Goal: Transaction & Acquisition: Purchase product/service

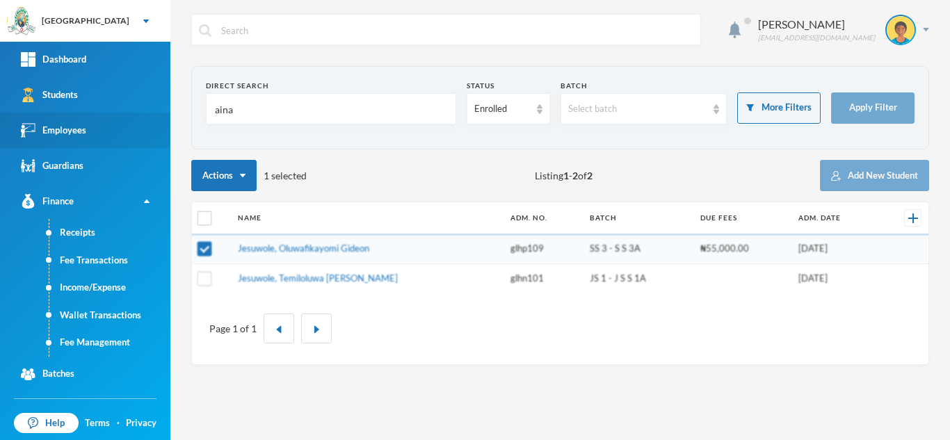
drag, startPoint x: 251, startPoint y: 112, endPoint x: 93, endPoint y: 124, distance: 159.1
click at [104, 120] on div "Greenland Hall Your Bluebic Account Greenland Hall Add a New School Dashboard S…" at bounding box center [475, 220] width 950 height 440
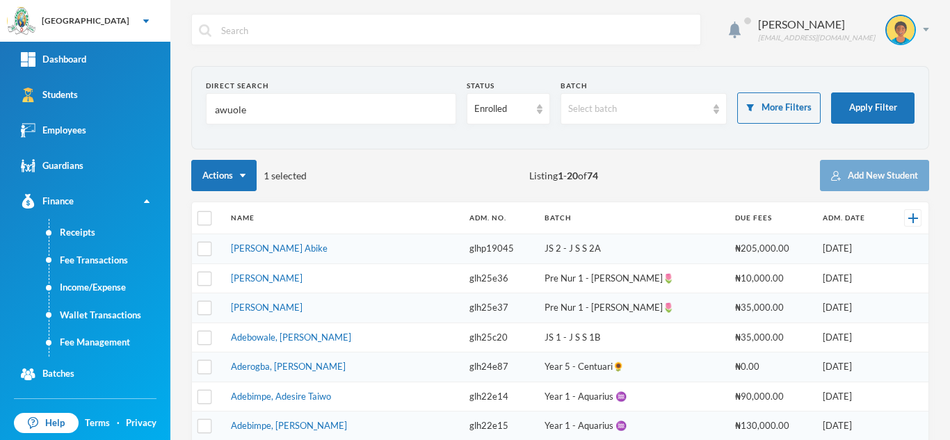
click at [220, 107] on input "awuole" at bounding box center [331, 109] width 235 height 31
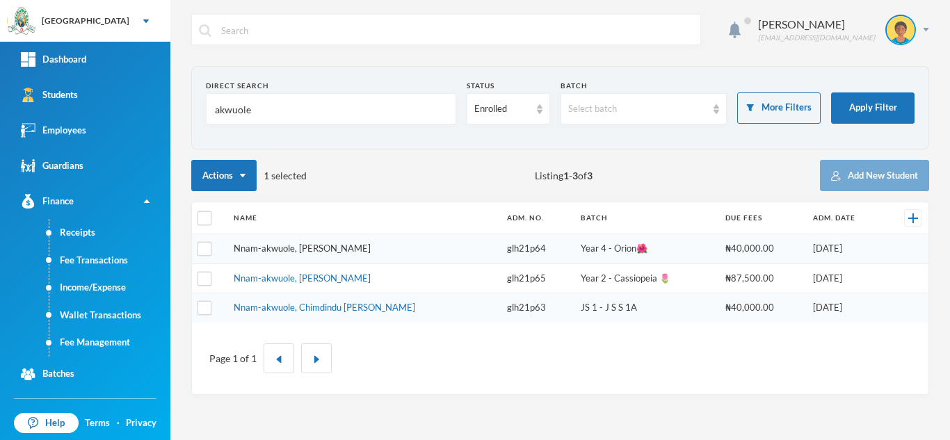
type input "akwuole"
click at [303, 246] on link "Nnam-akwuole, Catherine Chiwendu" at bounding box center [302, 248] width 137 height 11
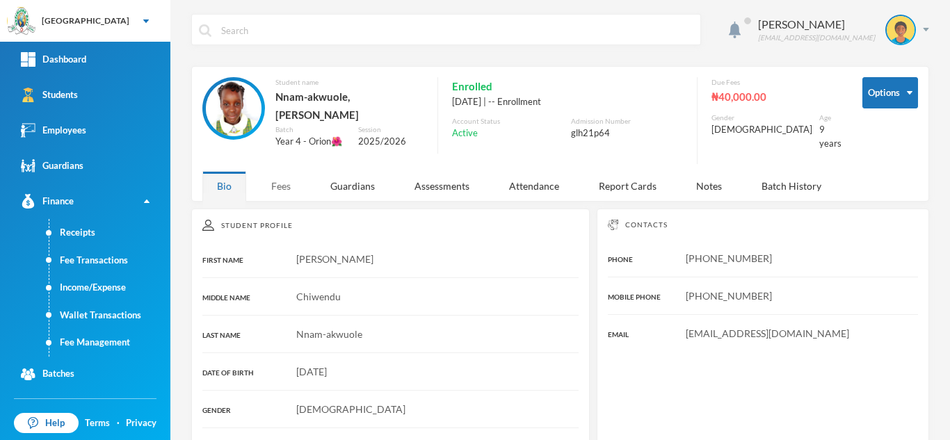
click at [283, 185] on div "Fees" at bounding box center [281, 186] width 49 height 30
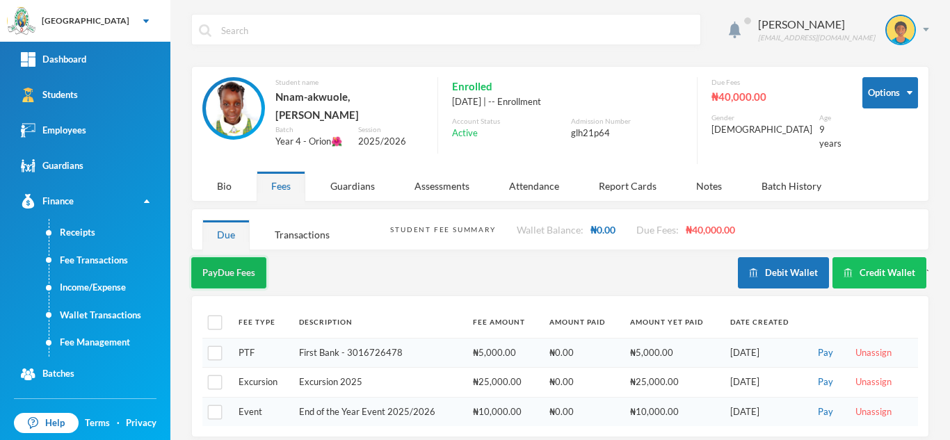
click at [239, 266] on button "Pay Due Fees" at bounding box center [228, 272] width 75 height 31
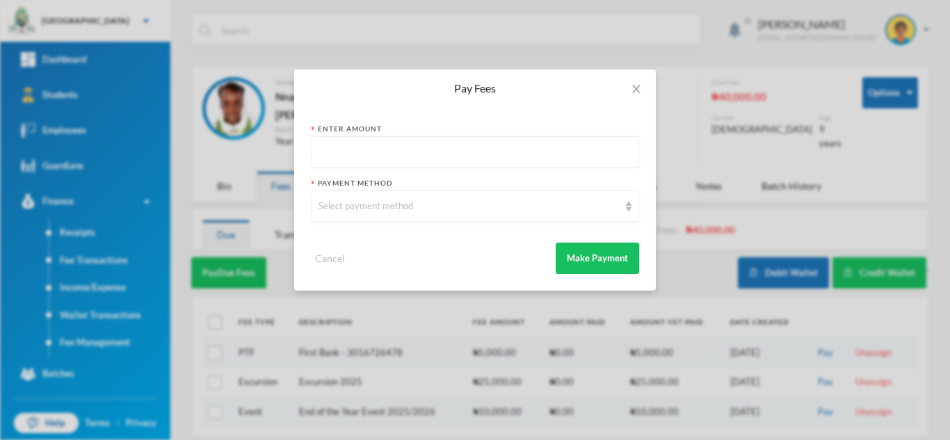
click at [367, 160] on input "text" at bounding box center [475, 152] width 313 height 31
type input "40000"
click at [357, 204] on div "Select payment method" at bounding box center [469, 207] width 301 height 14
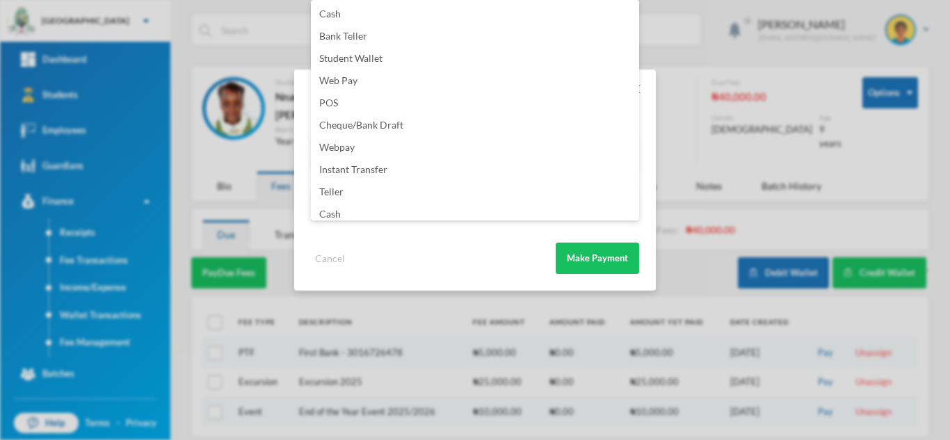
scroll to position [163, 0]
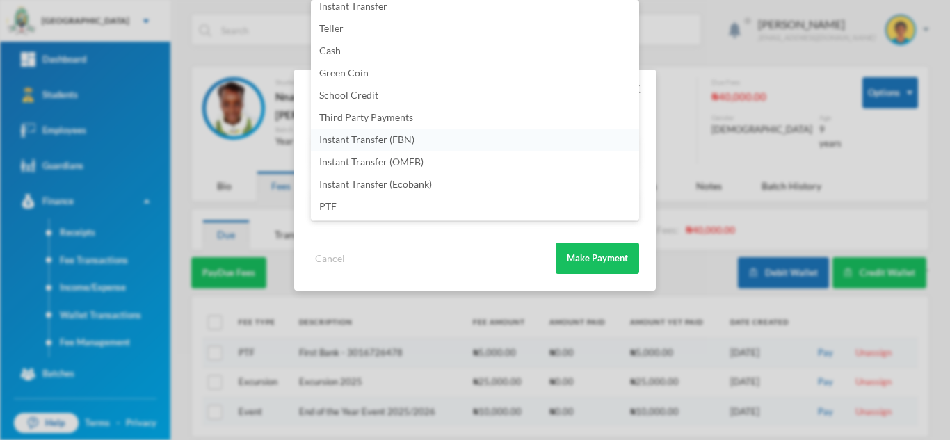
click at [459, 145] on li "Instant Transfer (FBN)" at bounding box center [475, 140] width 328 height 22
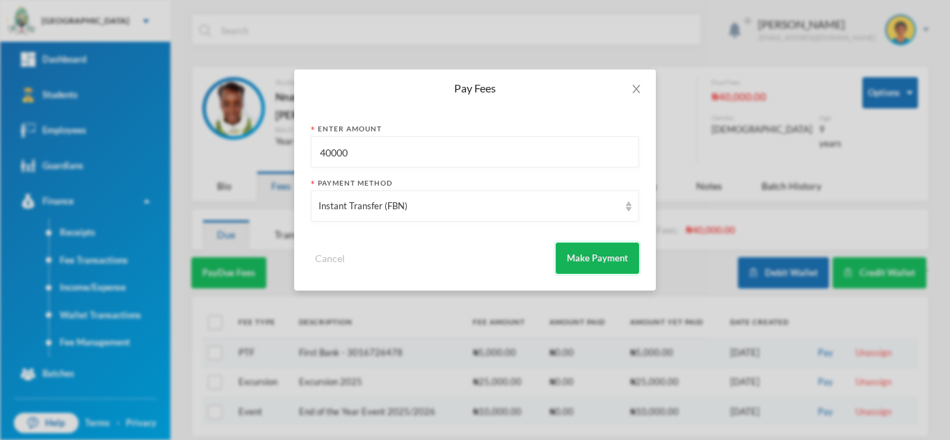
click at [580, 253] on button "Make Payment" at bounding box center [597, 258] width 83 height 31
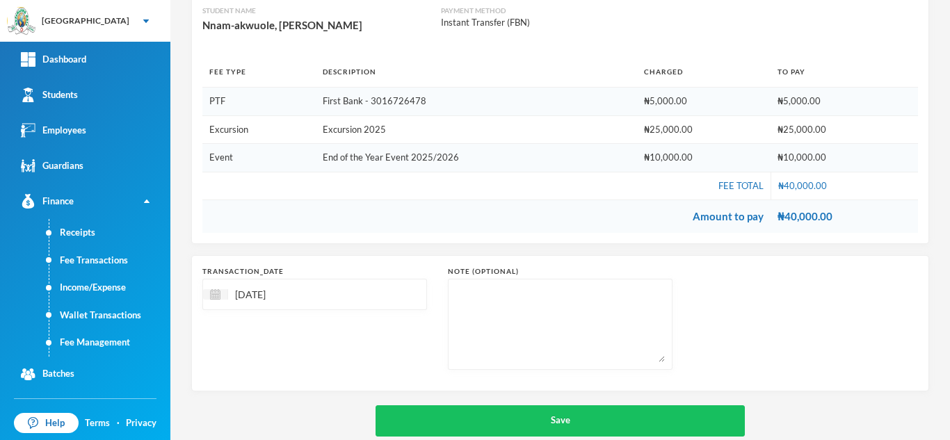
scroll to position [174, 0]
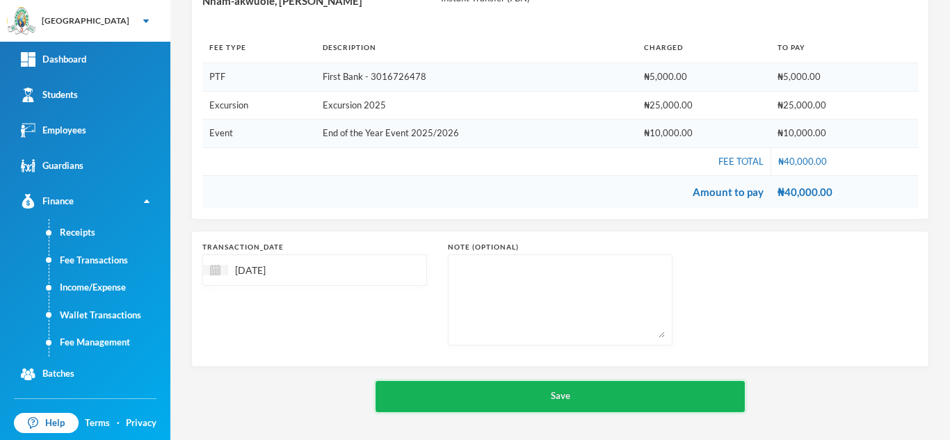
click at [550, 395] on button "Save" at bounding box center [560, 396] width 369 height 31
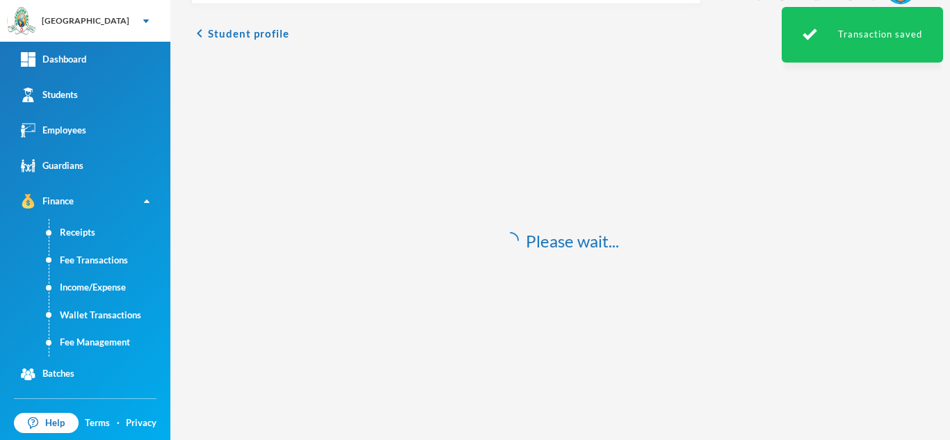
scroll to position [24, 0]
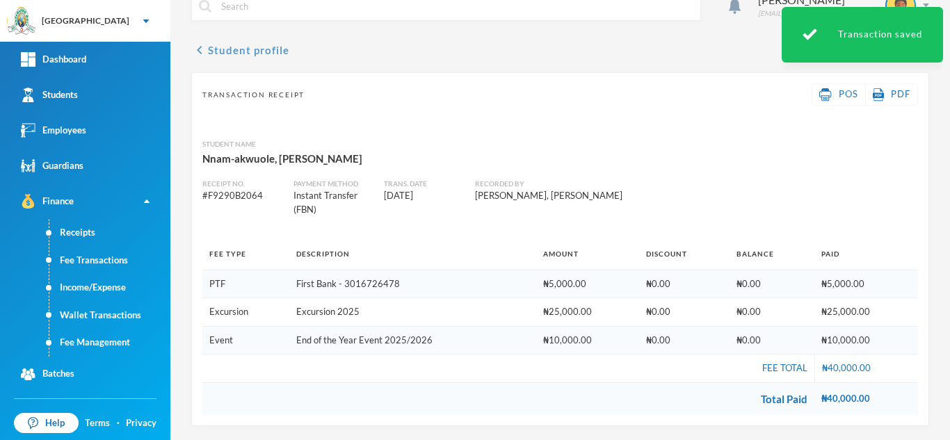
click at [254, 50] on button "chevron_left Student profile" at bounding box center [240, 50] width 98 height 17
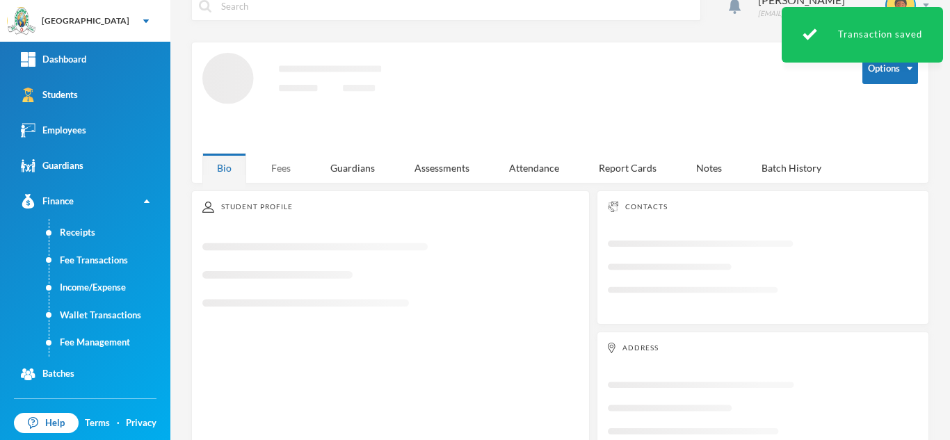
click at [278, 163] on div "Fees" at bounding box center [281, 168] width 49 height 30
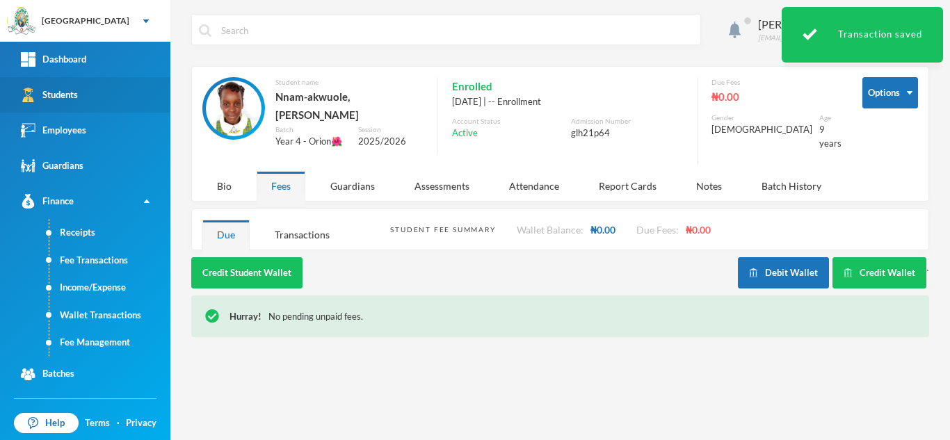
click at [99, 86] on link "Students" at bounding box center [85, 94] width 170 height 35
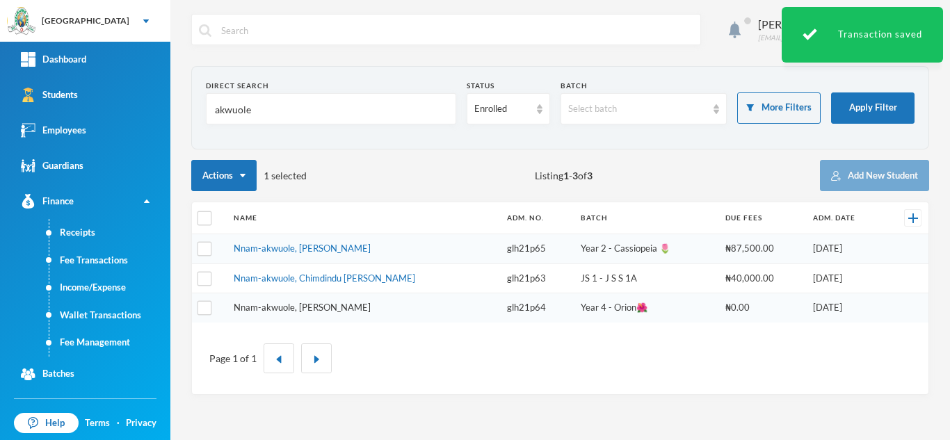
click at [296, 308] on link "Nnam-akwuole, Catherine Chiwendu" at bounding box center [302, 307] width 137 height 11
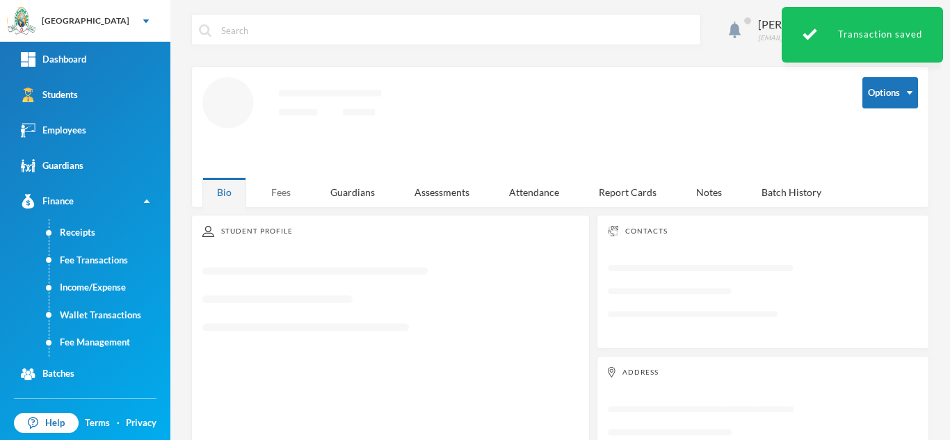
click at [286, 195] on div "Fees" at bounding box center [281, 192] width 49 height 30
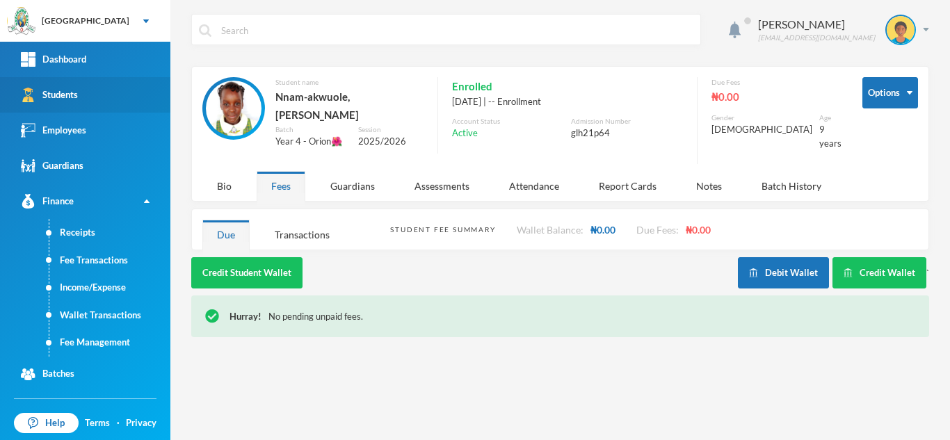
click at [136, 102] on link "Students" at bounding box center [85, 94] width 170 height 35
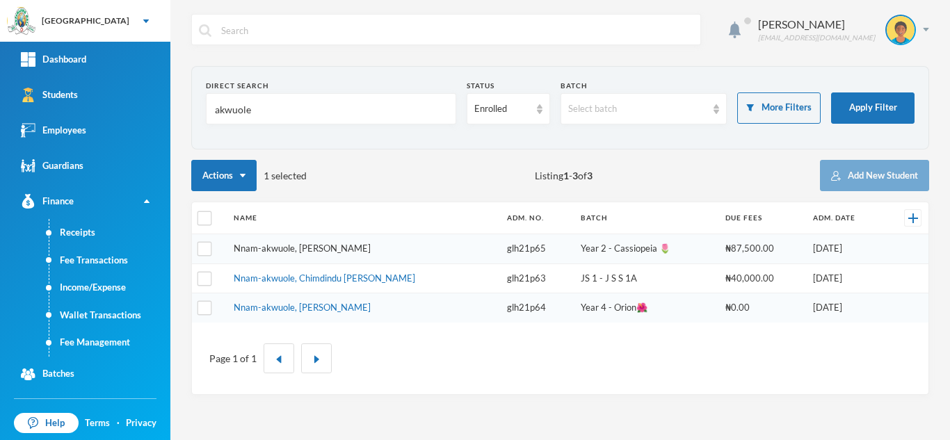
click at [296, 243] on link "Nnam-akwuole, Theresa Chisom" at bounding box center [302, 248] width 137 height 11
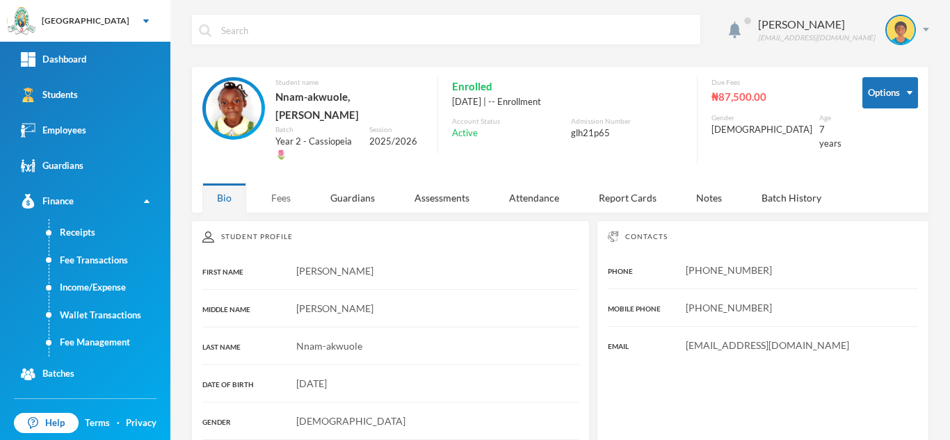
click at [269, 185] on div "Fees" at bounding box center [281, 198] width 49 height 30
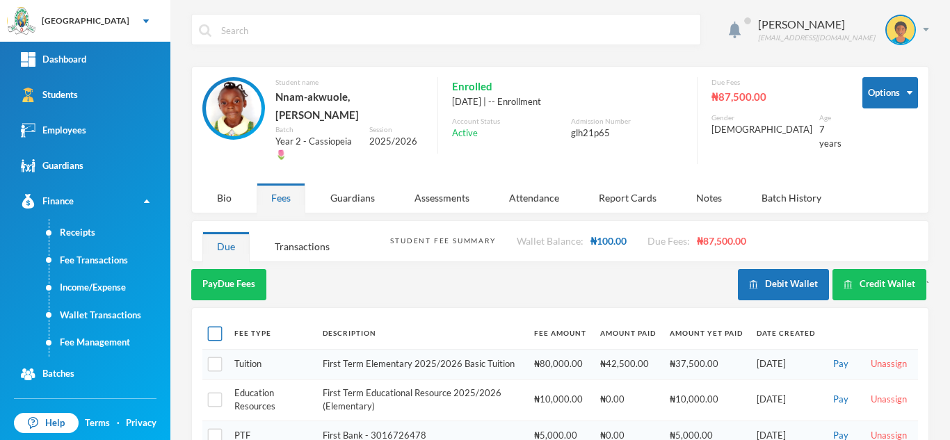
click at [212, 327] on input "checkbox" at bounding box center [215, 334] width 15 height 15
checkbox input "true"
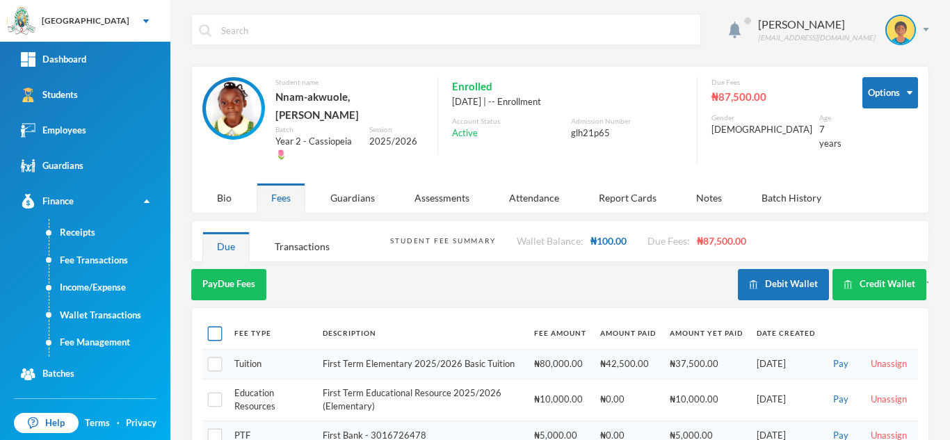
checkbox input "true"
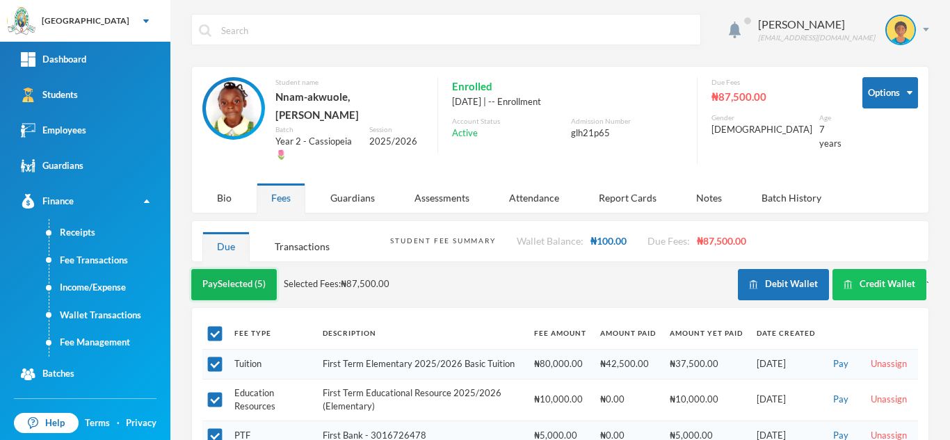
click at [248, 269] on button "Pay Selected (5)" at bounding box center [234, 284] width 86 height 31
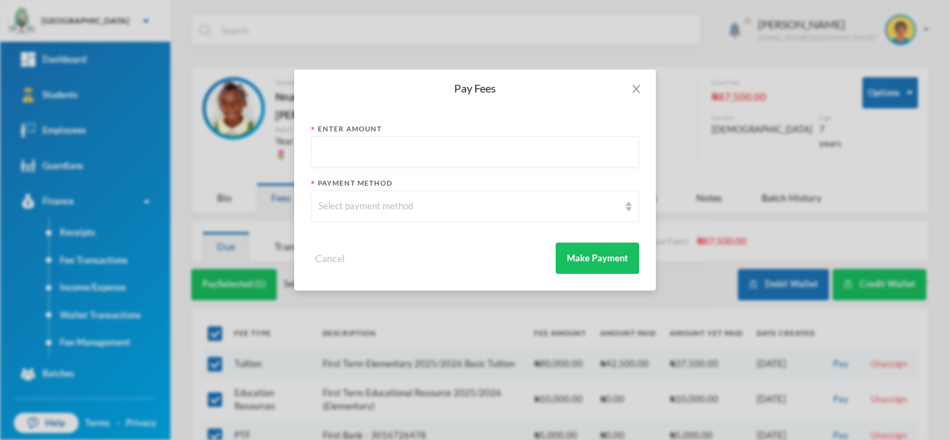
click at [352, 157] on input "text" at bounding box center [475, 152] width 313 height 31
type input "87500"
click at [378, 206] on div "Select payment method" at bounding box center [469, 207] width 301 height 14
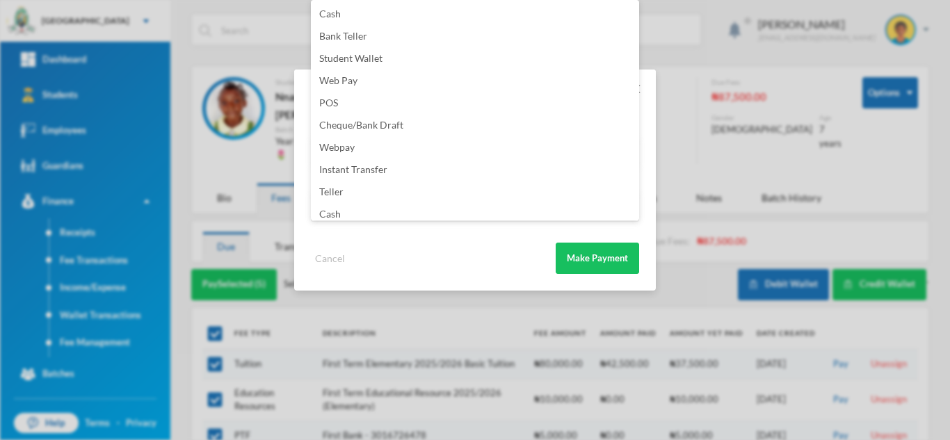
scroll to position [163, 0]
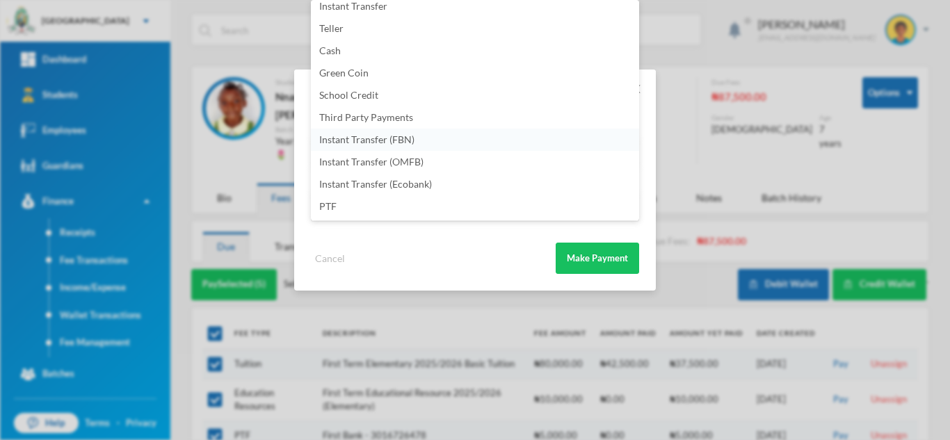
click at [448, 140] on li "Instant Transfer (FBN)" at bounding box center [475, 140] width 328 height 22
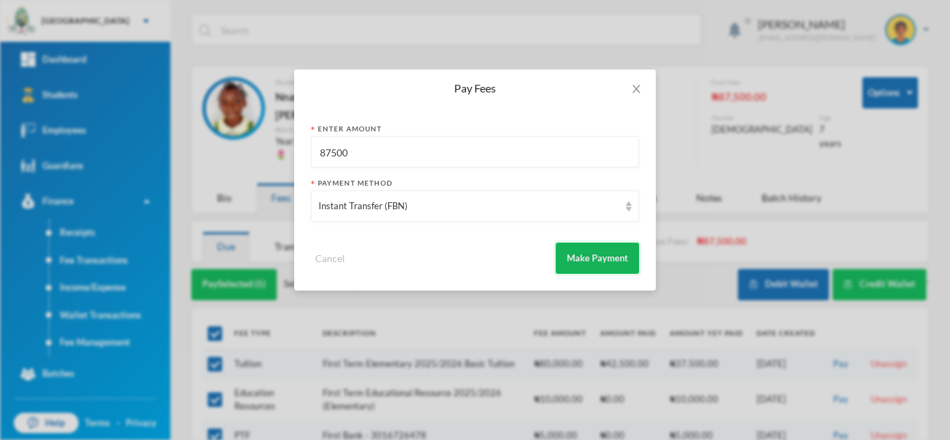
click at [579, 260] on button "Make Payment" at bounding box center [597, 258] width 83 height 31
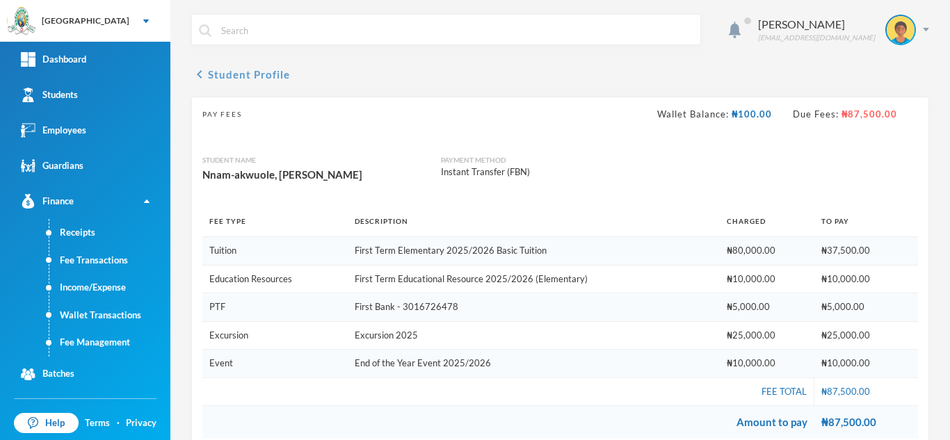
click at [217, 71] on button "chevron_left Student Profile" at bounding box center [240, 74] width 99 height 17
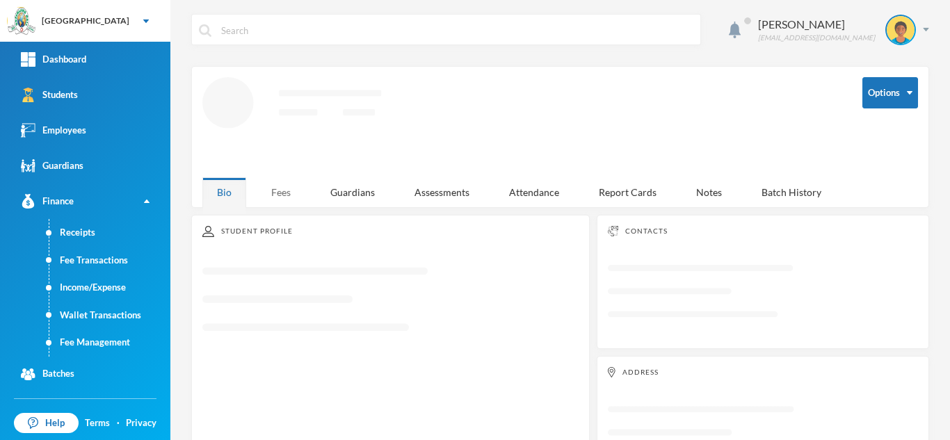
click at [283, 186] on div "Fees" at bounding box center [281, 192] width 49 height 30
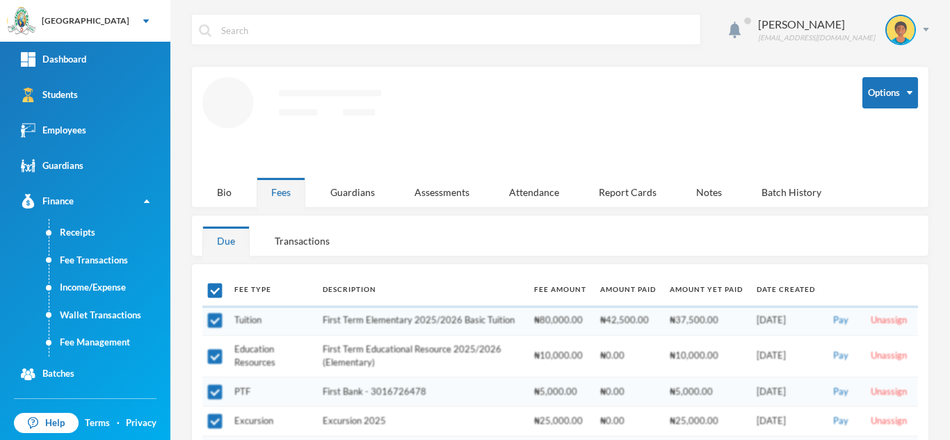
checkbox input "false"
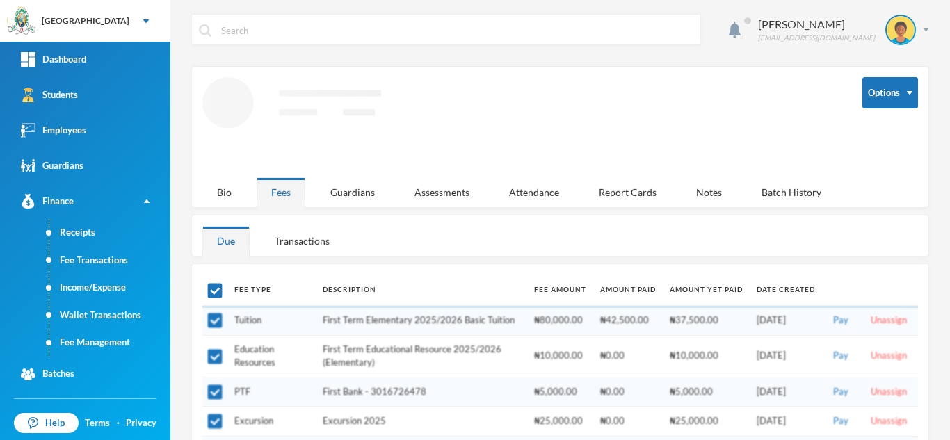
checkbox input "false"
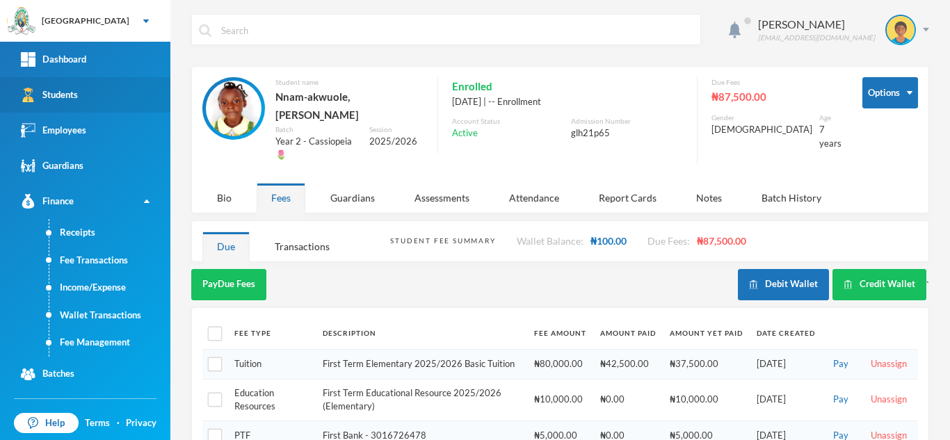
click at [105, 99] on link "Students" at bounding box center [85, 94] width 170 height 35
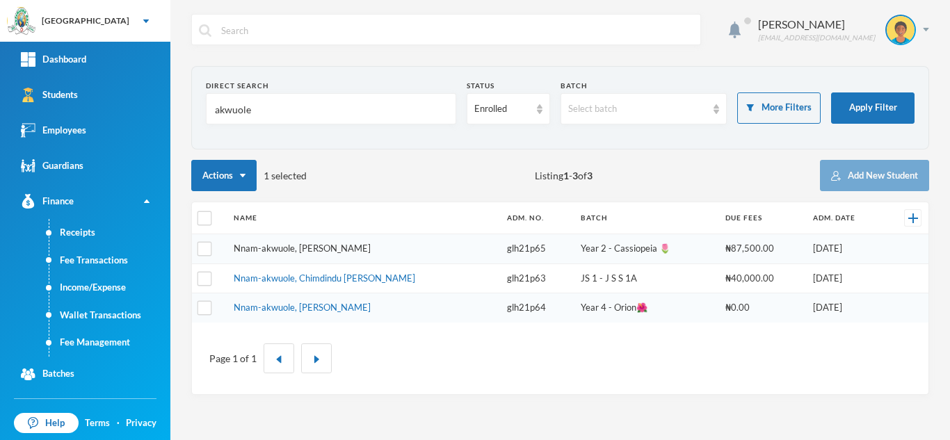
click at [292, 245] on link "Nnam-akwuole, Theresa Chisom" at bounding box center [302, 248] width 137 height 11
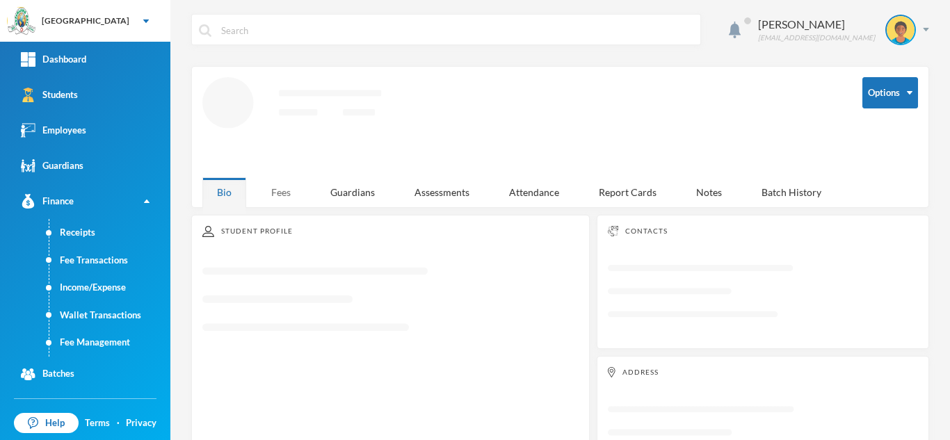
click at [279, 185] on div "Fees" at bounding box center [281, 192] width 49 height 30
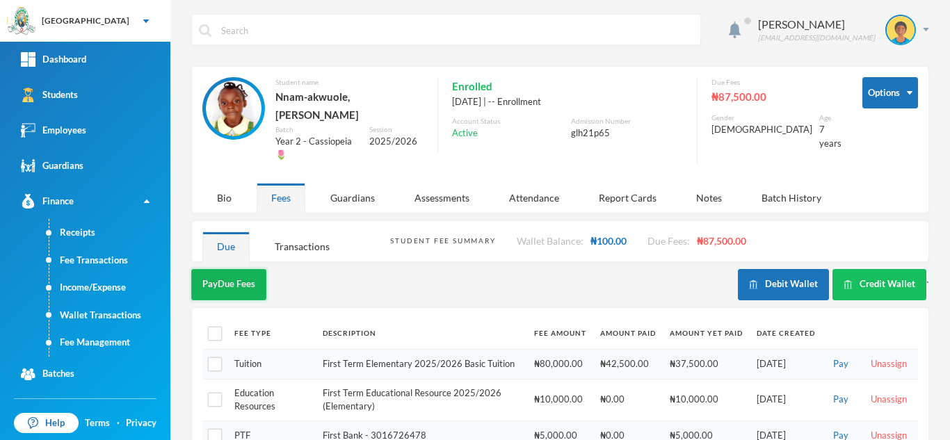
click at [232, 269] on button "Pay Due Fees" at bounding box center [228, 284] width 75 height 31
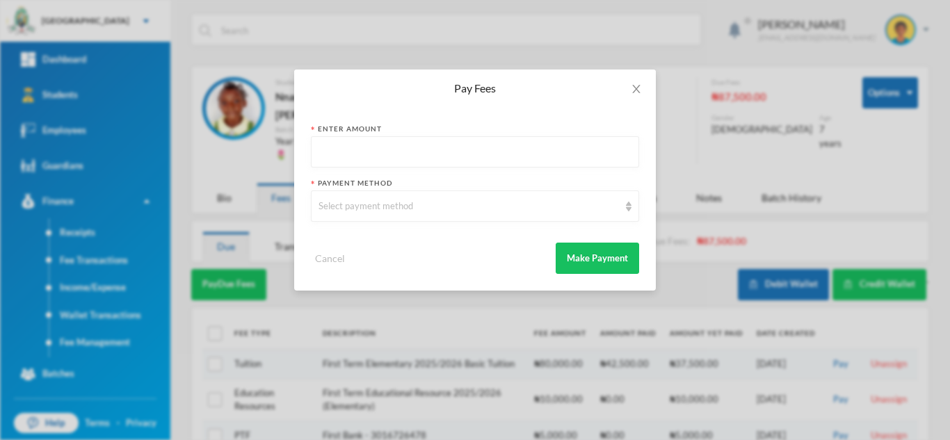
click at [338, 155] on input "text" at bounding box center [475, 152] width 313 height 31
type input "87500"
click at [371, 198] on div "Select payment method" at bounding box center [475, 206] width 328 height 31
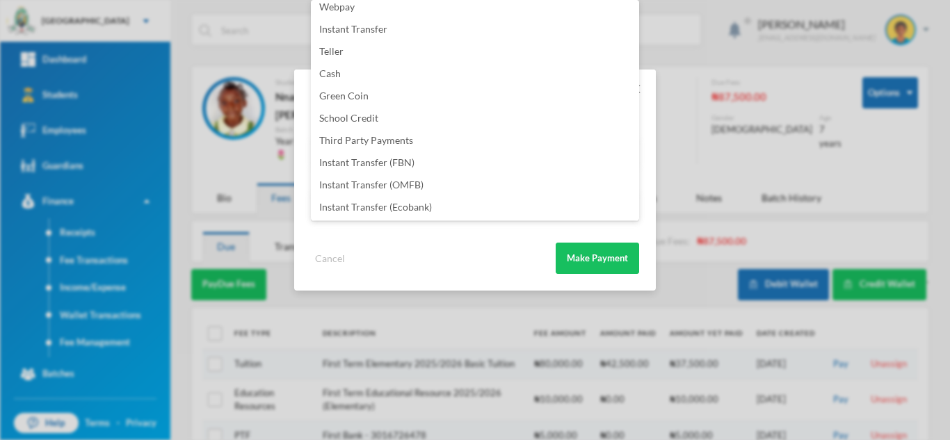
scroll to position [163, 0]
click at [437, 143] on li "Instant Transfer (FBN)" at bounding box center [475, 140] width 328 height 22
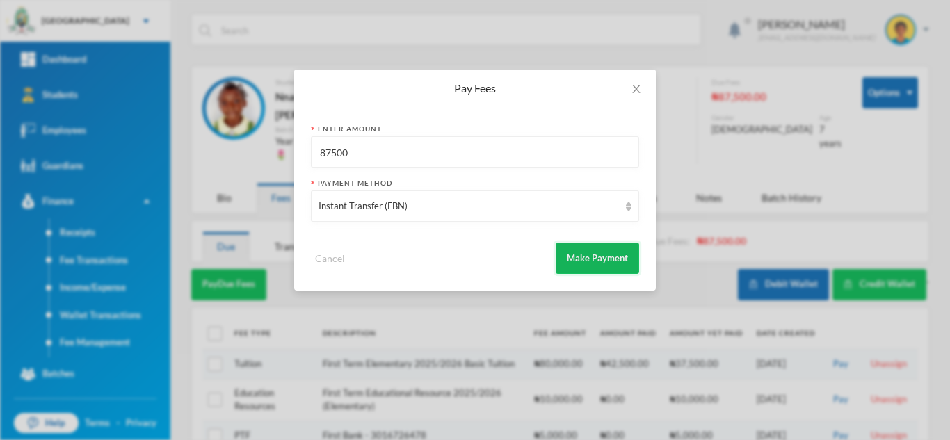
click at [572, 255] on button "Make Payment" at bounding box center [597, 258] width 83 height 31
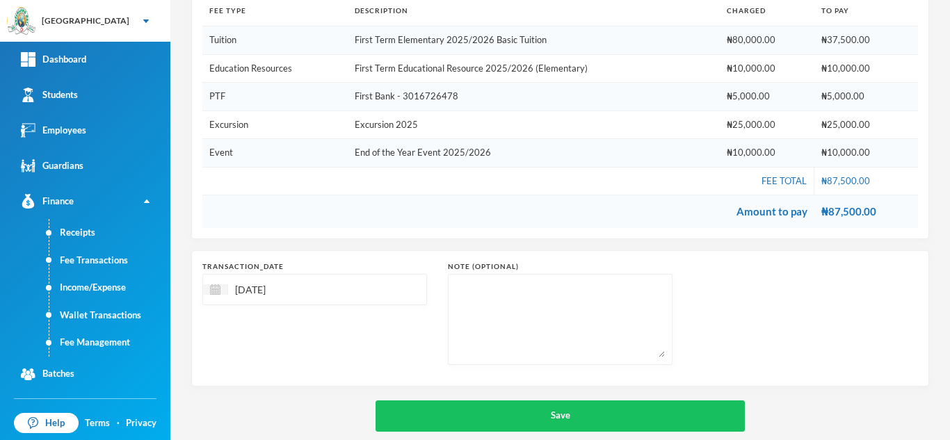
scroll to position [230, 0]
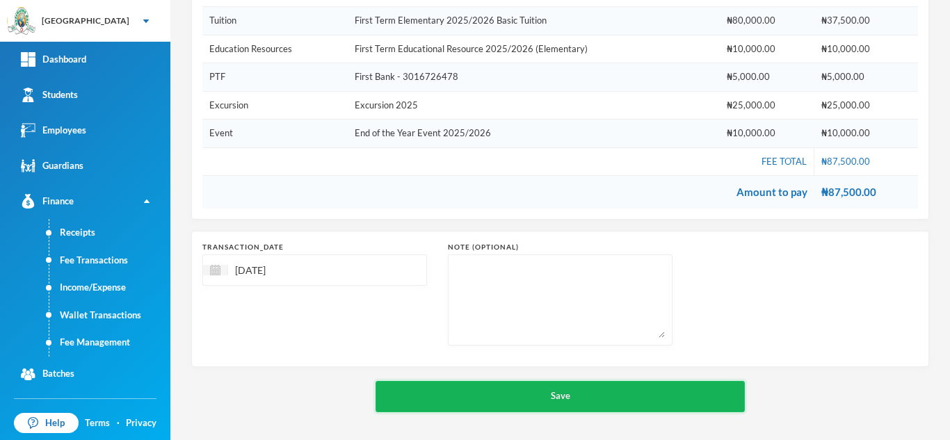
click at [525, 396] on button "Save" at bounding box center [560, 396] width 369 height 31
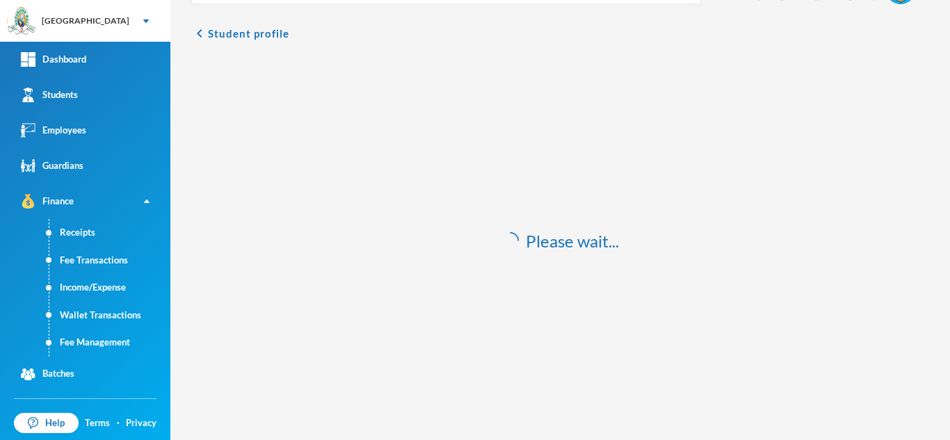
scroll to position [41, 0]
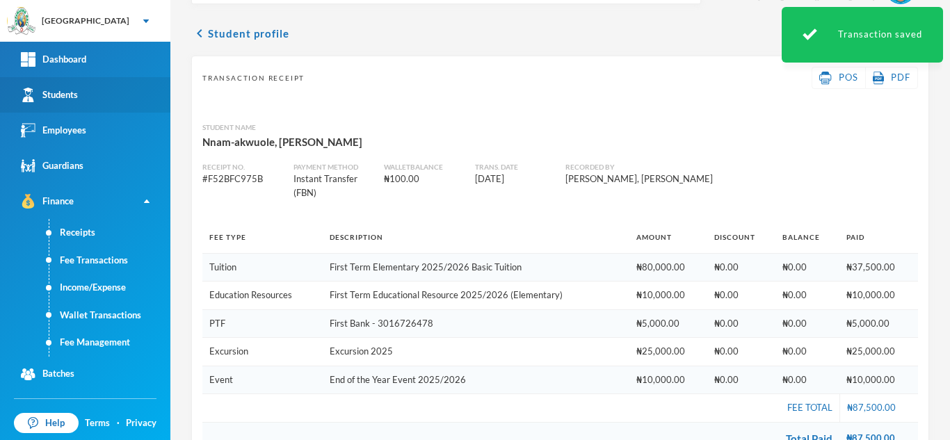
click at [99, 101] on link "Students" at bounding box center [85, 94] width 170 height 35
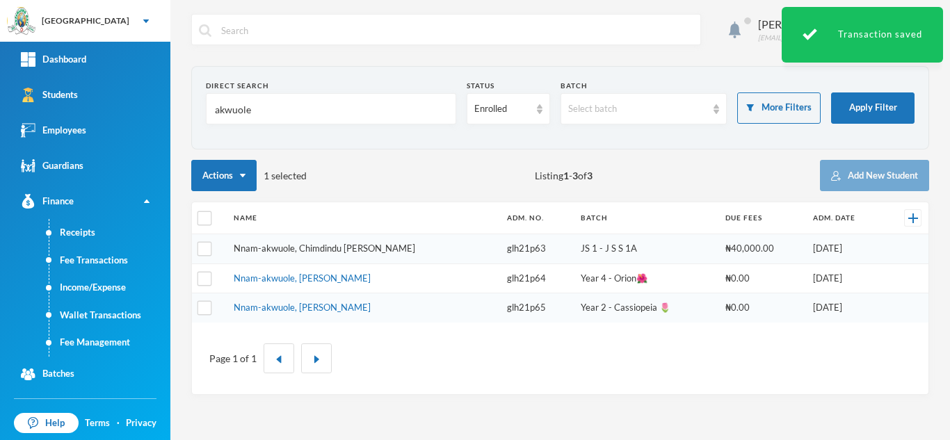
click at [271, 250] on link "Nnam-akwuole, Chimdindu Michael" at bounding box center [325, 248] width 182 height 11
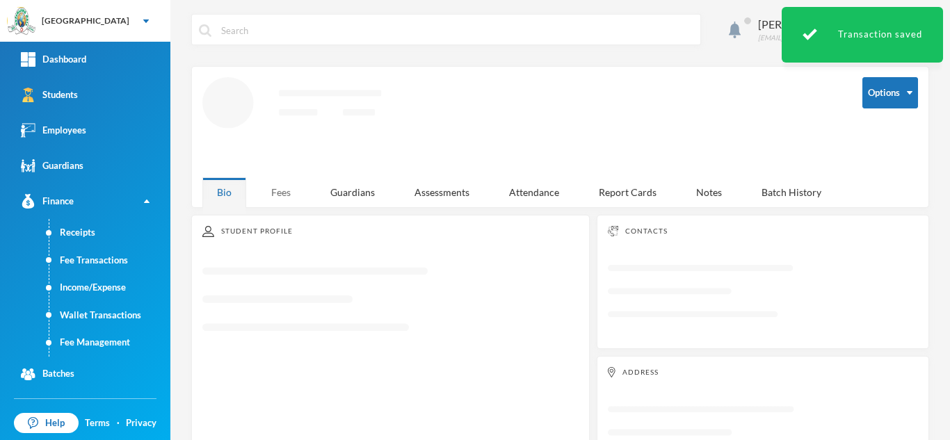
click at [269, 182] on div "Fees" at bounding box center [281, 192] width 49 height 30
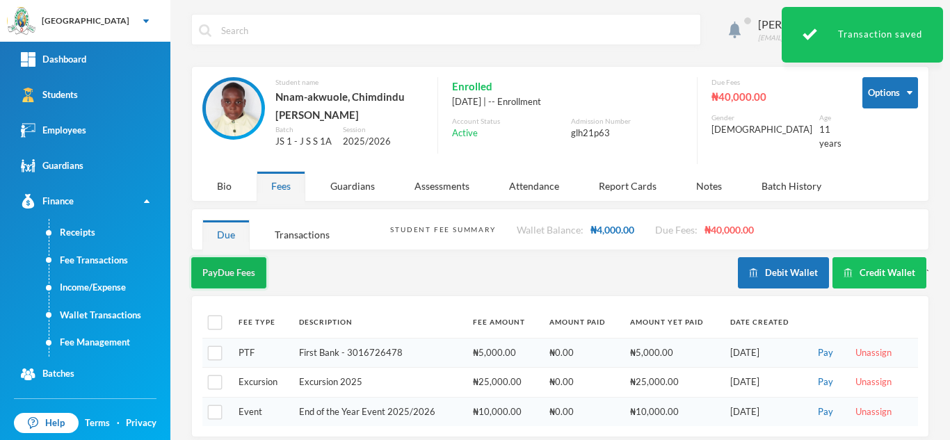
click at [240, 271] on button "Pay Due Fees" at bounding box center [228, 272] width 75 height 31
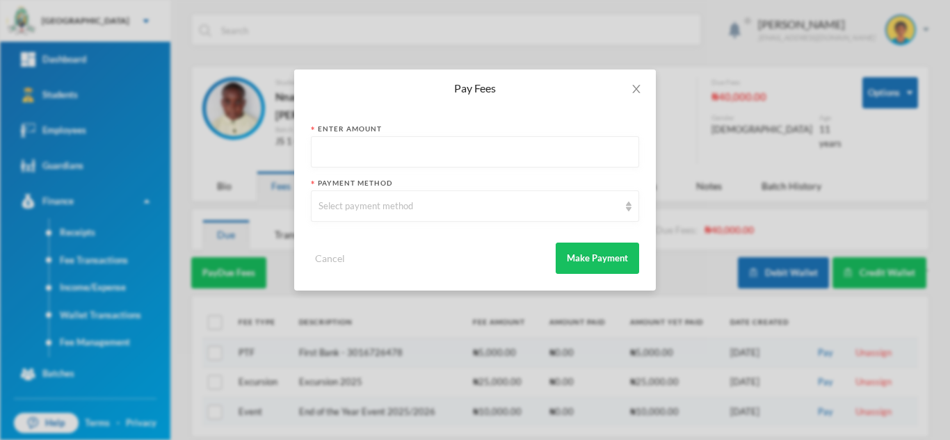
click at [426, 152] on input "text" at bounding box center [475, 152] width 313 height 31
type input "52500"
click at [452, 209] on div "Select payment method" at bounding box center [469, 207] width 301 height 14
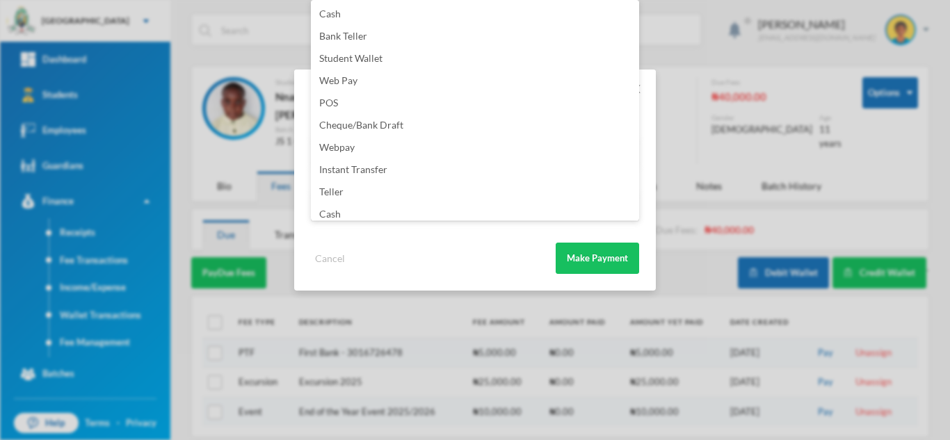
scroll to position [163, 0]
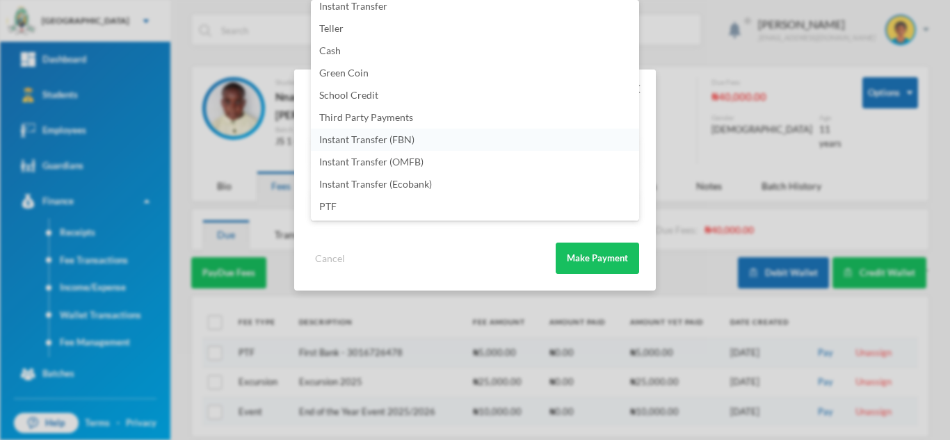
click at [440, 139] on li "Instant Transfer (FBN)" at bounding box center [475, 140] width 328 height 22
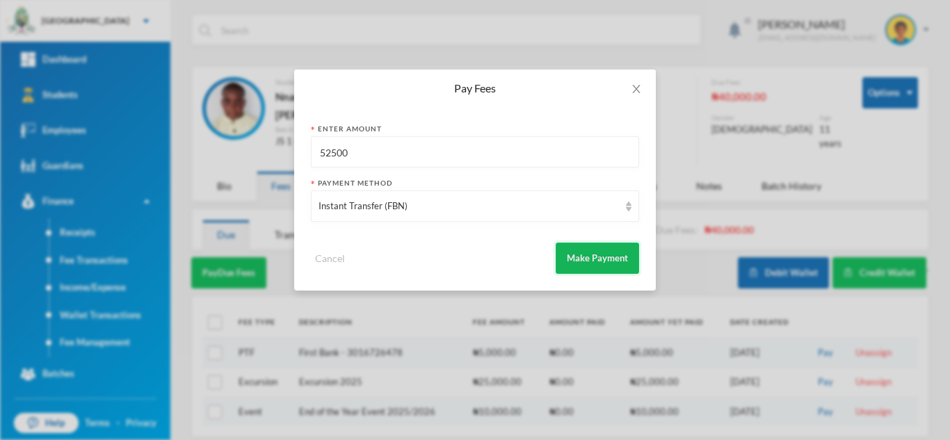
click at [587, 260] on button "Make Payment" at bounding box center [597, 258] width 83 height 31
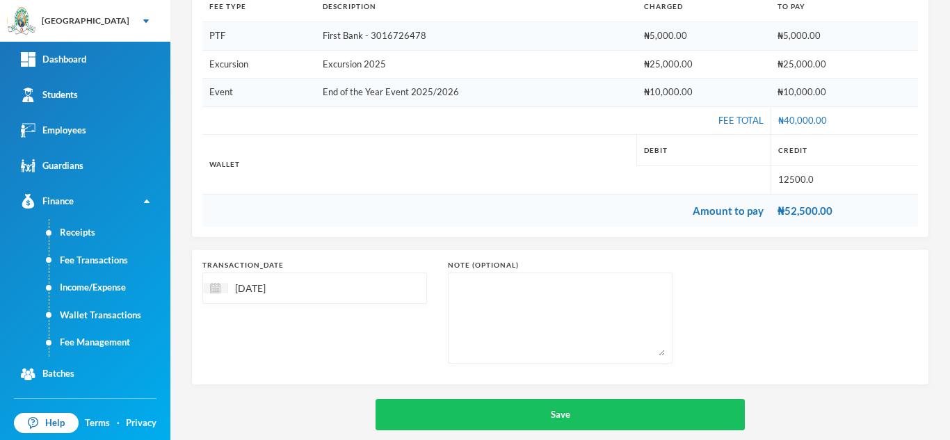
scroll to position [233, 0]
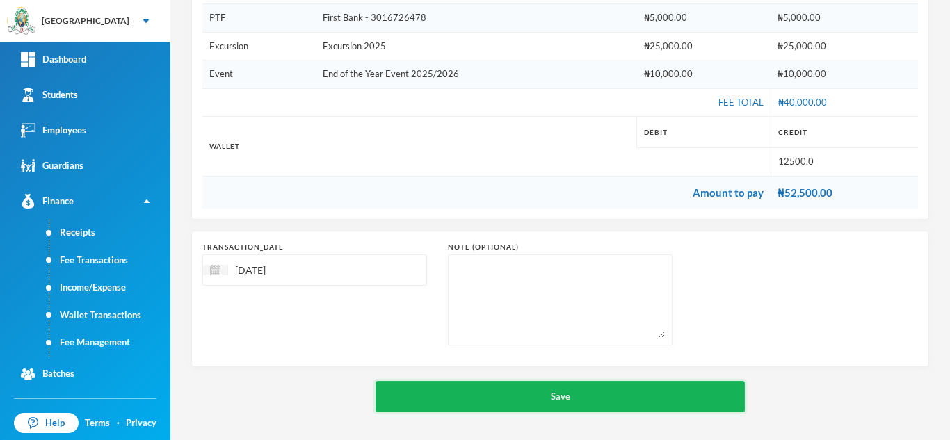
click at [554, 392] on button "Save" at bounding box center [560, 396] width 369 height 31
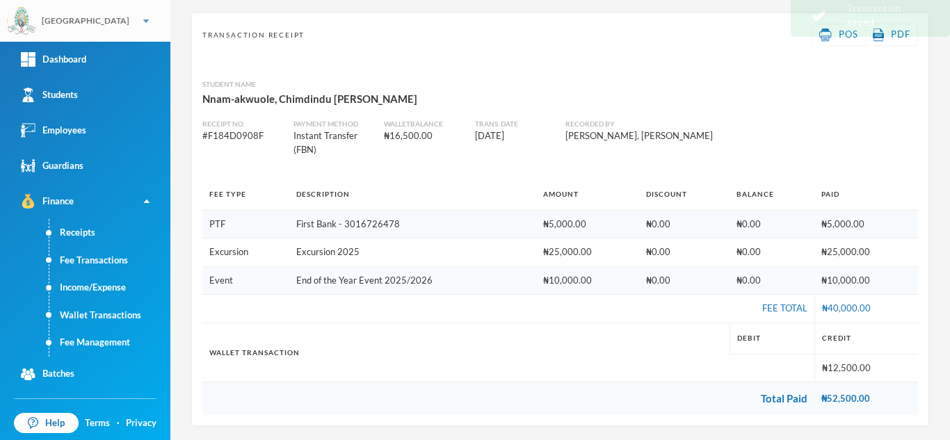
scroll to position [41, 0]
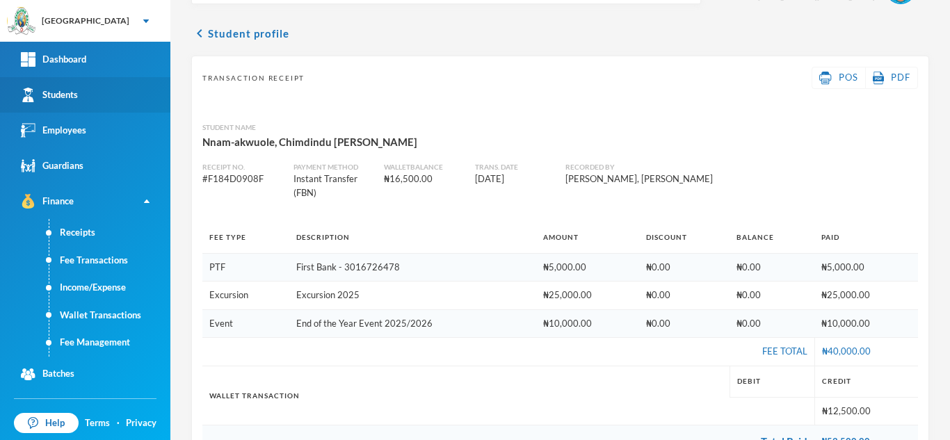
click at [79, 97] on link "Students" at bounding box center [85, 94] width 170 height 35
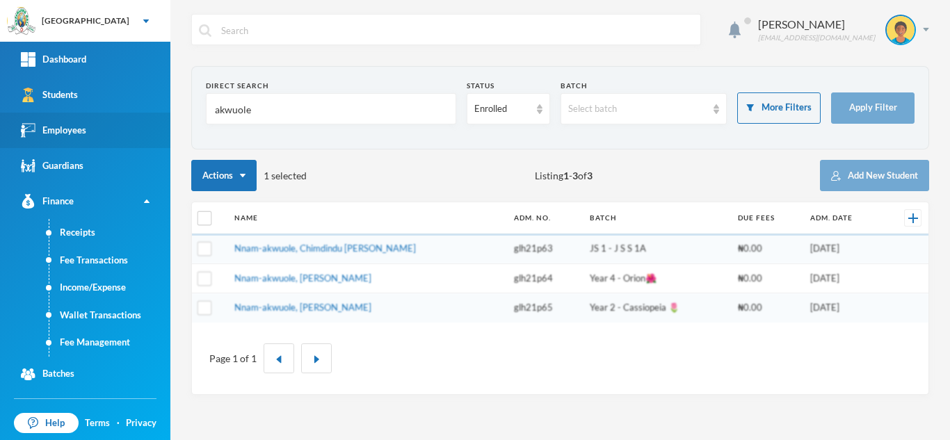
drag, startPoint x: 285, startPoint y: 102, endPoint x: 73, endPoint y: 137, distance: 214.3
click at [99, 135] on div "Greenland Hall Your Bluebic Account Greenland Hall Add a New School Dashboard S…" at bounding box center [475, 220] width 950 height 440
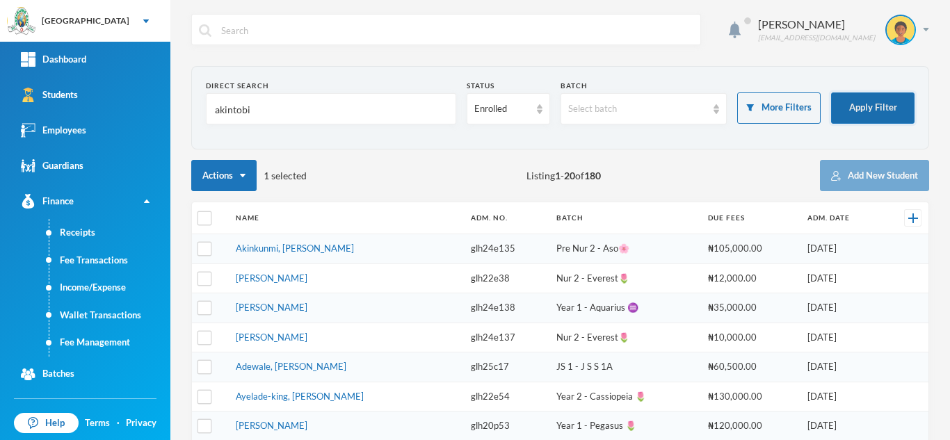
type input "akintobi"
click at [860, 102] on button "Apply Filter" at bounding box center [872, 108] width 83 height 31
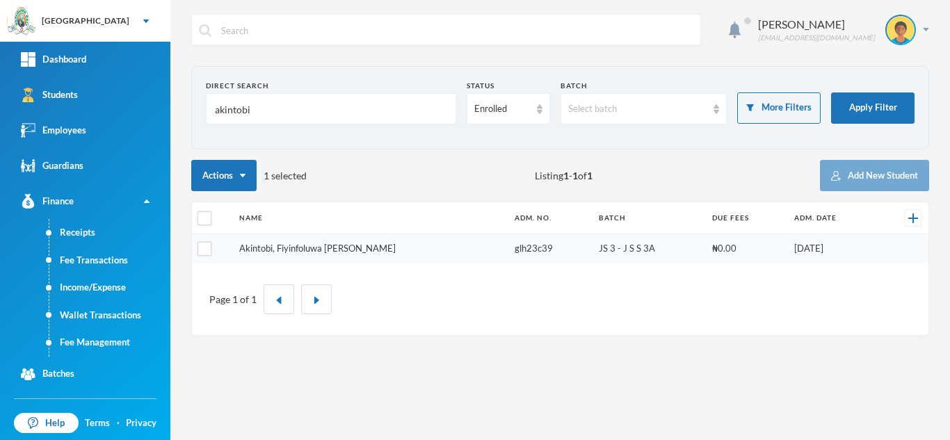
click at [263, 249] on link "Akintobi, Fiyinfoluwa Elizabeth" at bounding box center [317, 248] width 157 height 11
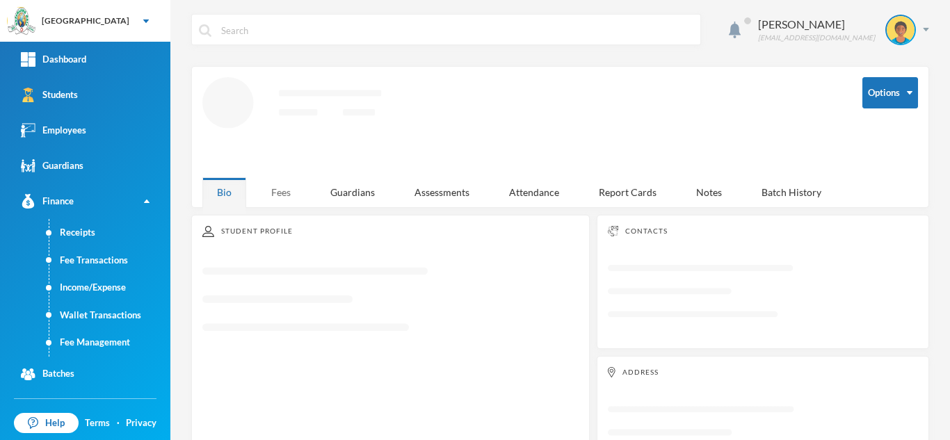
click at [276, 187] on div "Fees" at bounding box center [281, 192] width 49 height 30
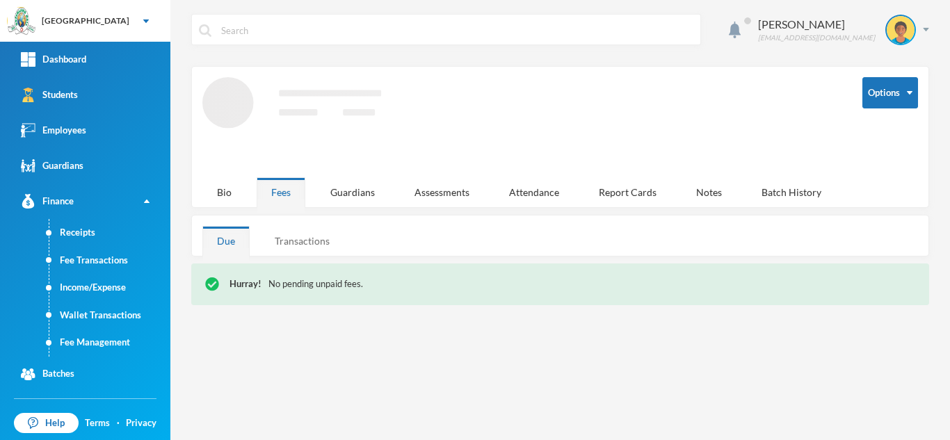
click at [280, 237] on div "Transactions" at bounding box center [302, 241] width 84 height 30
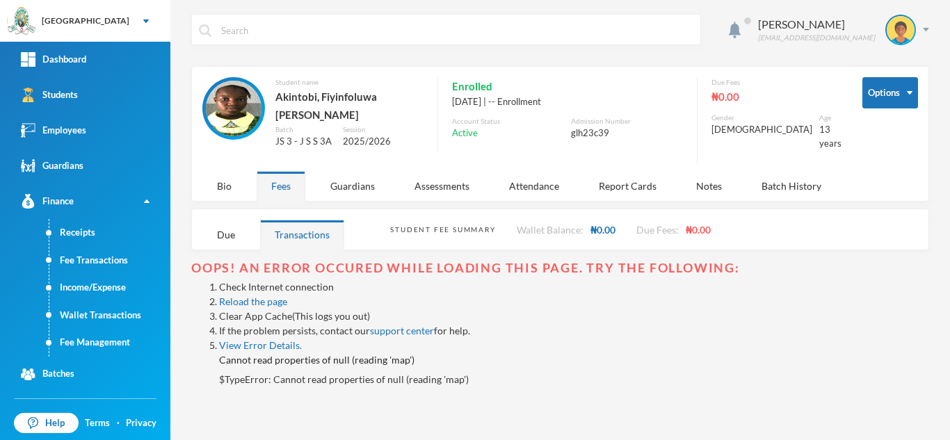
click at [234, 311] on link "Clear App Cache" at bounding box center [255, 316] width 73 height 12
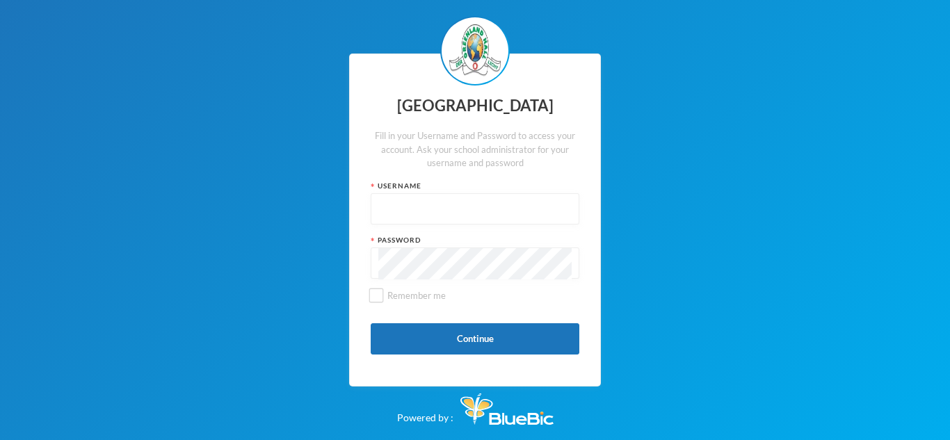
type input "glhd004"
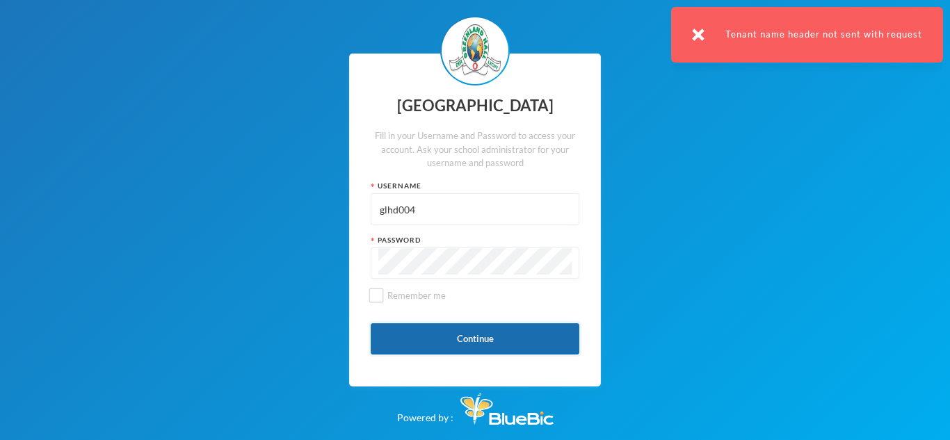
click at [427, 337] on button "Continue" at bounding box center [475, 339] width 209 height 31
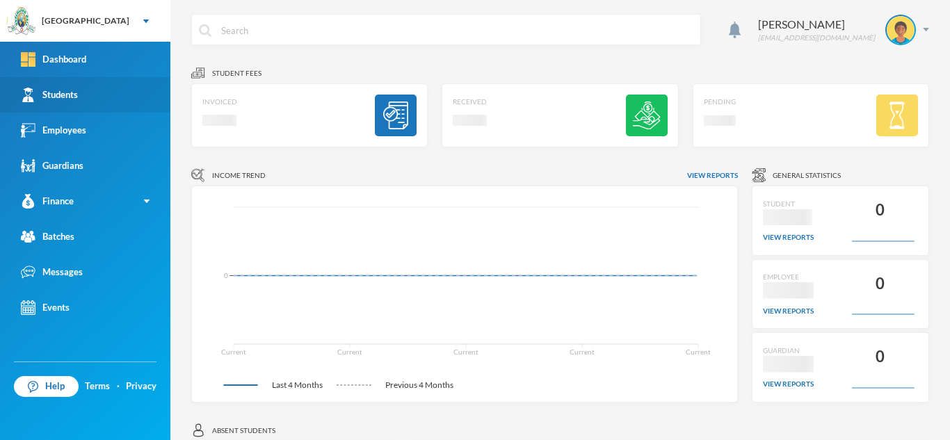
click at [84, 89] on link "Students" at bounding box center [85, 94] width 170 height 35
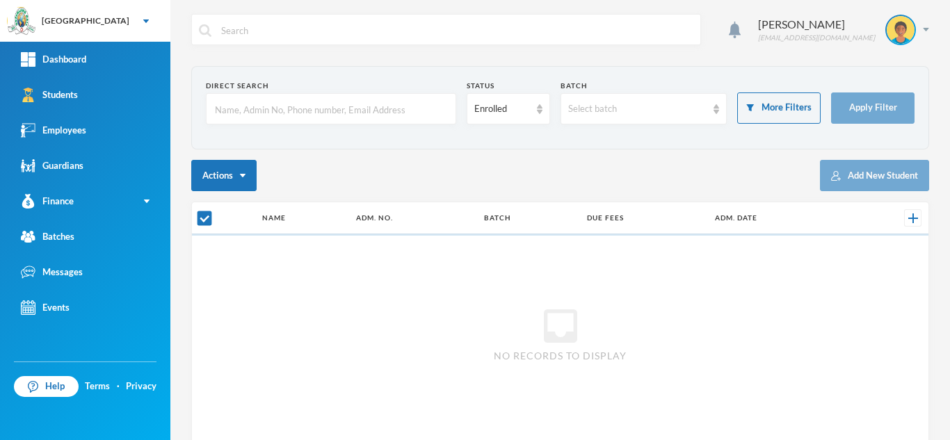
click at [245, 120] on input "text" at bounding box center [331, 109] width 235 height 31
type input "a"
checkbox input "false"
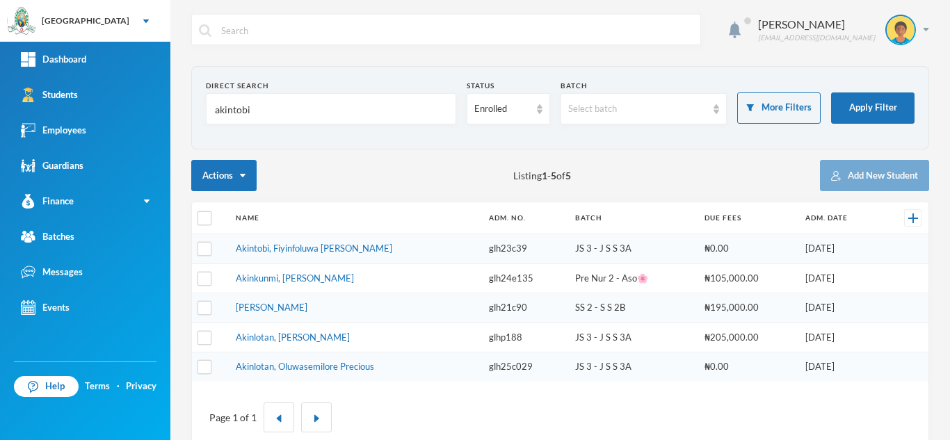
type input "akintobi"
click at [328, 254] on td "Akintobi, Fiyinfoluwa Elizabeth" at bounding box center [355, 249] width 253 height 30
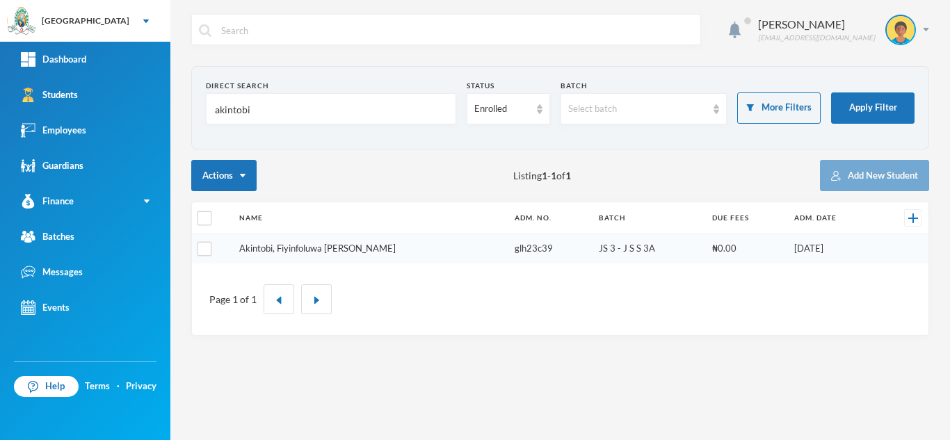
click at [324, 252] on link "Akintobi, Fiyinfoluwa Elizabeth" at bounding box center [317, 248] width 157 height 11
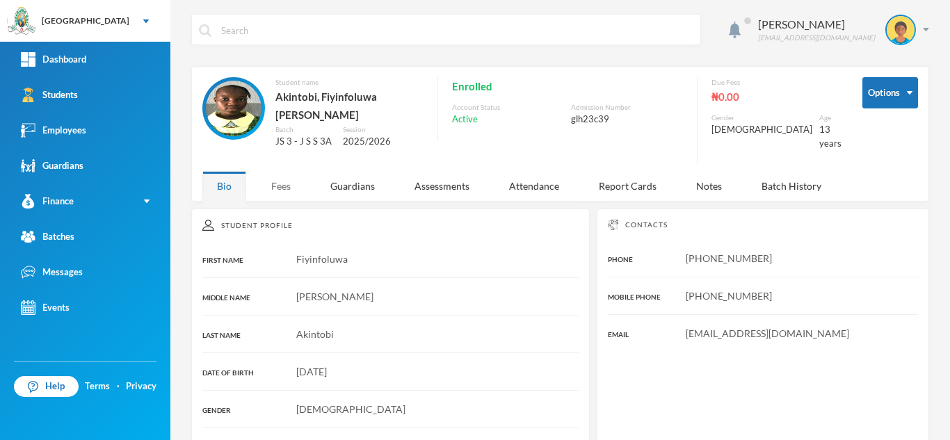
click at [278, 182] on div "Fees" at bounding box center [281, 186] width 49 height 30
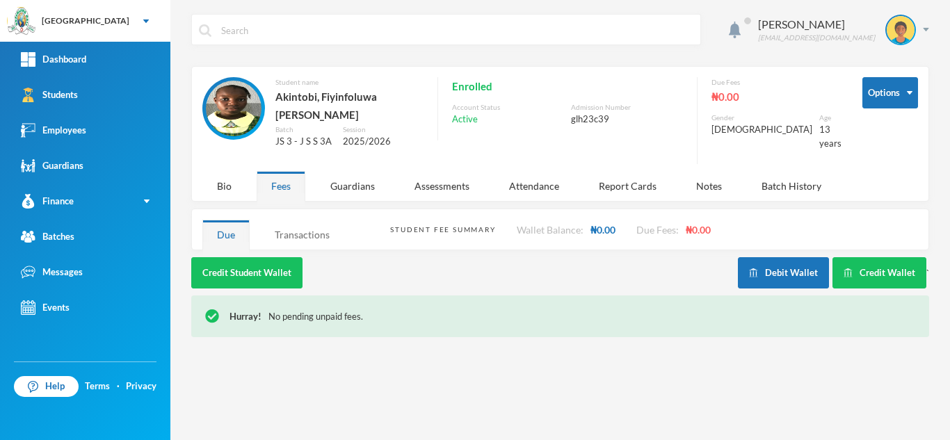
click at [308, 221] on div "Transactions" at bounding box center [302, 235] width 84 height 30
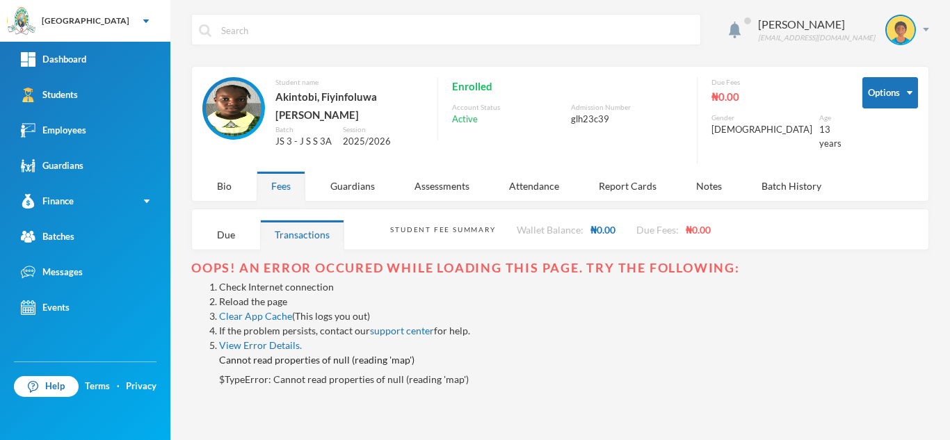
click at [244, 296] on link "Reload the page" at bounding box center [253, 302] width 68 height 12
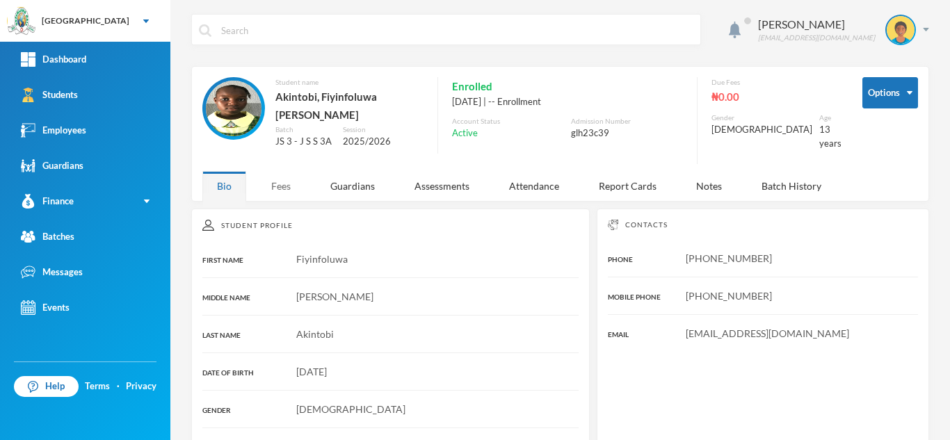
click at [292, 178] on div "Fees" at bounding box center [281, 186] width 49 height 30
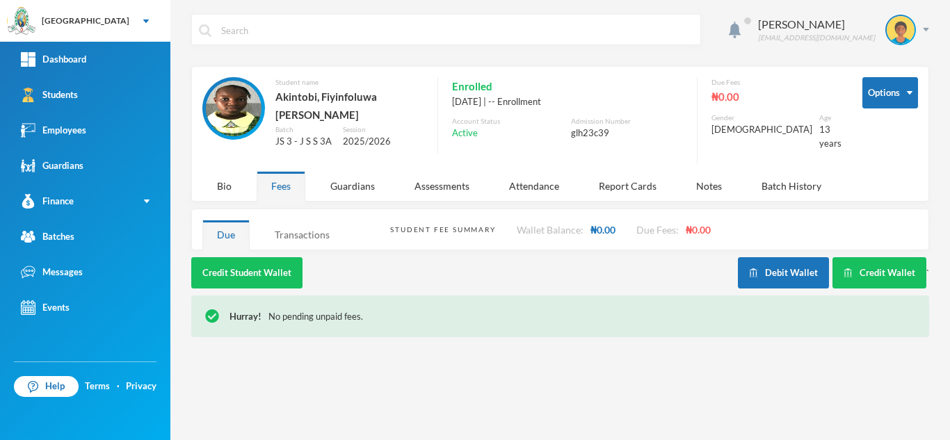
click at [298, 225] on div "Transactions" at bounding box center [302, 235] width 84 height 30
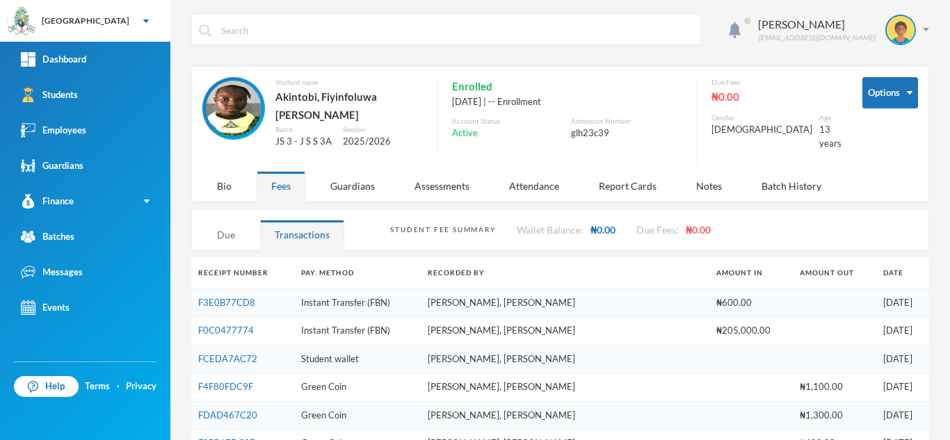
click at [220, 228] on div "Due" at bounding box center [225, 235] width 47 height 30
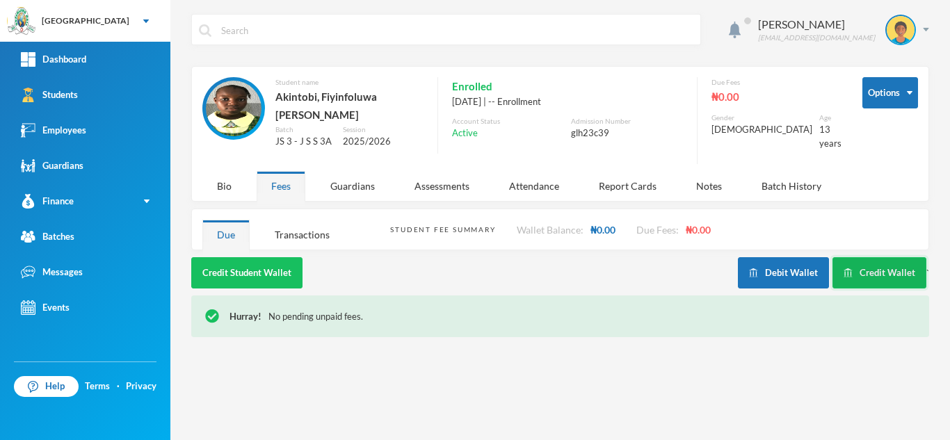
click at [864, 262] on button "Credit Wallet" at bounding box center [880, 272] width 94 height 31
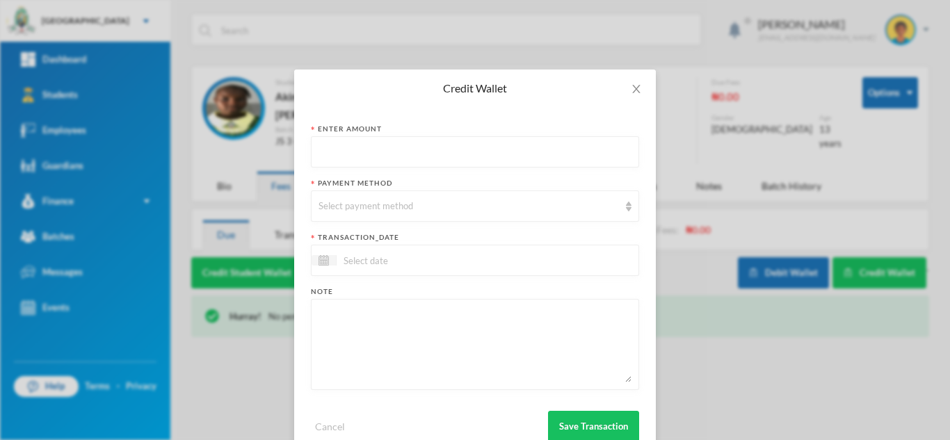
click at [441, 148] on input "text" at bounding box center [475, 152] width 313 height 31
type input "9500"
click at [417, 200] on div "Select payment method" at bounding box center [469, 207] width 301 height 14
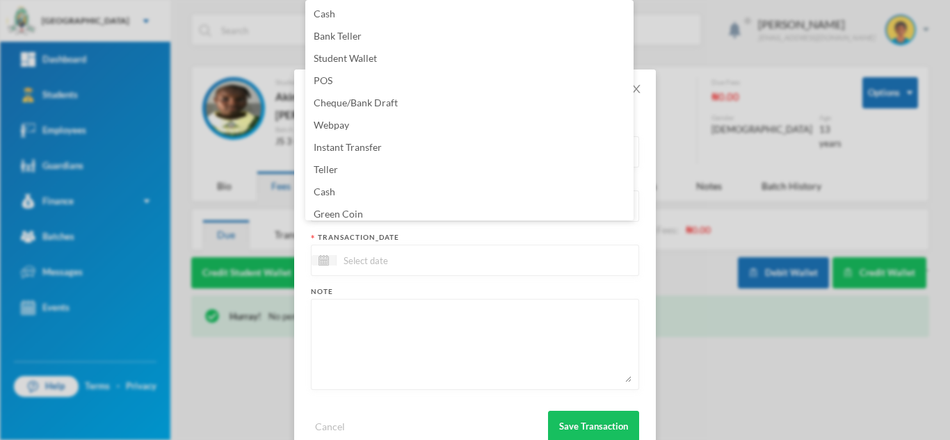
scroll to position [141, 0]
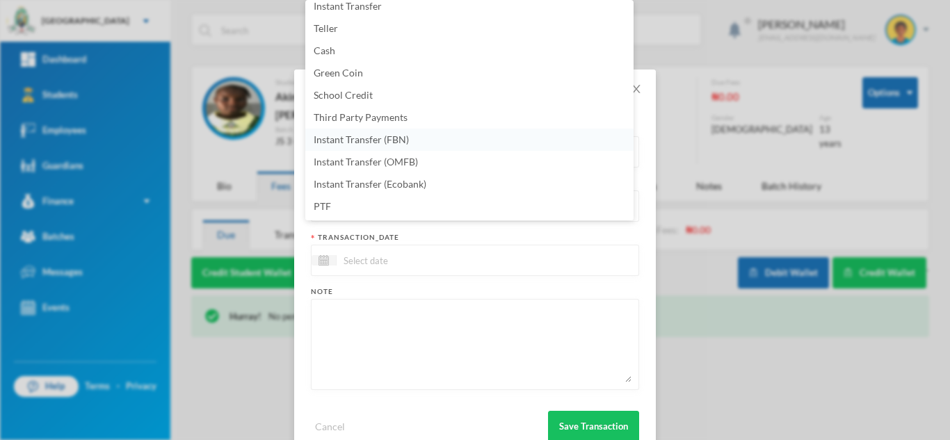
click at [434, 143] on li "Instant Transfer (FBN)" at bounding box center [469, 140] width 328 height 22
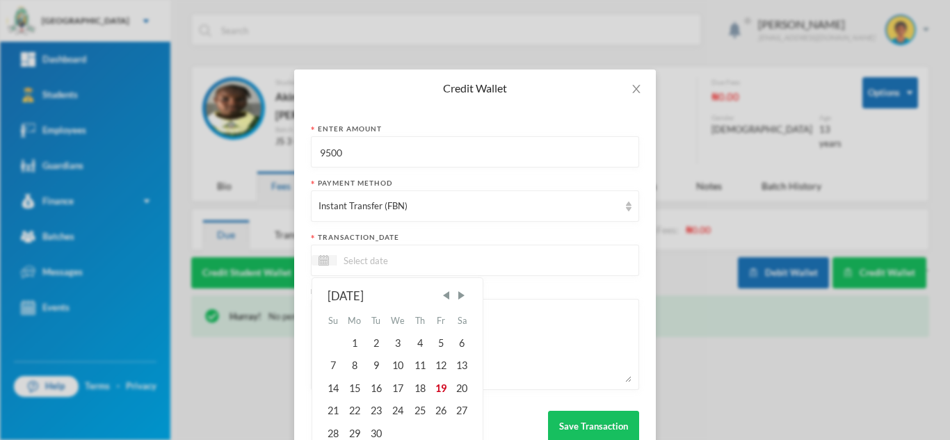
click at [384, 260] on input at bounding box center [395, 261] width 117 height 16
click at [442, 385] on div "19" at bounding box center [441, 389] width 21 height 22
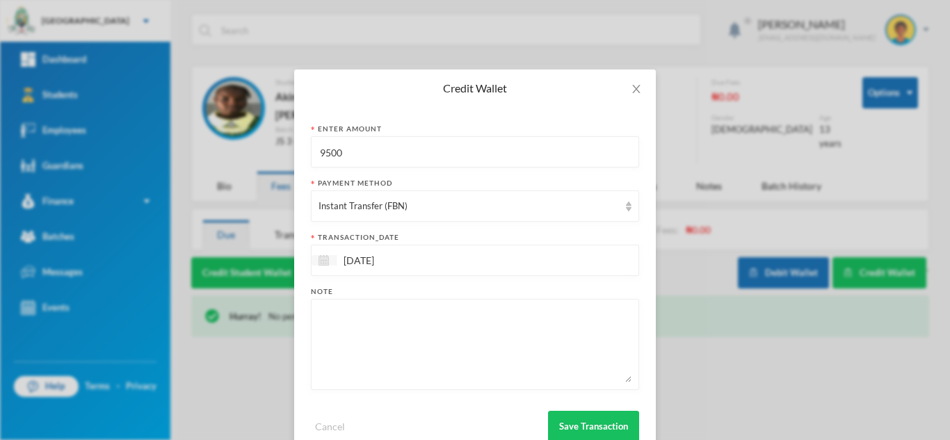
click at [319, 255] on img at bounding box center [324, 260] width 10 height 10
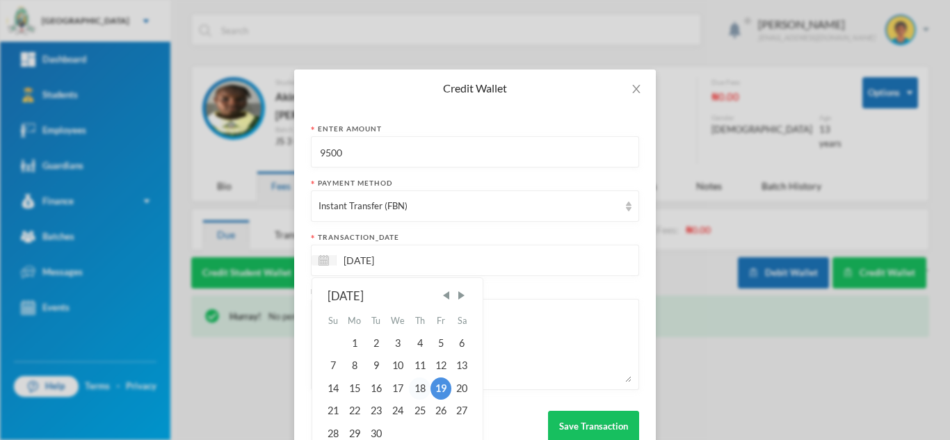
click at [415, 385] on div "18" at bounding box center [419, 389] width 21 height 22
type input "18/09/2025"
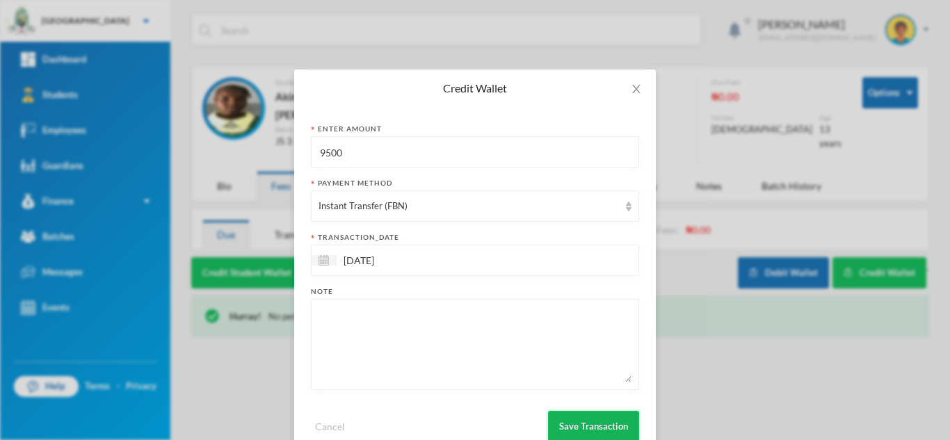
click at [585, 432] on button "Save Transaction" at bounding box center [593, 426] width 91 height 31
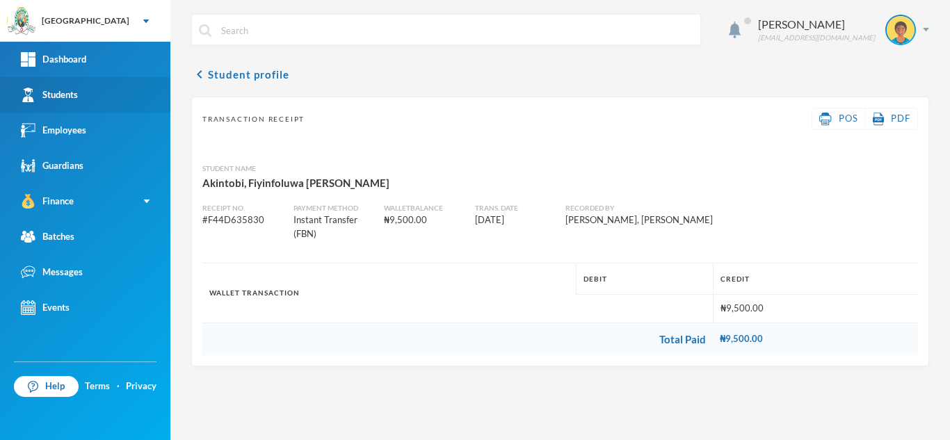
click at [86, 88] on link "Students" at bounding box center [85, 94] width 170 height 35
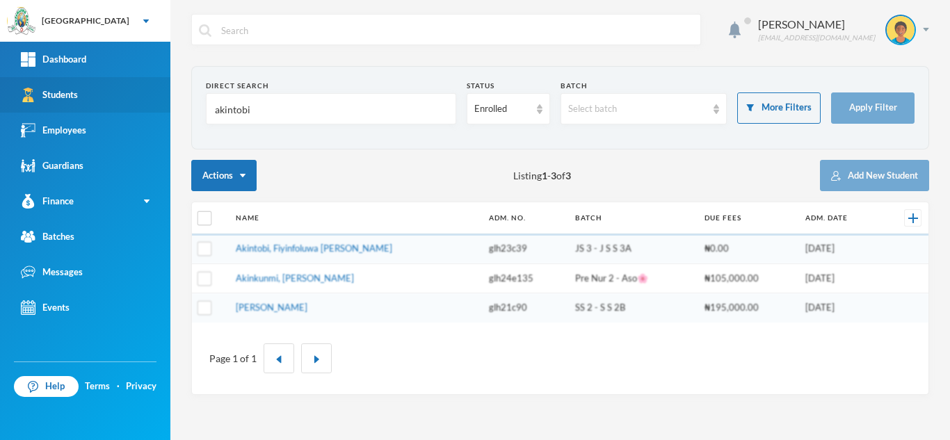
drag, startPoint x: 302, startPoint y: 110, endPoint x: 143, endPoint y: 104, distance: 159.4
click at [143, 104] on div "Greenland Hall Your Bluebic Account Greenland Hall Add a New School Dashboard S…" at bounding box center [475, 220] width 950 height 440
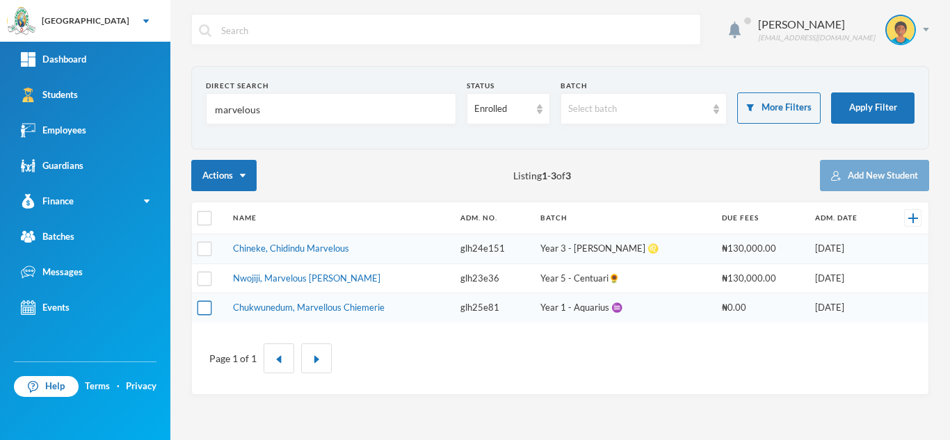
type input "marvelous"
click at [204, 308] on input "checkbox" at bounding box center [205, 308] width 15 height 15
checkbox input "true"
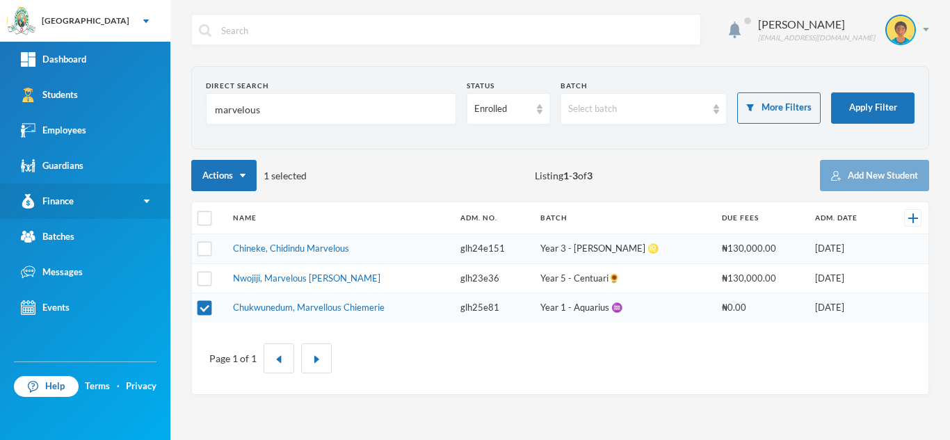
click at [83, 205] on link "Finance" at bounding box center [85, 201] width 170 height 35
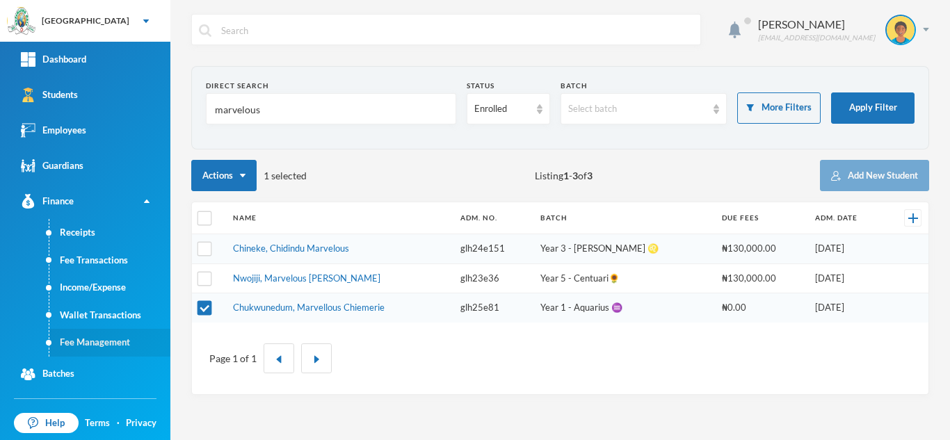
click at [107, 338] on link "Fee Management" at bounding box center [109, 343] width 121 height 28
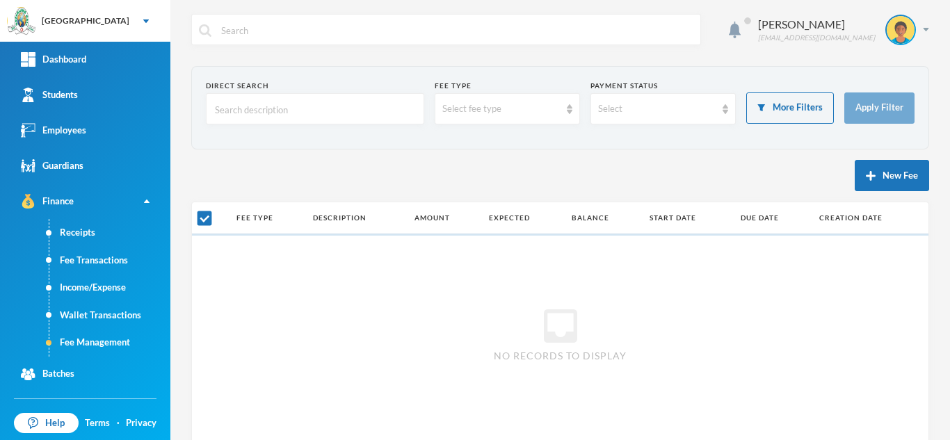
checkbox input "false"
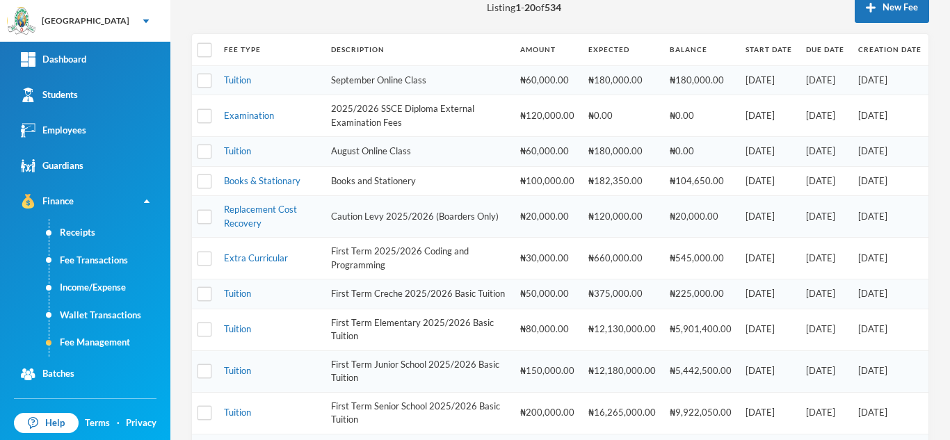
scroll to position [173, 0]
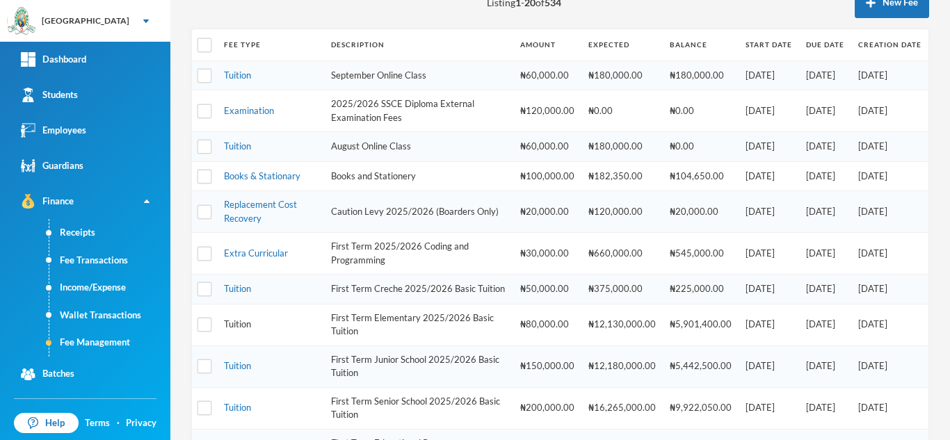
click at [233, 330] on link "Tuition" at bounding box center [237, 324] width 27 height 11
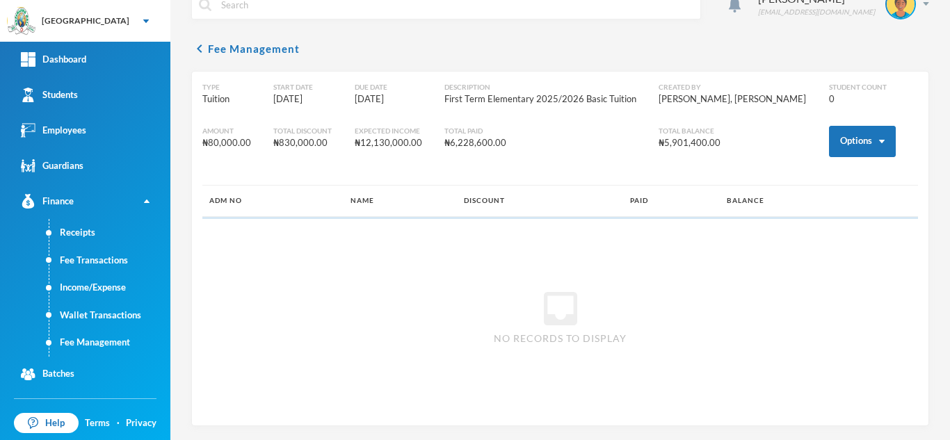
scroll to position [26, 0]
click at [829, 134] on button "Options" at bounding box center [862, 141] width 67 height 31
click at [785, 199] on button "Assign to ( 1 ) selected students" at bounding box center [810, 202] width 125 height 25
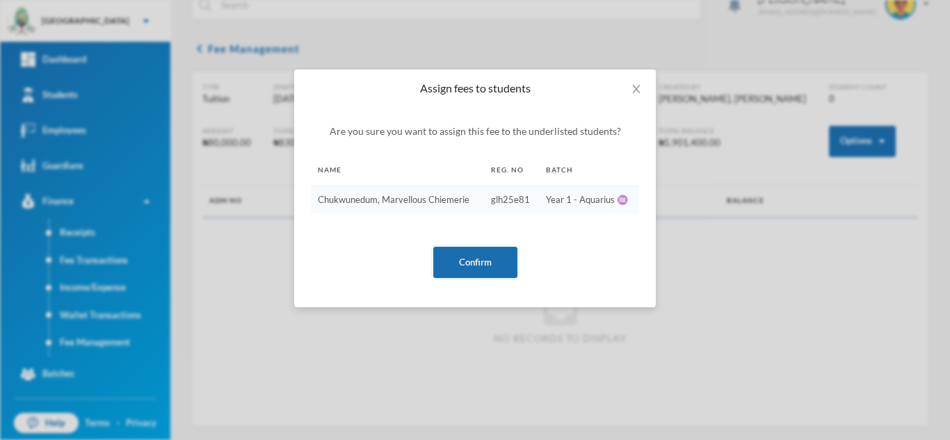
click at [468, 251] on button "Confirm" at bounding box center [475, 262] width 84 height 31
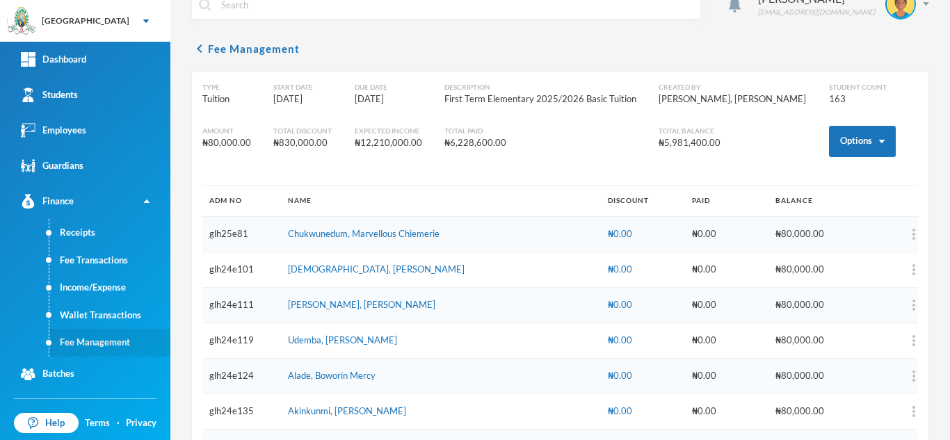
click at [106, 337] on link "Fee Management" at bounding box center [109, 343] width 121 height 28
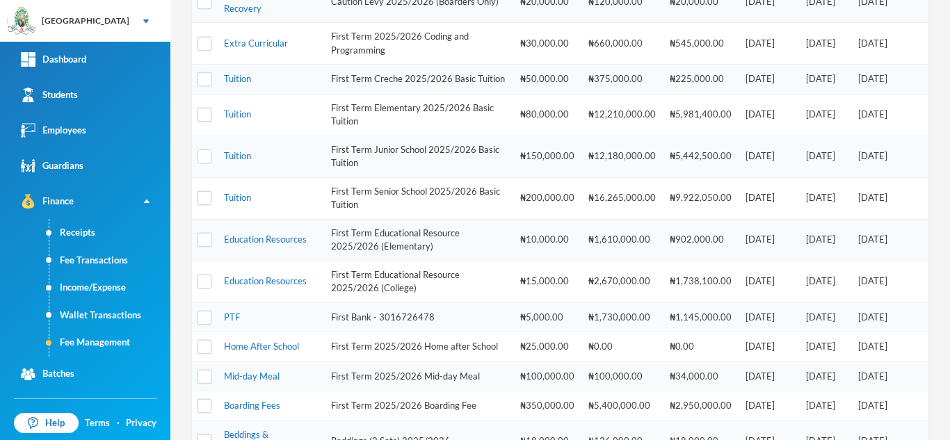
scroll to position [390, 0]
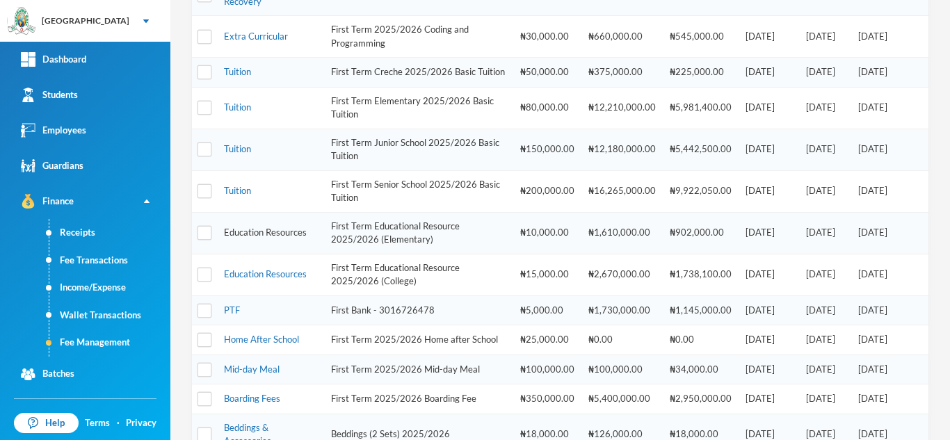
click at [276, 238] on link "Education Resources" at bounding box center [265, 232] width 83 height 11
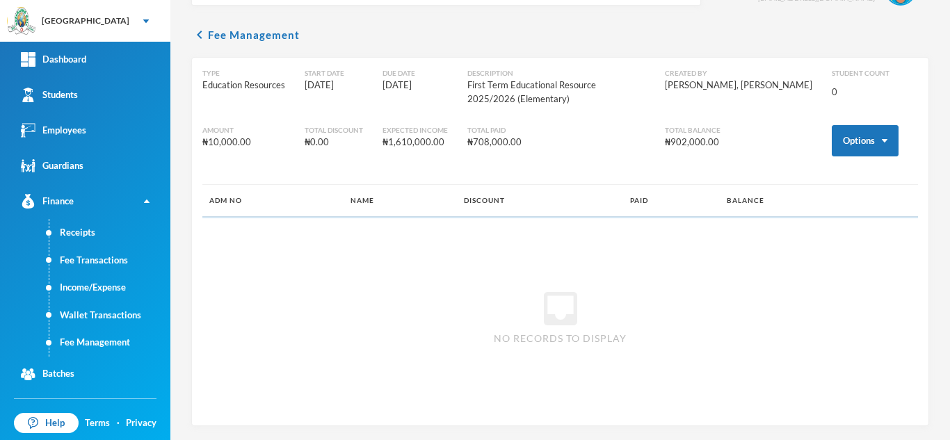
scroll to position [40, 0]
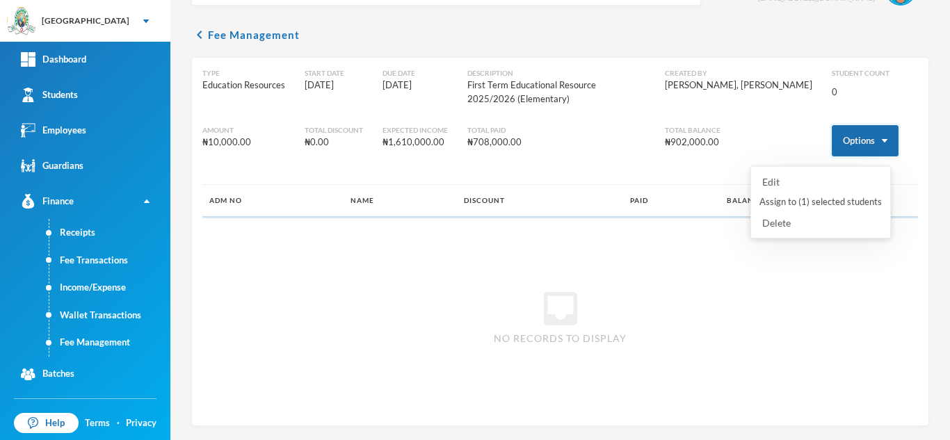
click at [852, 143] on button "Options" at bounding box center [865, 140] width 67 height 31
click at [803, 196] on button "Assign to ( 1 ) selected students" at bounding box center [820, 202] width 125 height 25
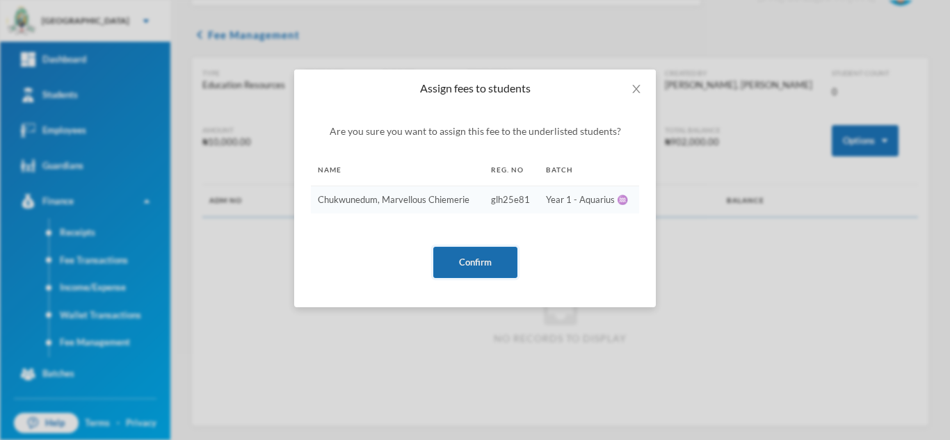
click at [490, 260] on button "Confirm" at bounding box center [475, 262] width 84 height 31
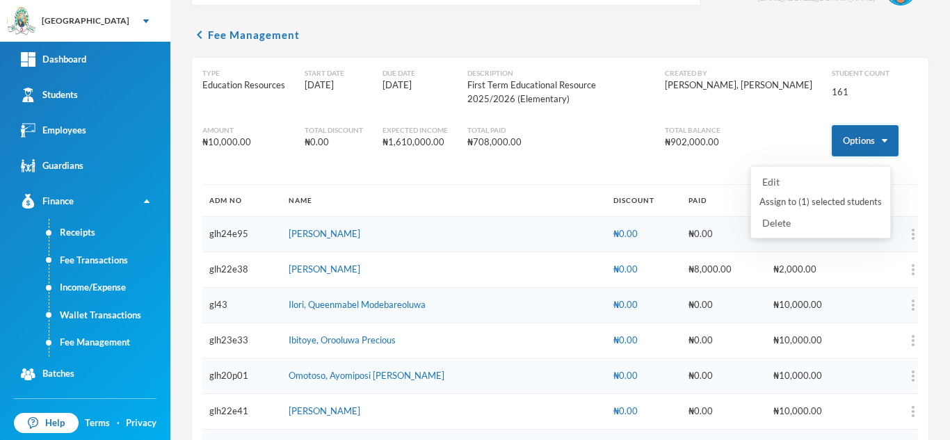
click at [852, 138] on button "Options" at bounding box center [865, 140] width 67 height 31
click at [808, 196] on button "Assign to ( 1 ) selected students" at bounding box center [820, 202] width 125 height 25
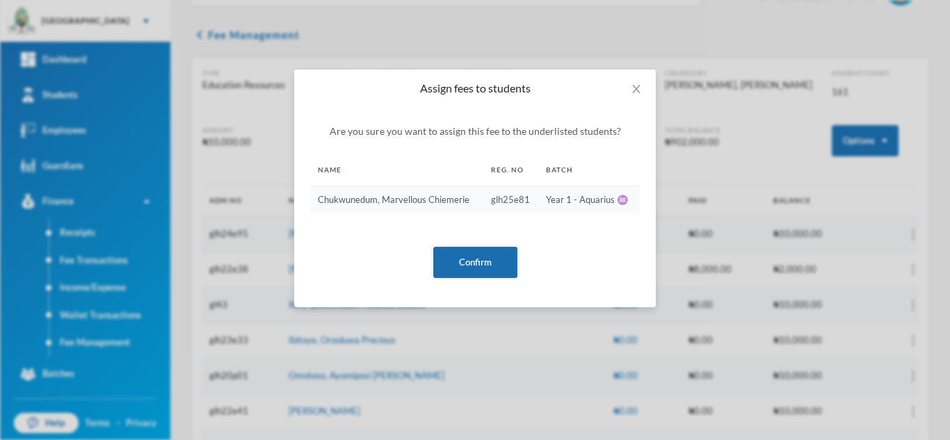
click at [465, 260] on button "Confirm" at bounding box center [475, 262] width 84 height 31
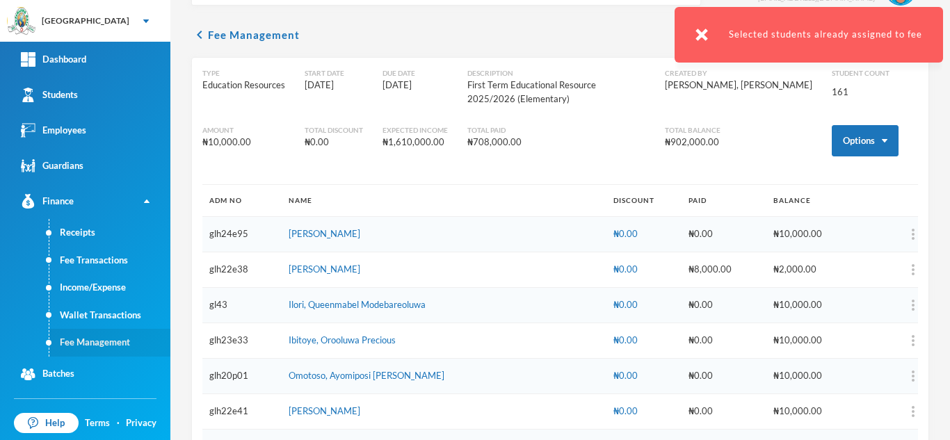
click at [119, 337] on link "Fee Management" at bounding box center [109, 343] width 121 height 28
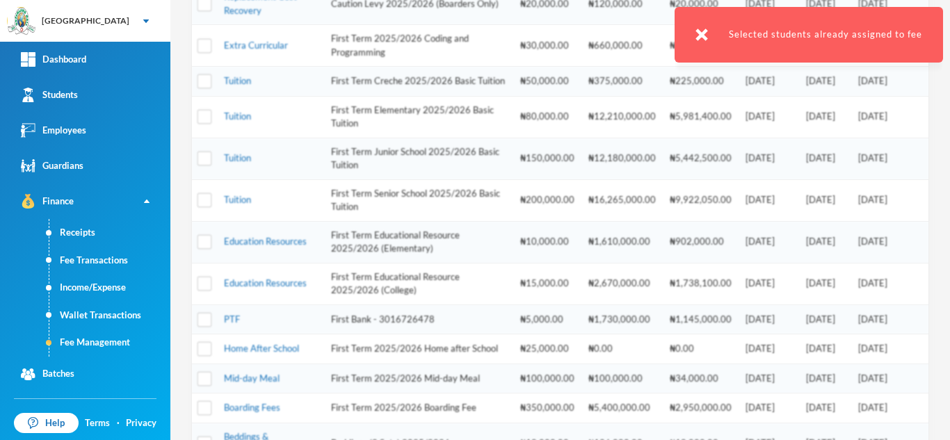
scroll to position [410, 0]
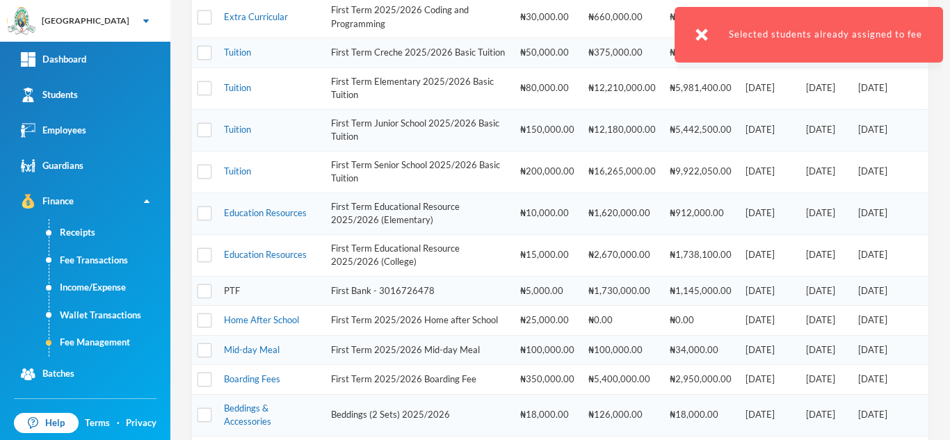
click at [232, 296] on link "PTF" at bounding box center [232, 290] width 16 height 11
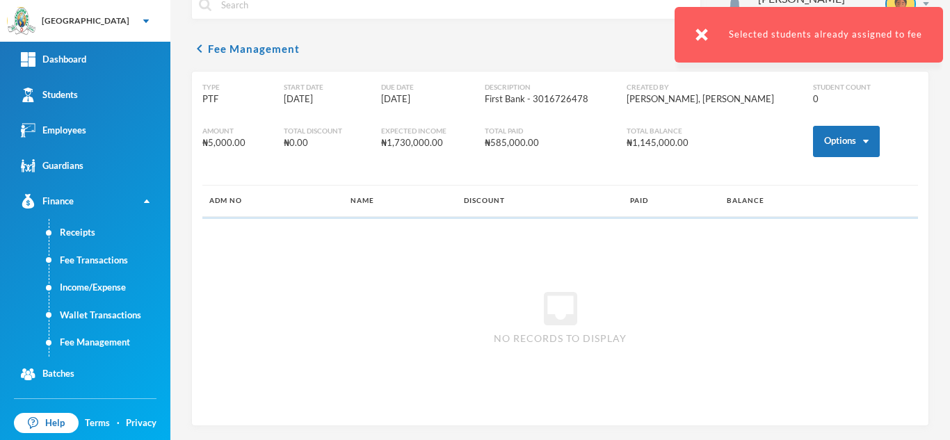
scroll to position [26, 0]
click at [817, 143] on button "Options" at bounding box center [846, 141] width 67 height 31
click at [788, 204] on button "Assign to ( 1 ) selected students" at bounding box center [795, 202] width 125 height 25
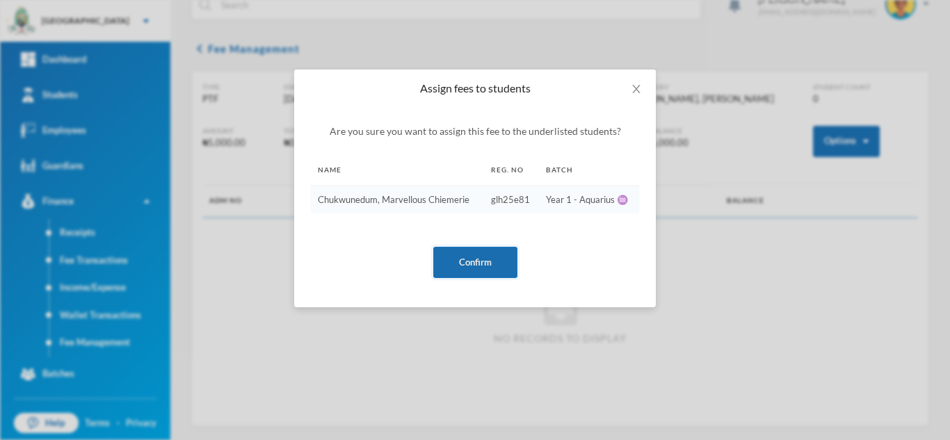
click at [468, 258] on button "Confirm" at bounding box center [475, 262] width 84 height 31
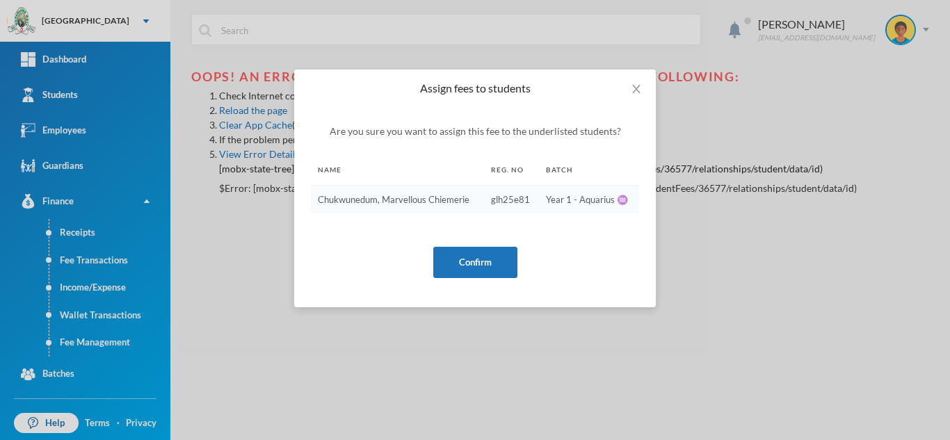
scroll to position [0, 0]
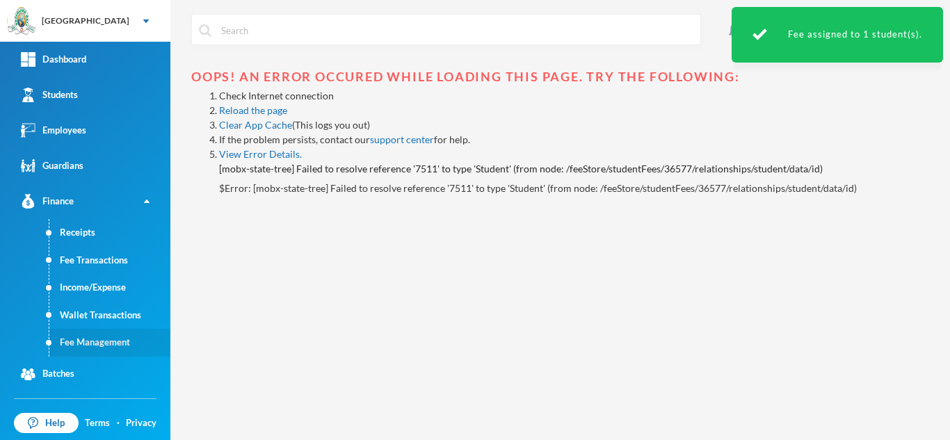
click at [90, 346] on link "Fee Management" at bounding box center [109, 343] width 121 height 28
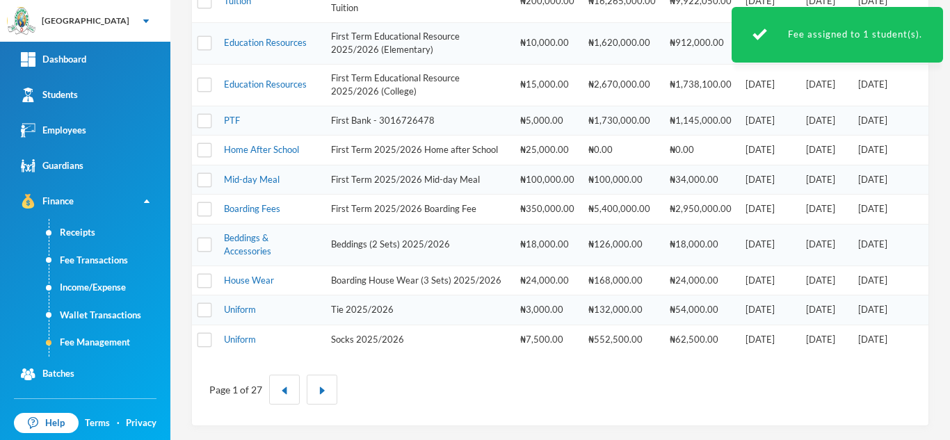
scroll to position [596, 0]
click at [240, 345] on link "Uniform" at bounding box center [240, 339] width 32 height 11
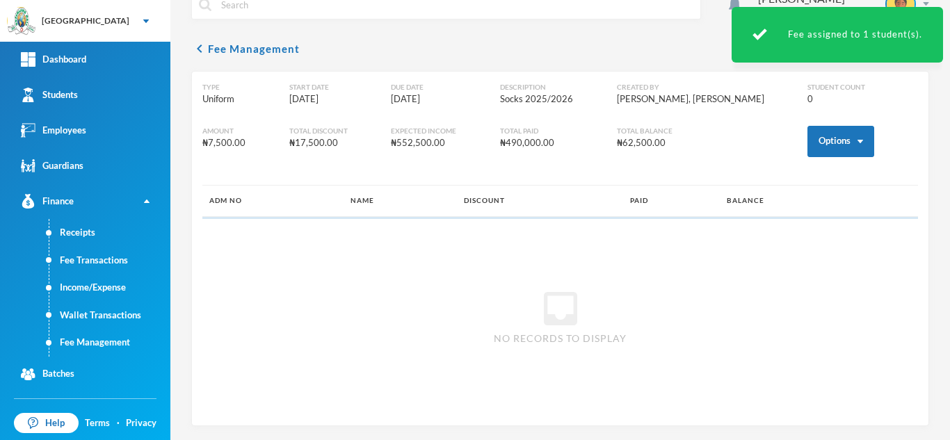
scroll to position [26, 0]
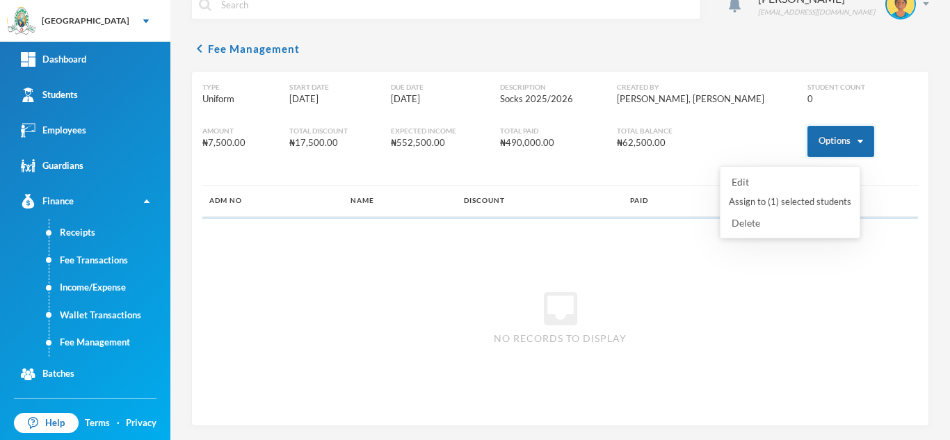
click at [820, 140] on button "Options" at bounding box center [841, 141] width 67 height 31
click at [776, 209] on button "Assign to ( 1 ) selected students" at bounding box center [790, 202] width 125 height 25
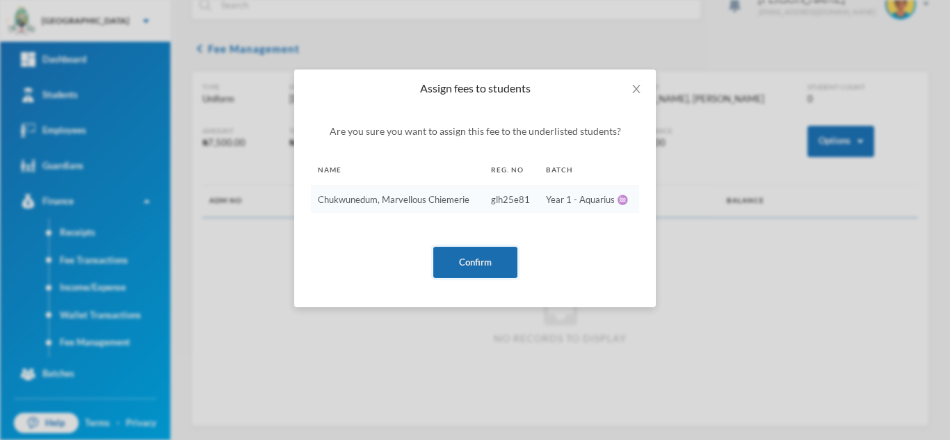
click at [481, 267] on button "Confirm" at bounding box center [475, 262] width 84 height 31
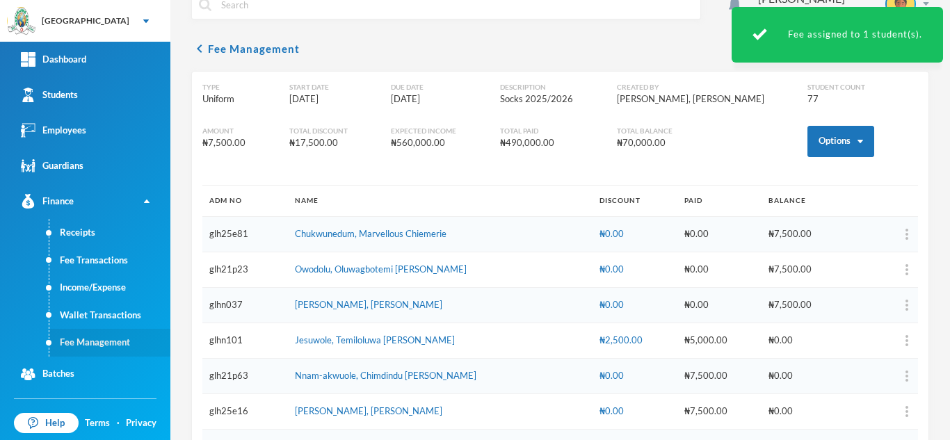
click at [93, 338] on link "Fee Management" at bounding box center [109, 343] width 121 height 28
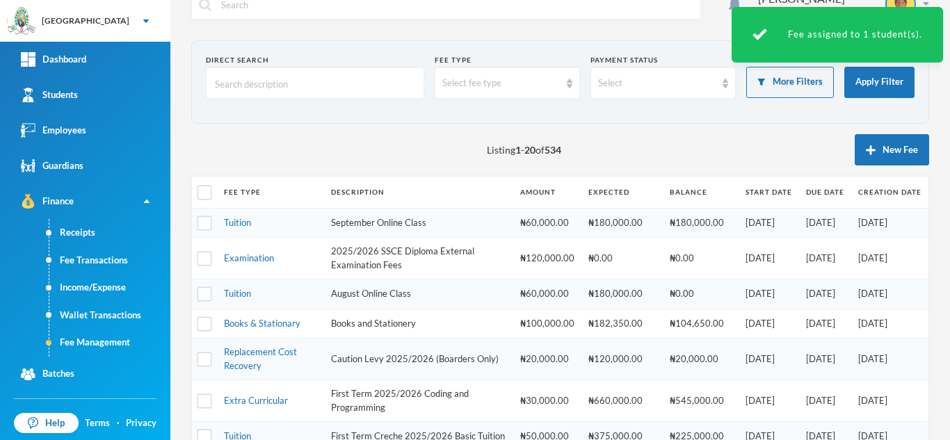
scroll to position [605, 0]
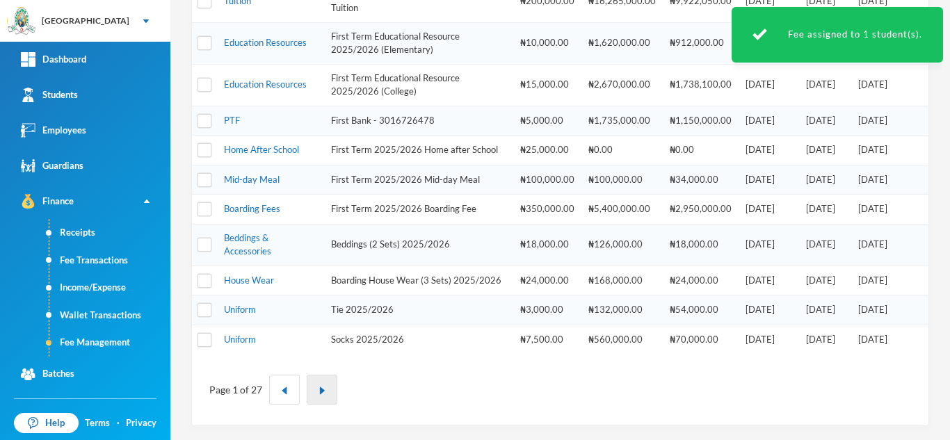
click at [326, 402] on button "button" at bounding box center [322, 390] width 31 height 30
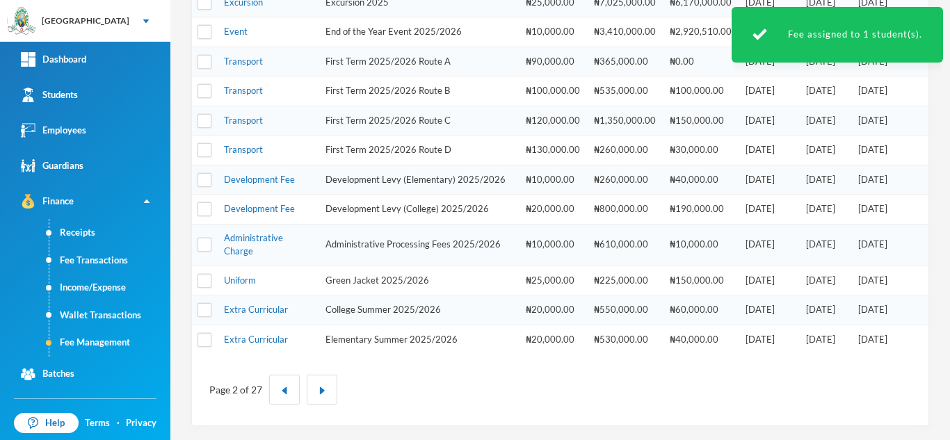
scroll to position [472, 0]
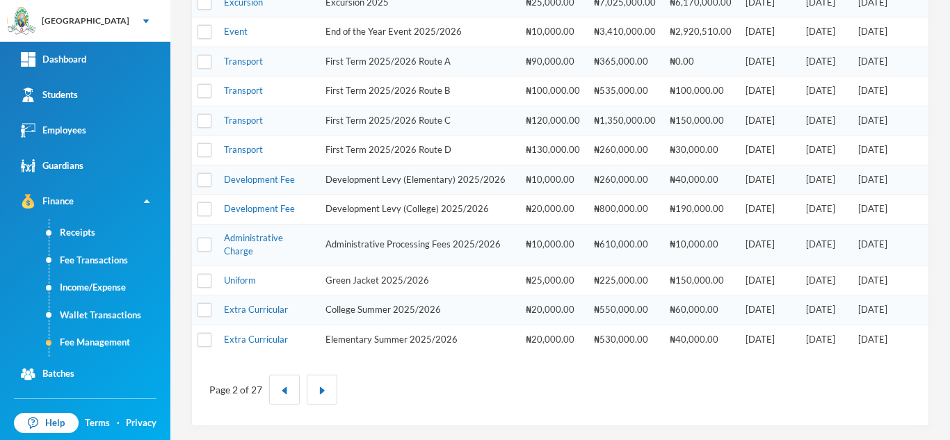
click at [852, 65] on td "11/07/2025" at bounding box center [890, 62] width 77 height 30
click at [244, 3] on link "Excursion" at bounding box center [243, 2] width 39 height 11
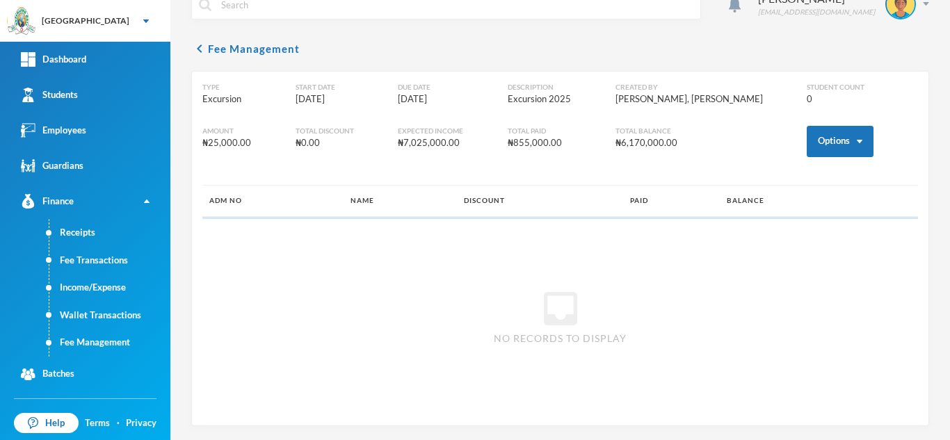
scroll to position [26, 0]
click at [810, 147] on button "Options" at bounding box center [840, 141] width 67 height 31
click at [772, 203] on button "Assign to ( 1 ) selected students" at bounding box center [789, 202] width 125 height 25
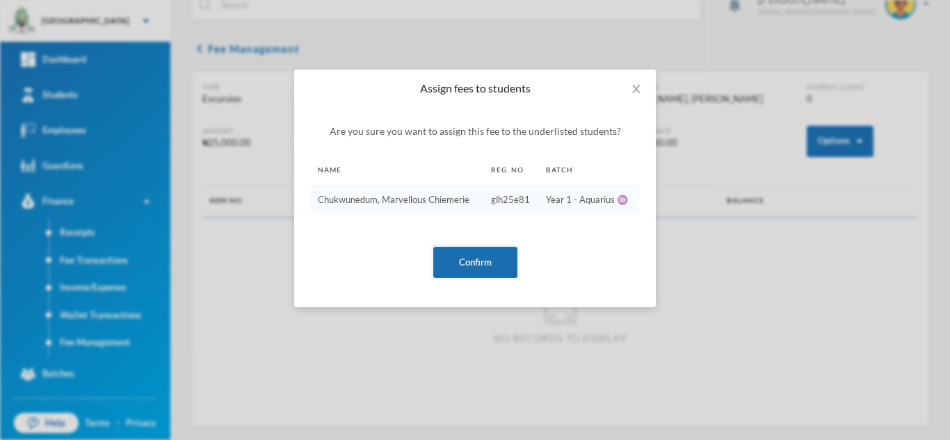
click at [495, 253] on button "Confirm" at bounding box center [475, 262] width 84 height 31
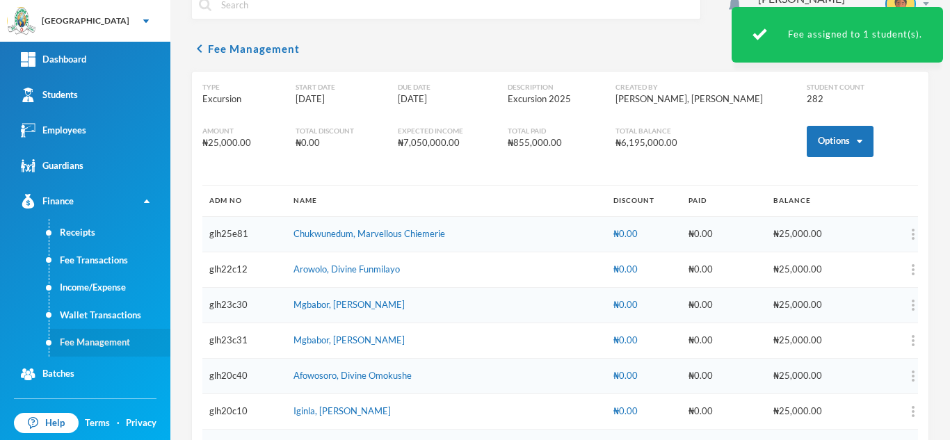
click at [114, 336] on link "Fee Management" at bounding box center [109, 343] width 121 height 28
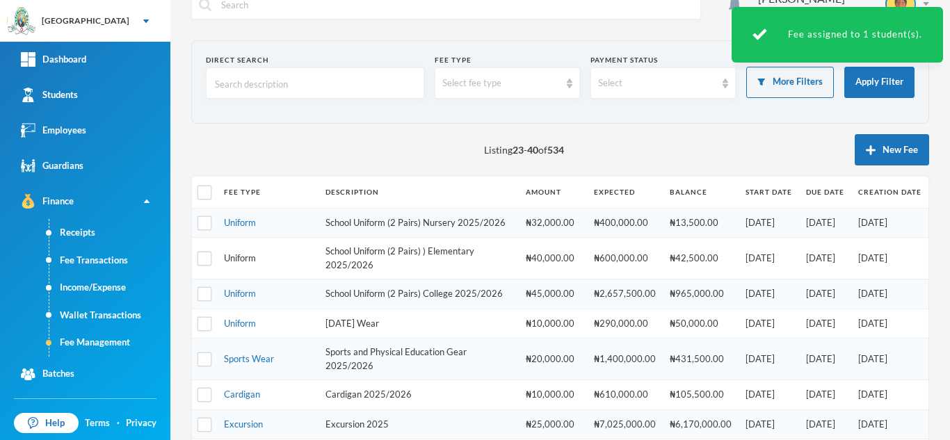
click at [237, 264] on link "Uniform" at bounding box center [240, 258] width 32 height 11
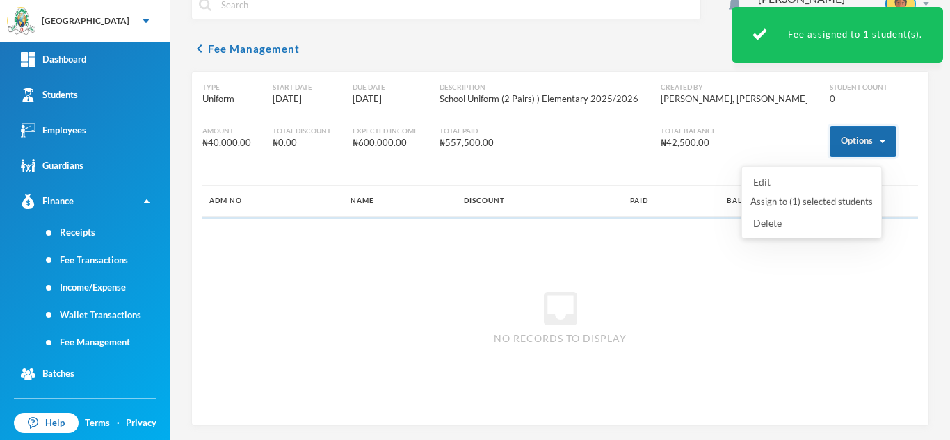
click at [841, 143] on button "Options" at bounding box center [863, 141] width 67 height 31
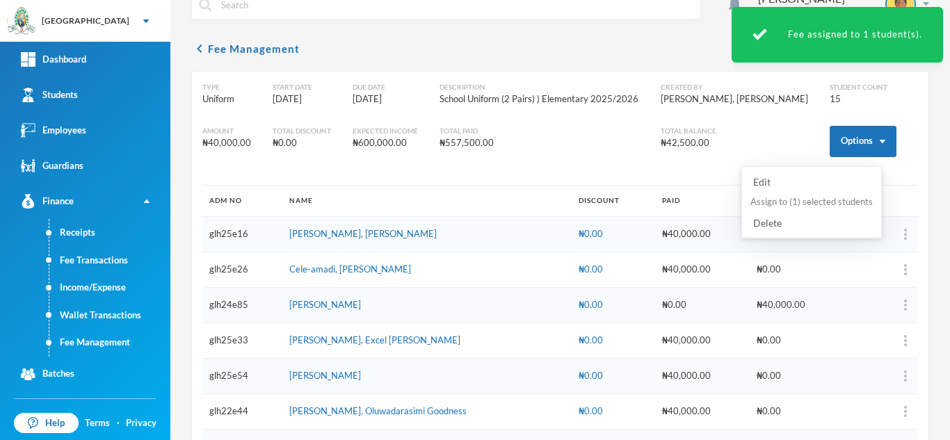
click at [802, 202] on button "Assign to ( 1 ) selected students" at bounding box center [811, 202] width 125 height 25
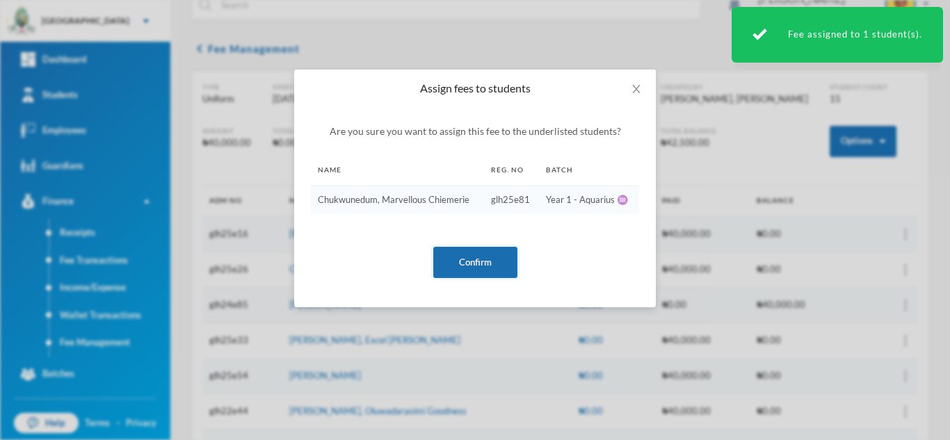
click at [482, 251] on button "Confirm" at bounding box center [475, 262] width 84 height 31
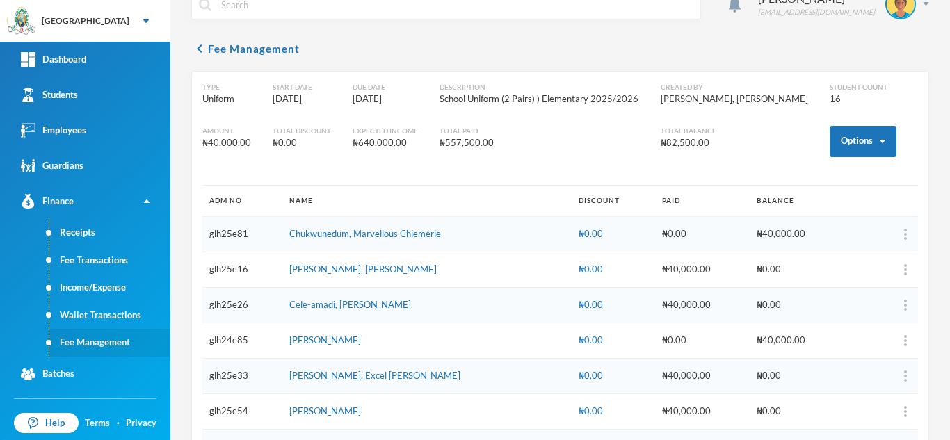
click at [121, 344] on link "Fee Management" at bounding box center [109, 343] width 121 height 28
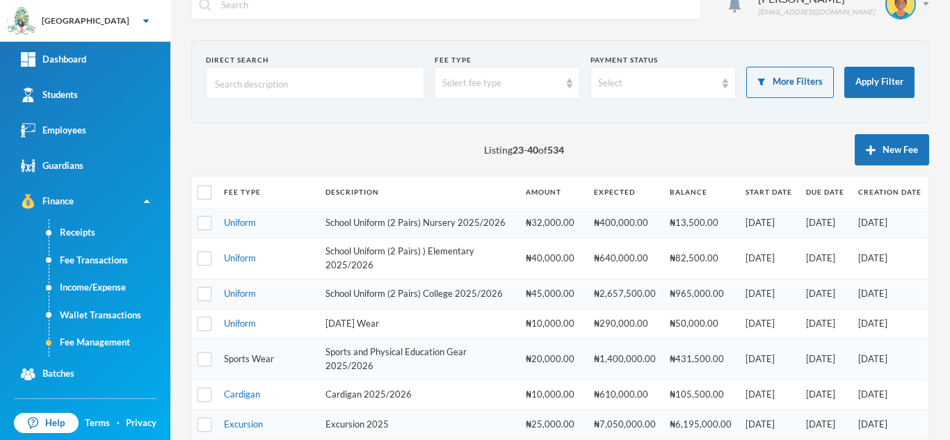
click at [260, 365] on link "Sports Wear" at bounding box center [249, 358] width 50 height 11
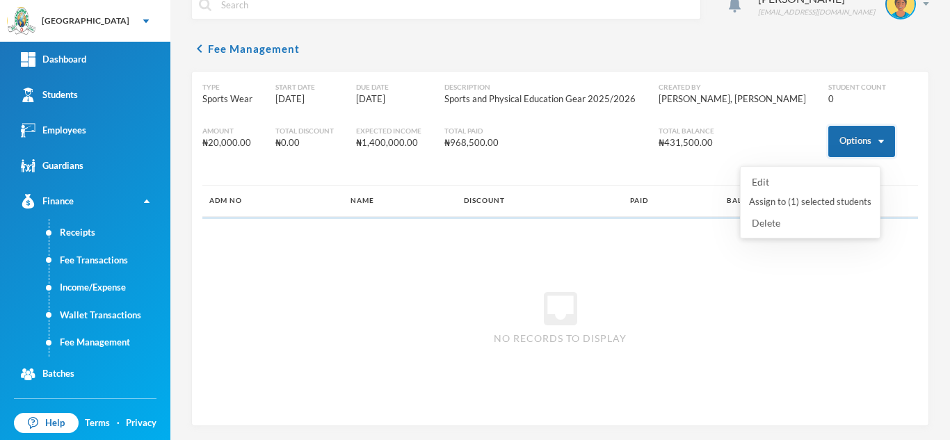
click at [829, 150] on button "Options" at bounding box center [862, 141] width 67 height 31
click at [779, 200] on button "Assign to ( 1 ) selected students" at bounding box center [810, 202] width 125 height 25
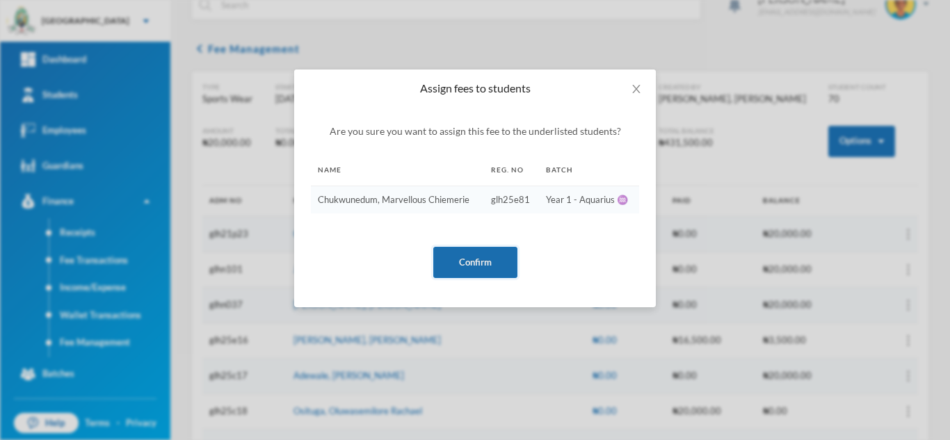
click at [489, 255] on button "Confirm" at bounding box center [475, 262] width 84 height 31
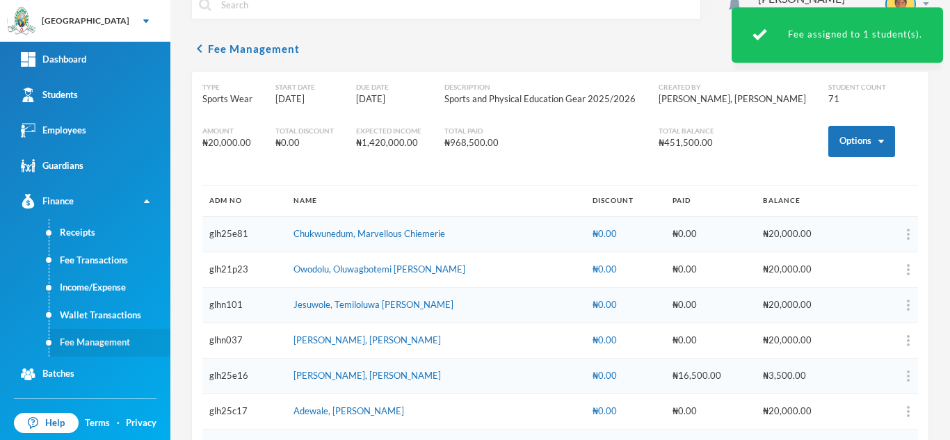
click at [91, 342] on link "Fee Management" at bounding box center [109, 343] width 121 height 28
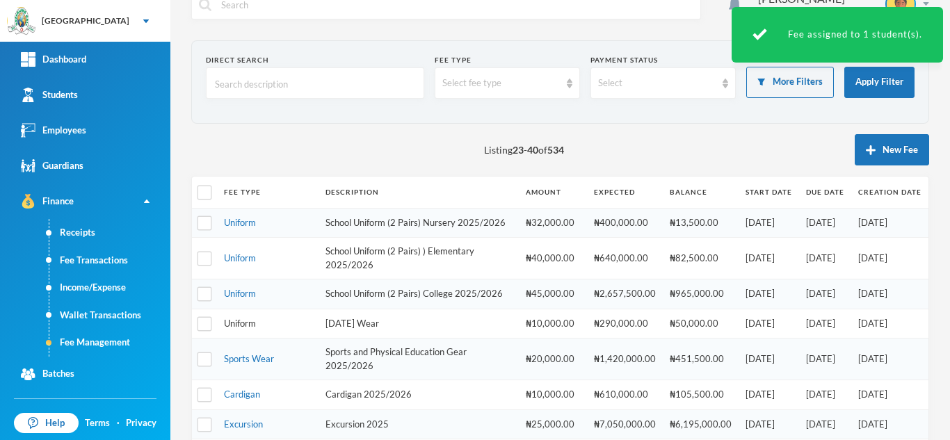
click at [237, 329] on link "Uniform" at bounding box center [240, 323] width 32 height 11
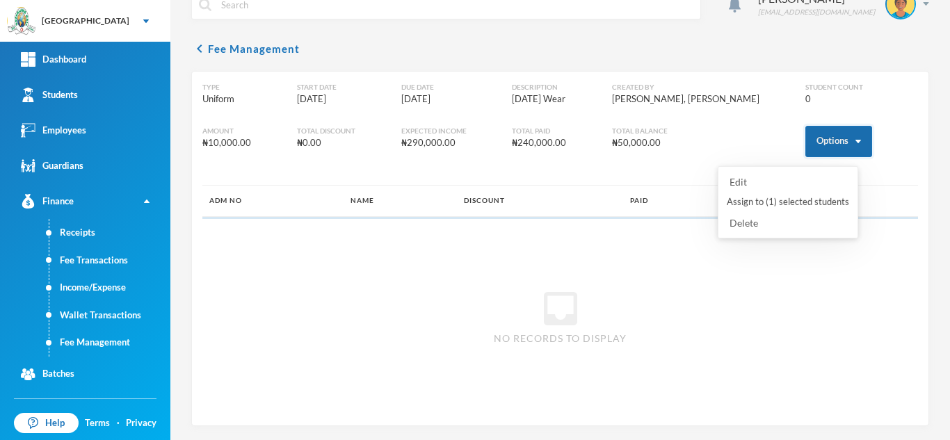
click at [806, 139] on button "Options" at bounding box center [839, 141] width 67 height 31
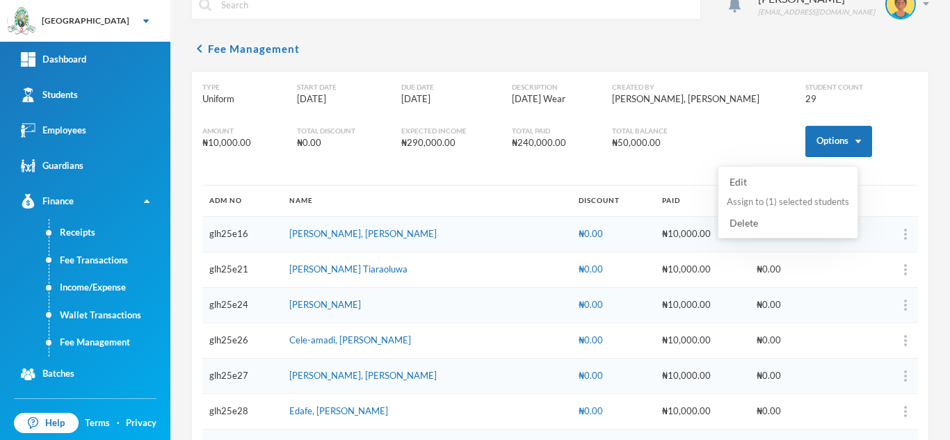
click at [754, 204] on button "Assign to ( 1 ) selected students" at bounding box center [788, 202] width 125 height 25
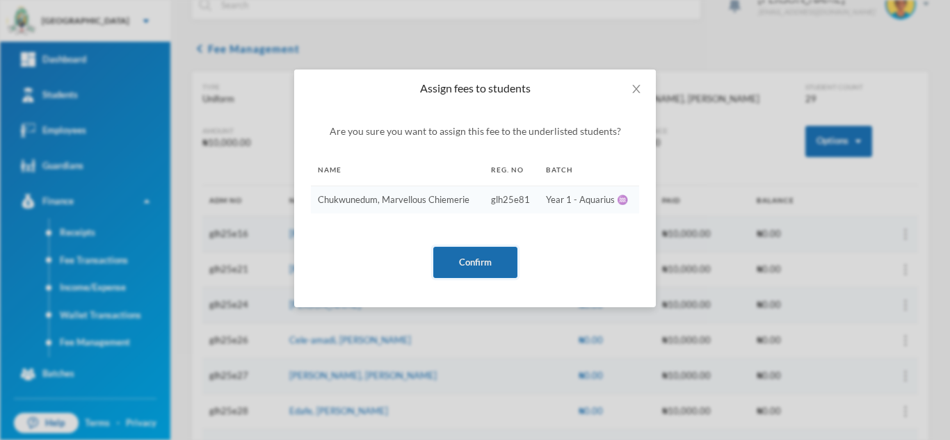
click at [484, 258] on button "Confirm" at bounding box center [475, 262] width 84 height 31
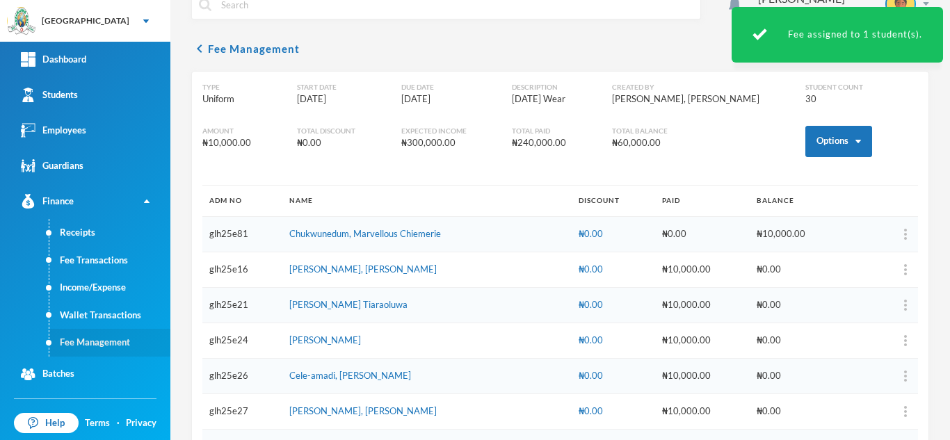
click at [94, 342] on link "Fee Management" at bounding box center [109, 343] width 121 height 28
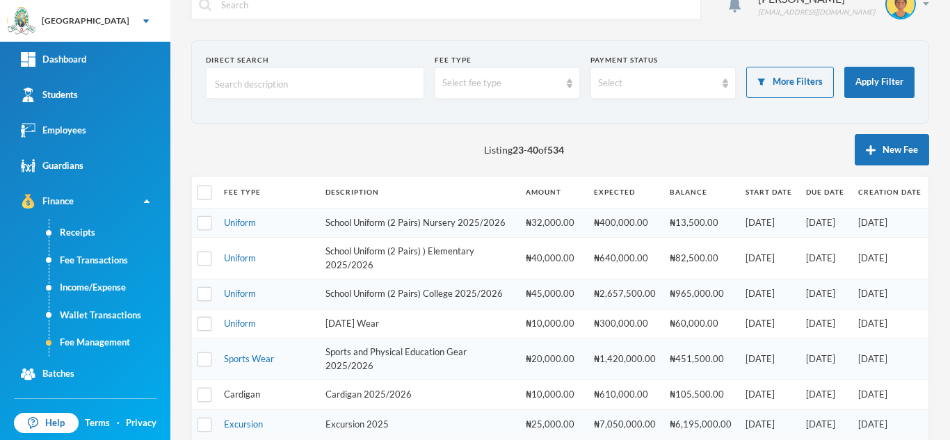
click at [240, 400] on link "Cardigan" at bounding box center [242, 394] width 36 height 11
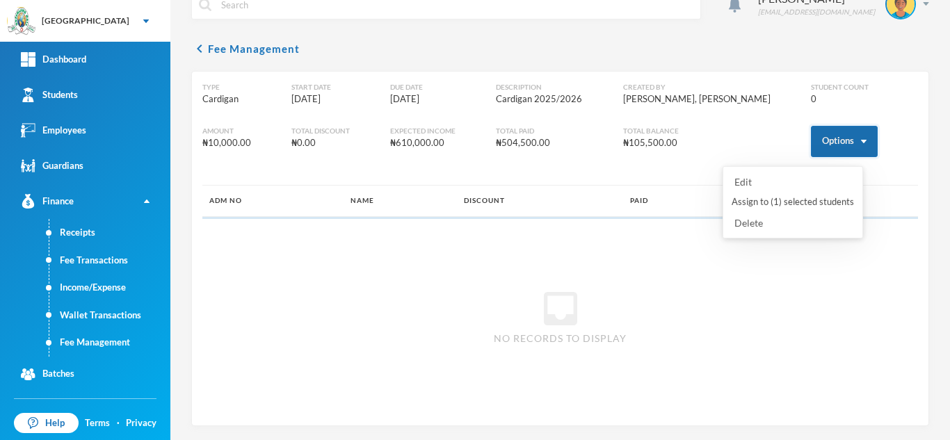
click at [815, 141] on button "Options" at bounding box center [844, 141] width 67 height 31
click at [789, 200] on button "Assign to ( 1 ) selected students" at bounding box center [793, 202] width 125 height 25
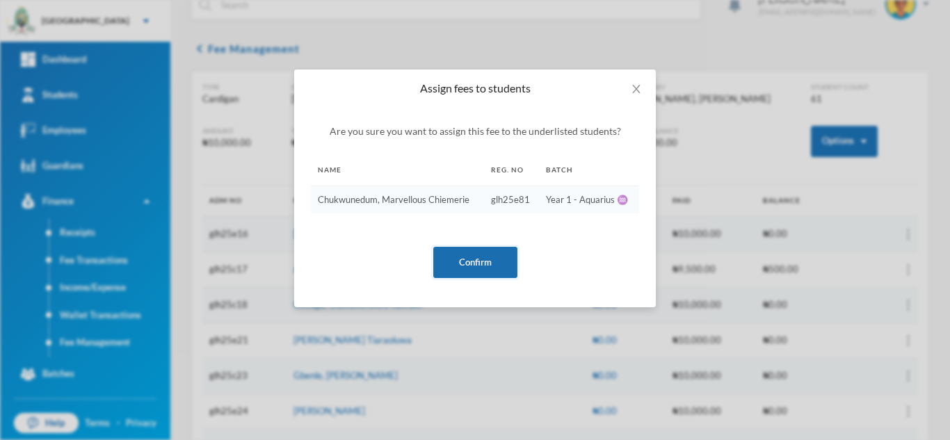
click at [485, 259] on button "Confirm" at bounding box center [475, 262] width 84 height 31
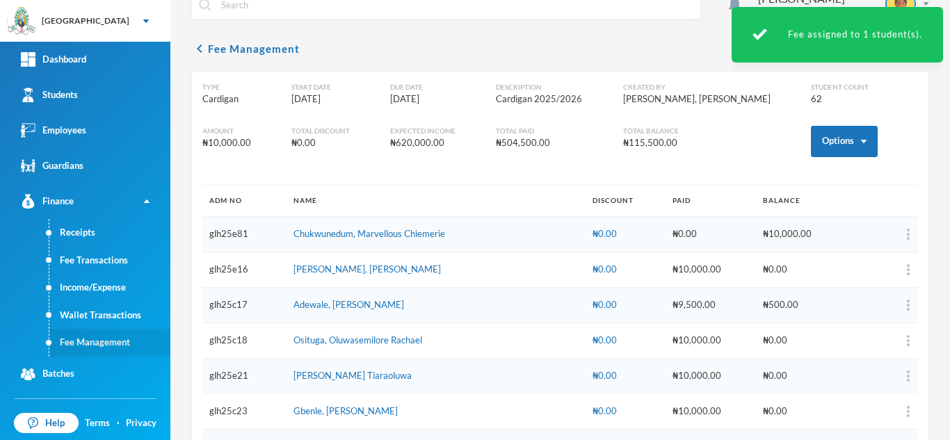
click at [111, 345] on link "Fee Management" at bounding box center [109, 343] width 121 height 28
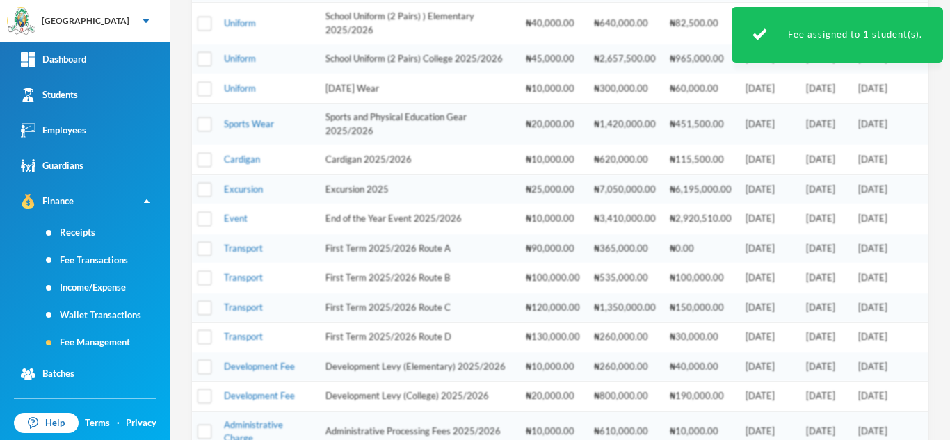
scroll to position [260, 0]
click at [234, 225] on link "Event" at bounding box center [236, 219] width 24 height 11
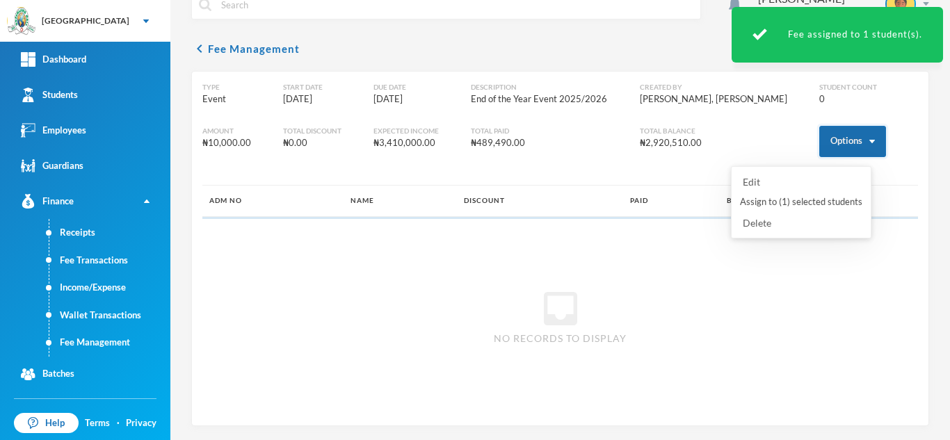
click at [820, 131] on button "Options" at bounding box center [853, 141] width 67 height 31
click at [799, 199] on button "Assign to ( 1 ) selected students" at bounding box center [801, 202] width 125 height 25
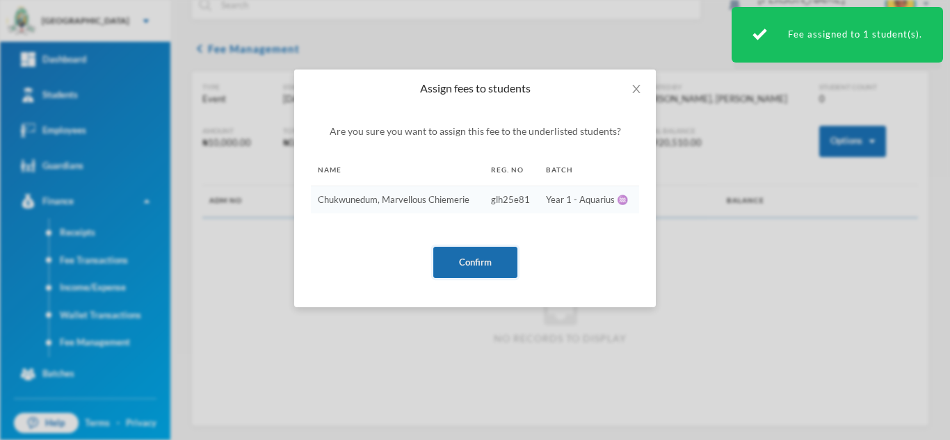
click at [464, 261] on button "Confirm" at bounding box center [475, 262] width 84 height 31
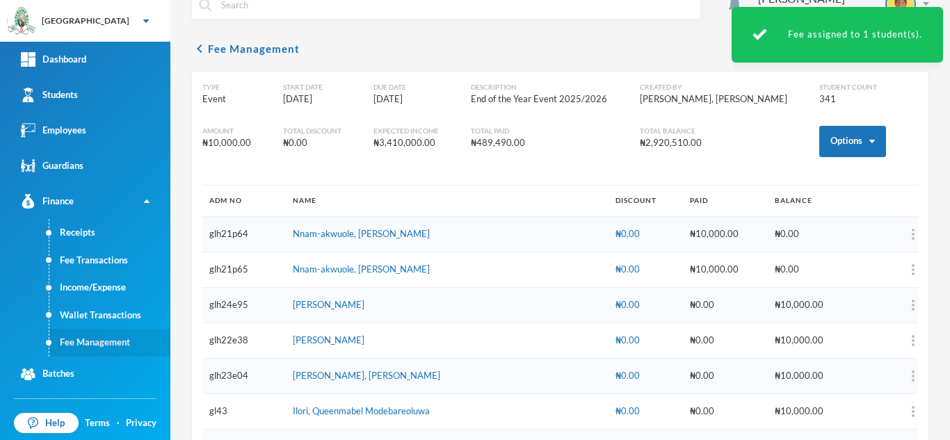
click at [119, 338] on link "Fee Management" at bounding box center [109, 343] width 121 height 28
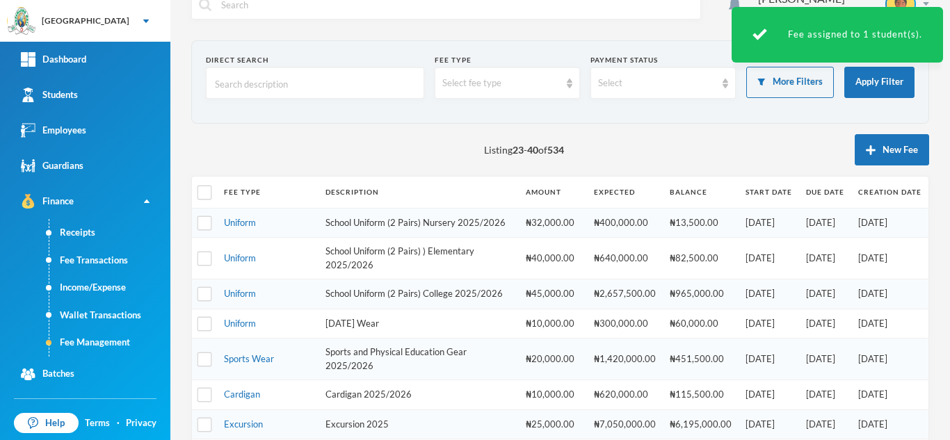
scroll to position [463, 0]
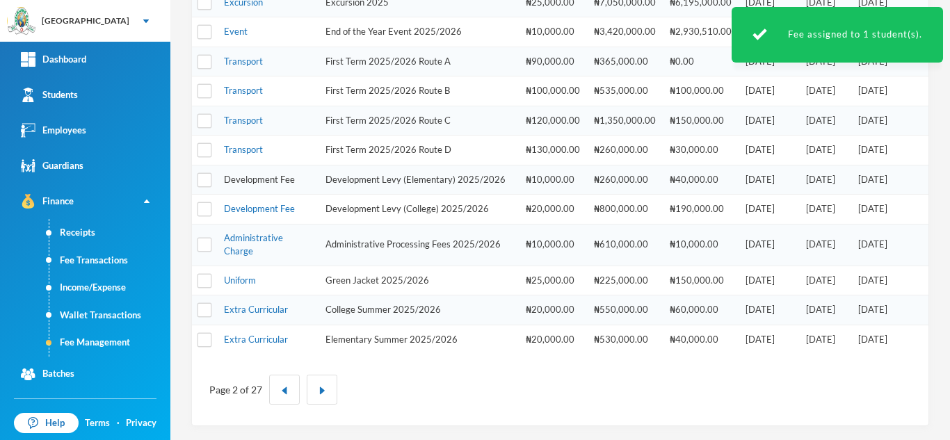
click at [272, 185] on link "Development Fee" at bounding box center [259, 179] width 71 height 11
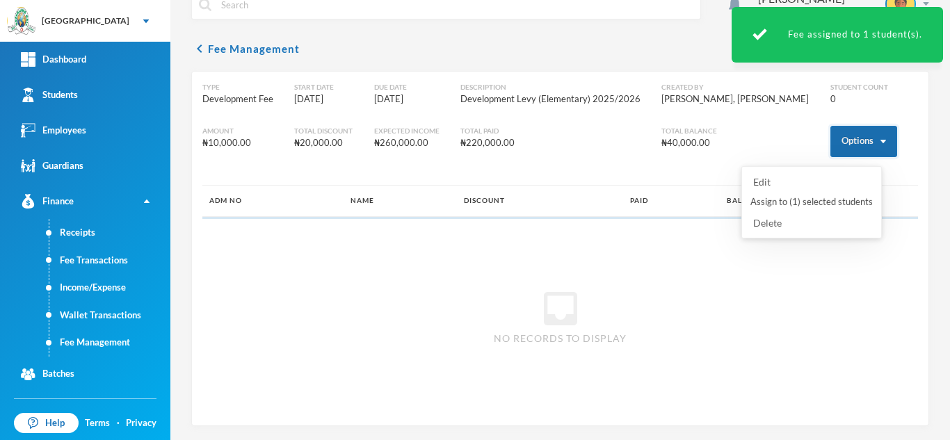
click at [831, 141] on button "Options" at bounding box center [864, 141] width 67 height 31
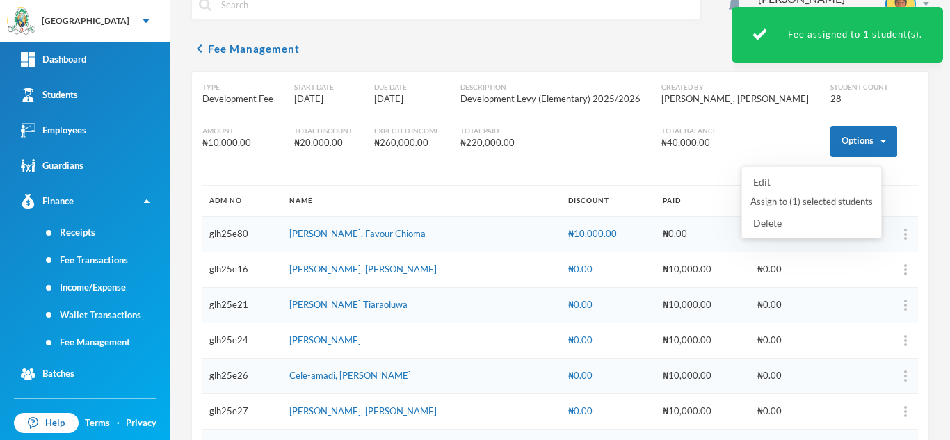
click at [794, 200] on button "Assign to ( 1 ) selected students" at bounding box center [811, 202] width 125 height 25
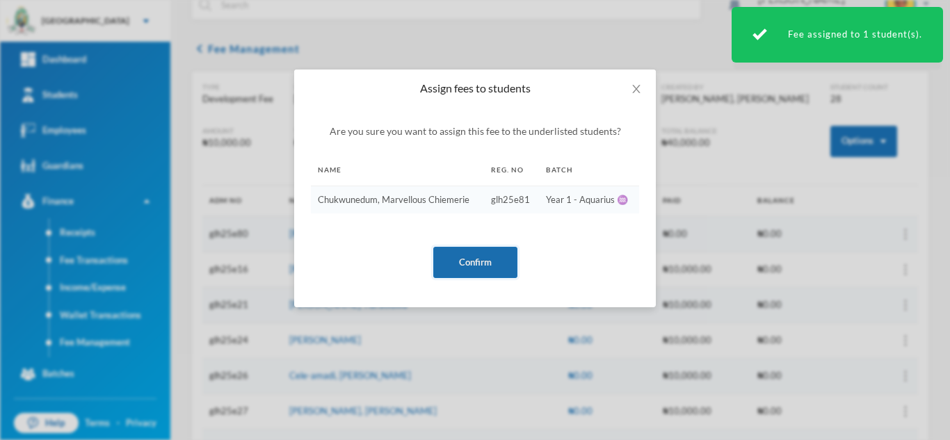
click at [458, 261] on button "Confirm" at bounding box center [475, 262] width 84 height 31
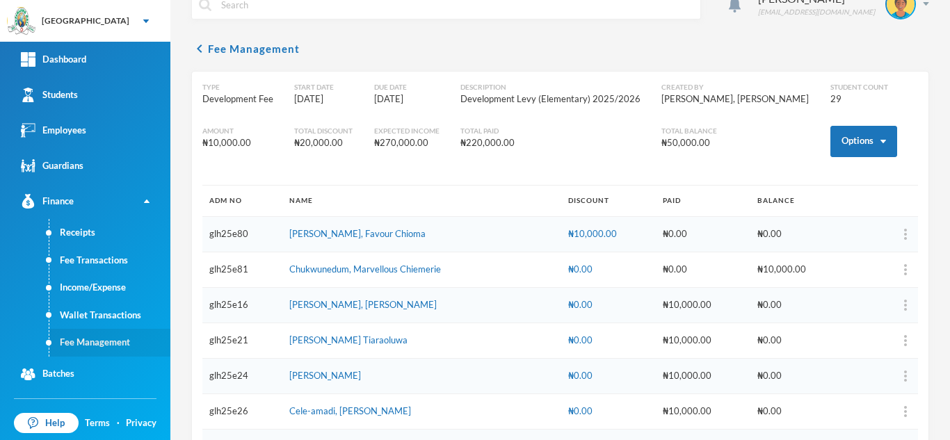
click at [100, 346] on link "Fee Management" at bounding box center [109, 343] width 121 height 28
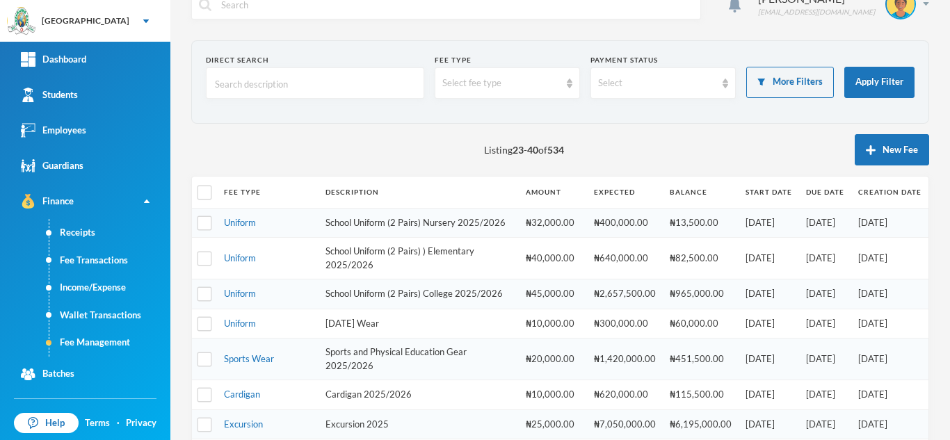
scroll to position [472, 0]
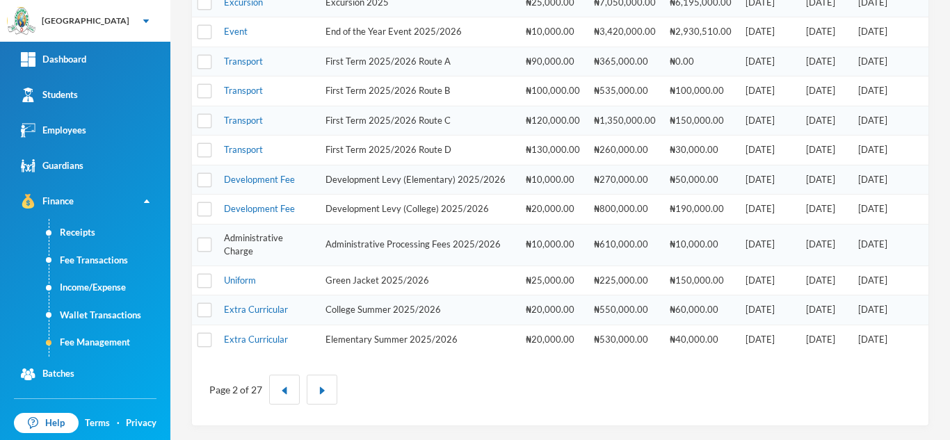
click at [262, 237] on link "Administrative Charge" at bounding box center [253, 244] width 59 height 25
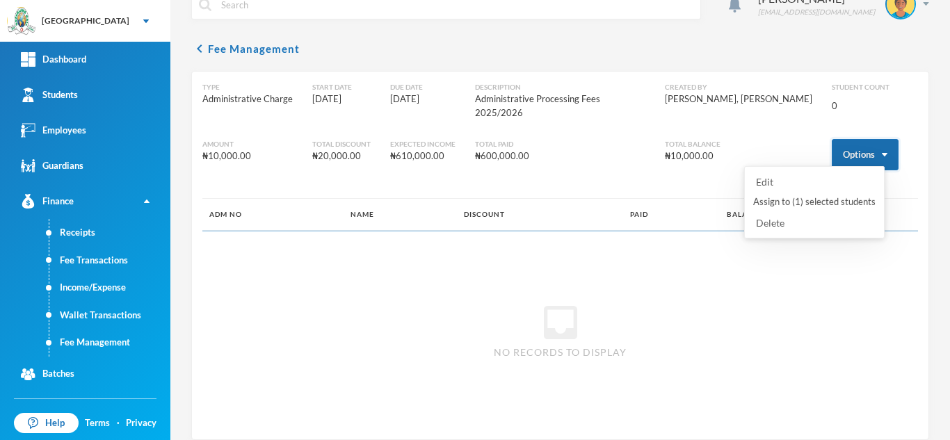
click at [832, 142] on button "Options" at bounding box center [865, 154] width 67 height 31
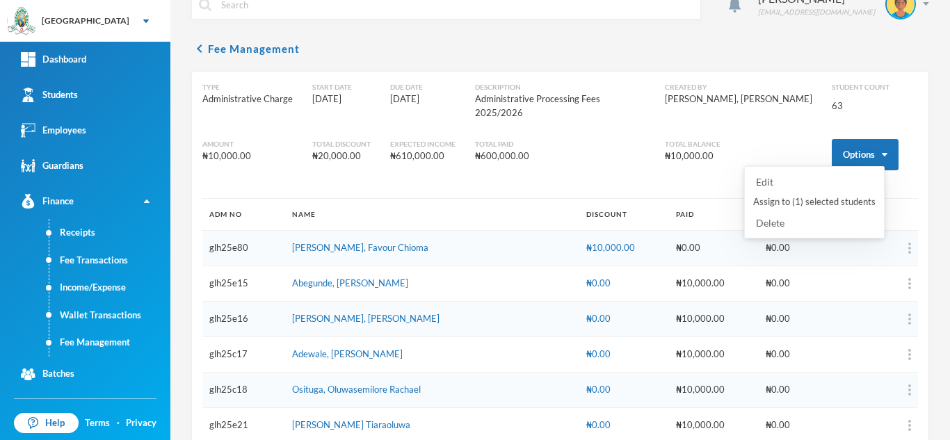
click at [790, 202] on button "Assign to ( 1 ) selected students" at bounding box center [814, 202] width 125 height 25
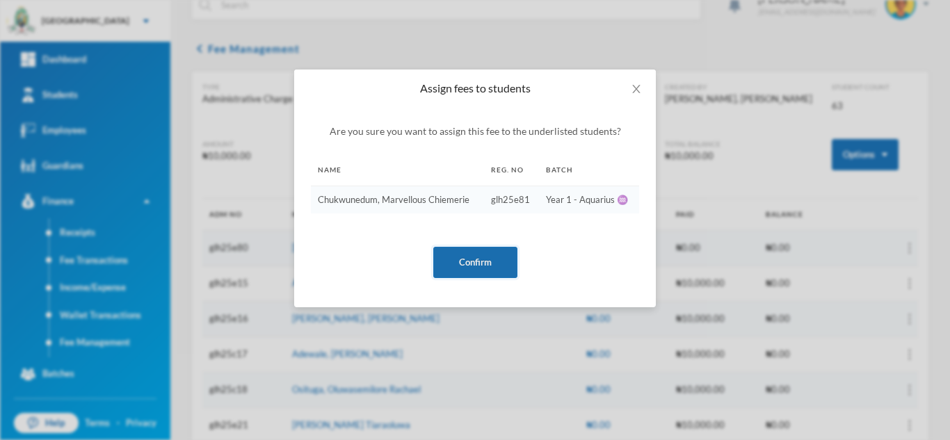
click at [463, 259] on button "Confirm" at bounding box center [475, 262] width 84 height 31
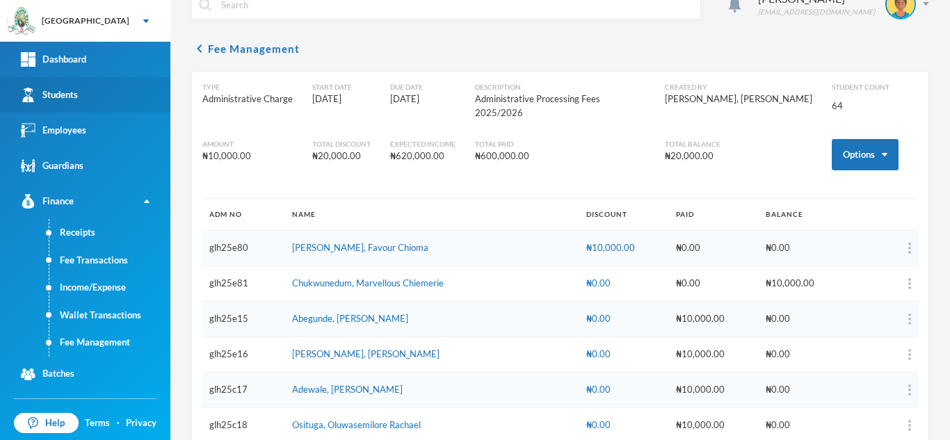
click at [97, 88] on link "Students" at bounding box center [85, 94] width 170 height 35
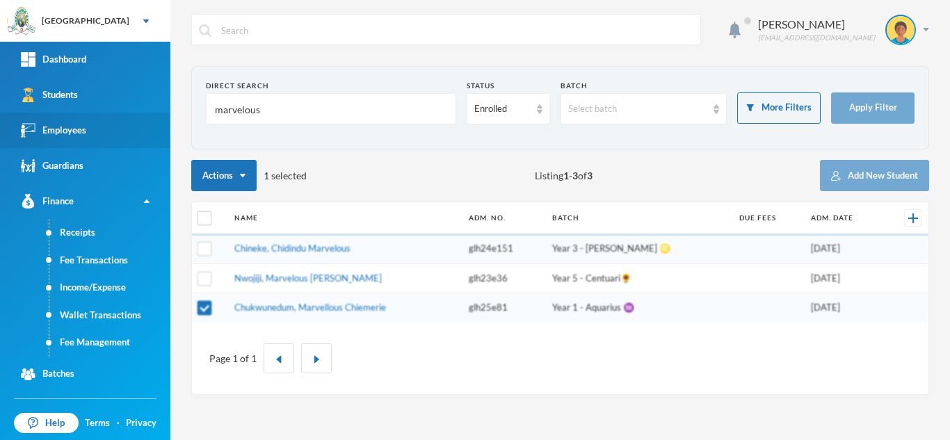
drag, startPoint x: 297, startPoint y: 103, endPoint x: 86, endPoint y: 113, distance: 211.8
click at [86, 113] on div "Greenland Hall Your Bluebic Account Greenland Hall Add a New School Dashboard S…" at bounding box center [475, 220] width 950 height 440
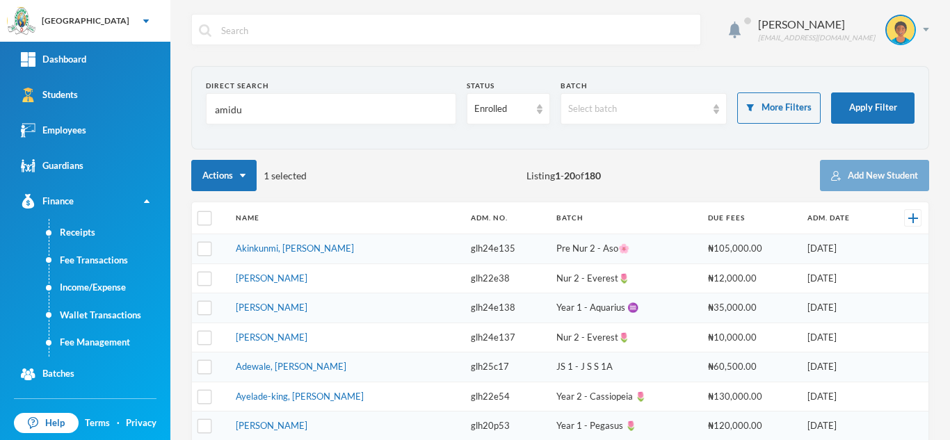
type input "amidu"
click at [271, 250] on link "Akinkunmi, Akinpelu Aayan" at bounding box center [295, 248] width 118 height 11
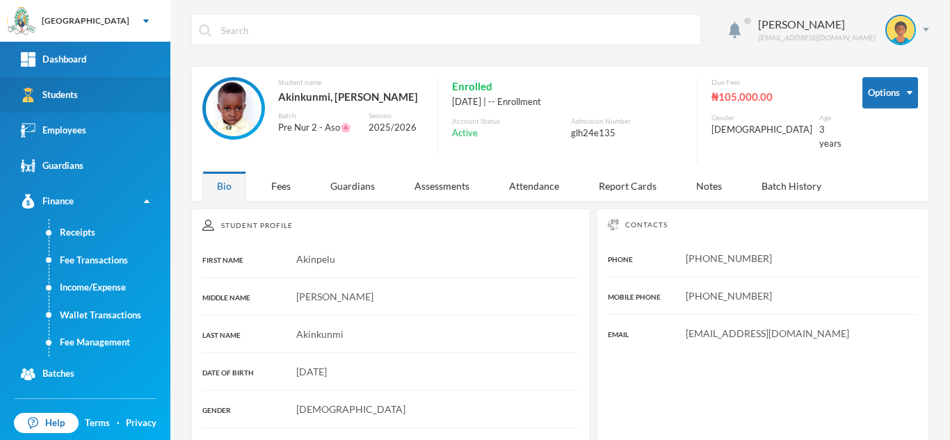
click at [103, 88] on link "Students" at bounding box center [85, 94] width 170 height 35
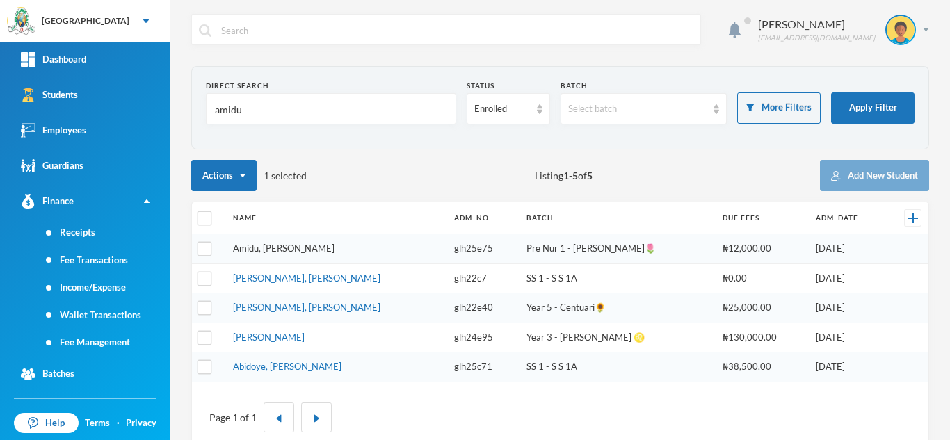
click at [277, 245] on link "Amidu, Iretomiwa Azeemah" at bounding box center [284, 248] width 102 height 11
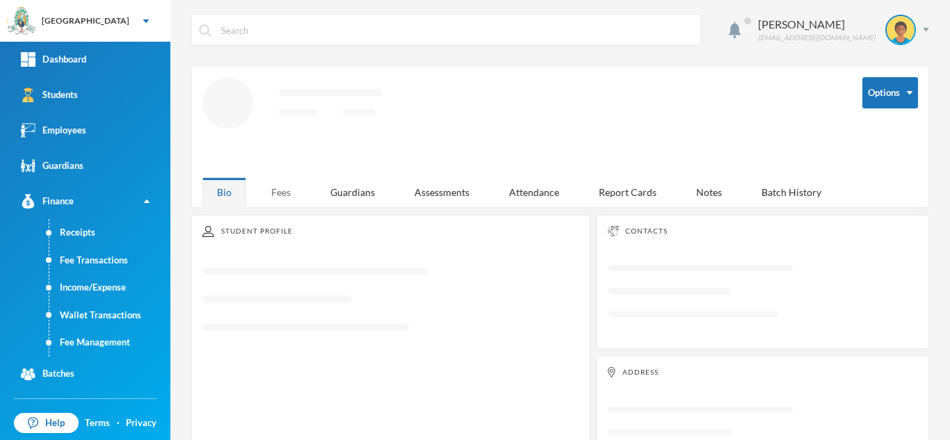
click at [291, 181] on div "Fees" at bounding box center [281, 192] width 49 height 30
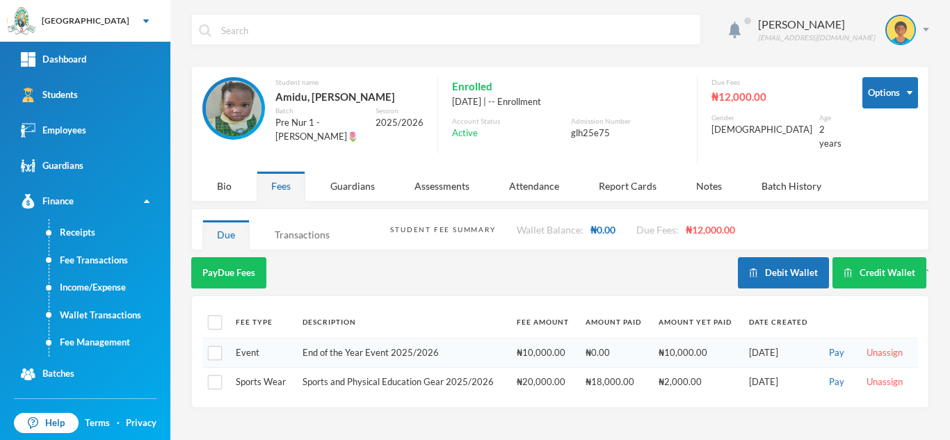
click at [301, 225] on div "Transactions" at bounding box center [302, 235] width 84 height 30
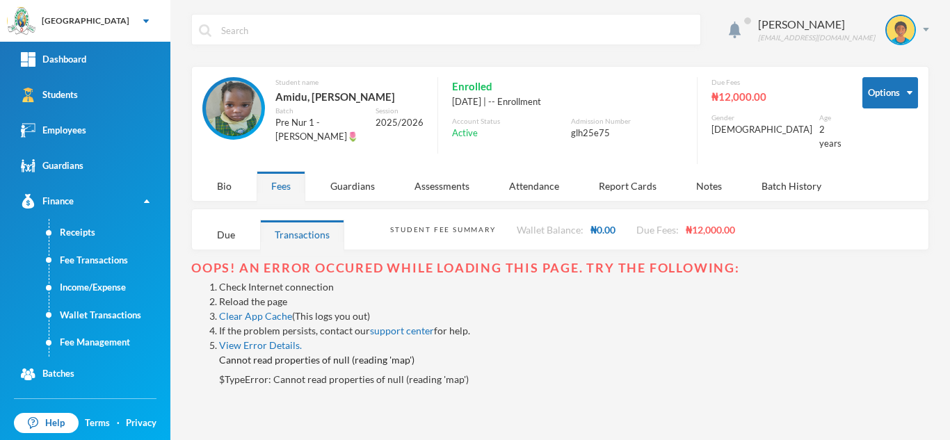
click at [274, 296] on link "Reload the page" at bounding box center [253, 302] width 68 height 12
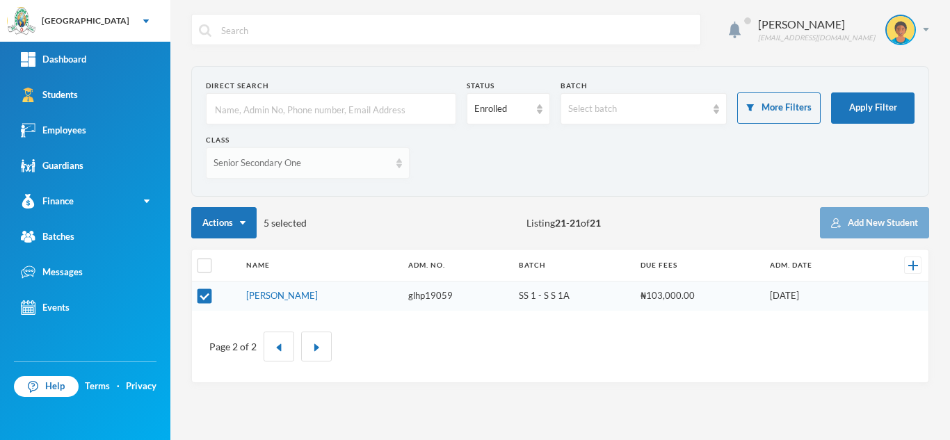
click at [310, 169] on div "Senior Secondary One" at bounding box center [302, 164] width 176 height 14
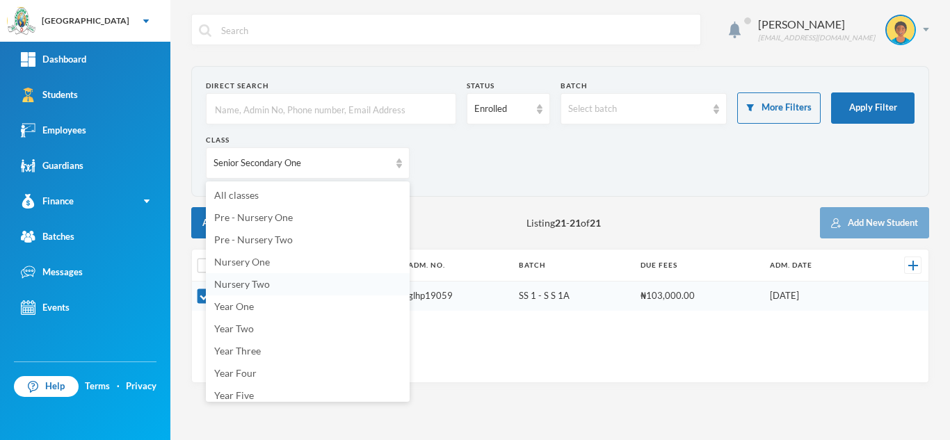
scroll to position [92, 0]
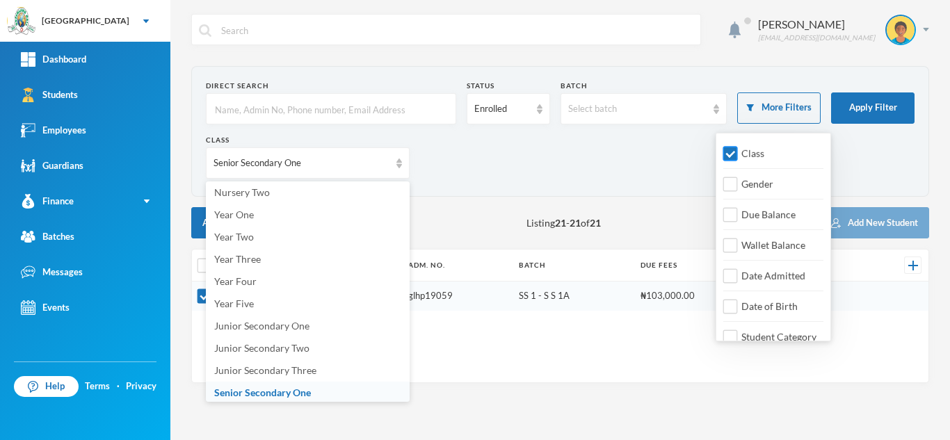
click at [725, 152] on input "Class" at bounding box center [731, 154] width 15 height 15
checkbox input "false"
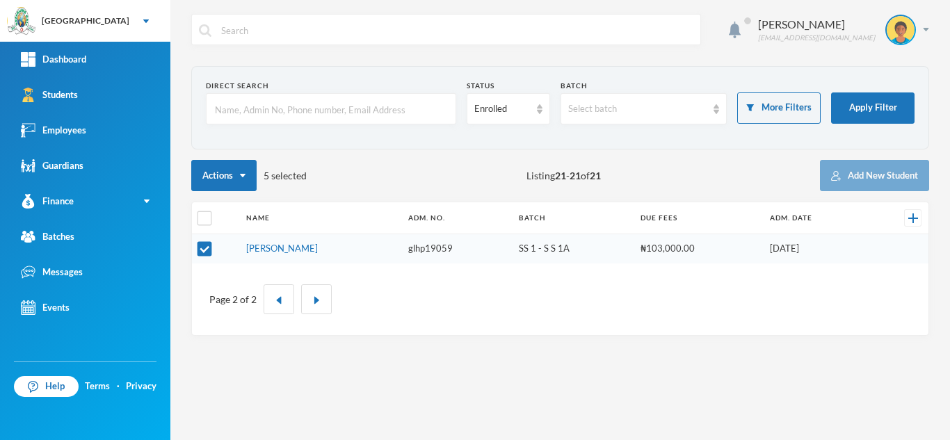
click at [267, 105] on input "text" at bounding box center [331, 109] width 235 height 31
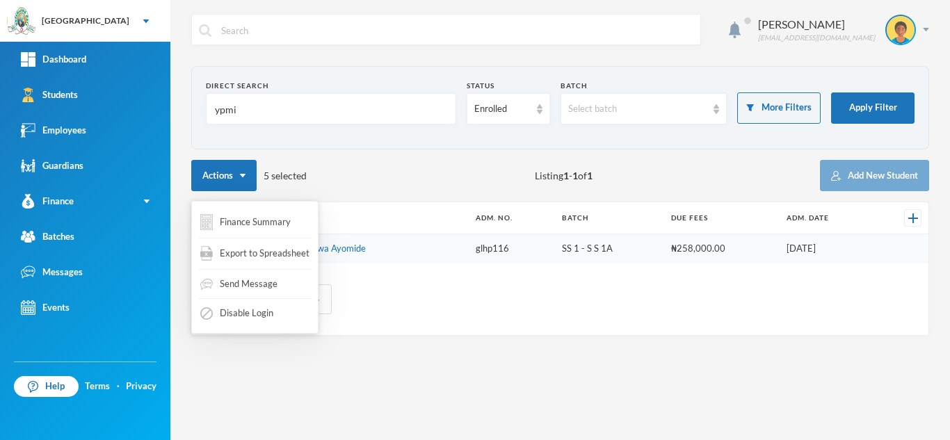
type input "ypmi"
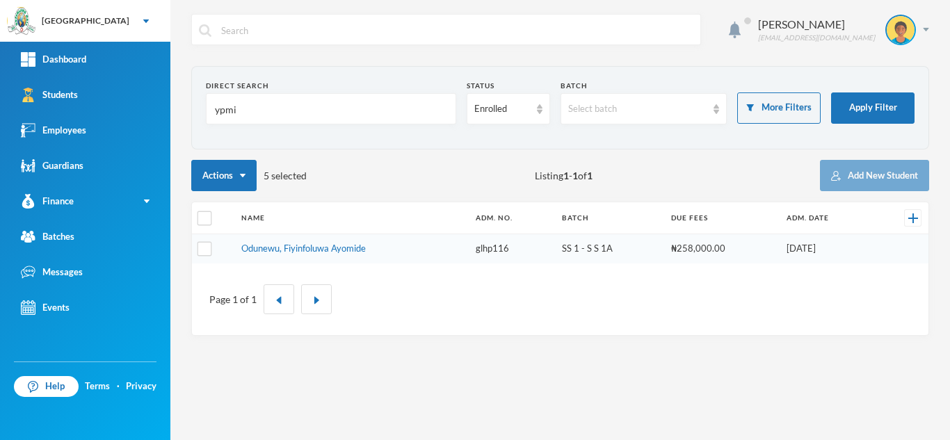
click at [342, 178] on div "Actions 5 selected Listing 1 - 1 of 1 Add New Student" at bounding box center [560, 175] width 738 height 31
click at [203, 216] on input "checkbox" at bounding box center [205, 219] width 15 height 15
checkbox input "true"
click at [203, 216] on input "checkbox" at bounding box center [205, 219] width 15 height 15
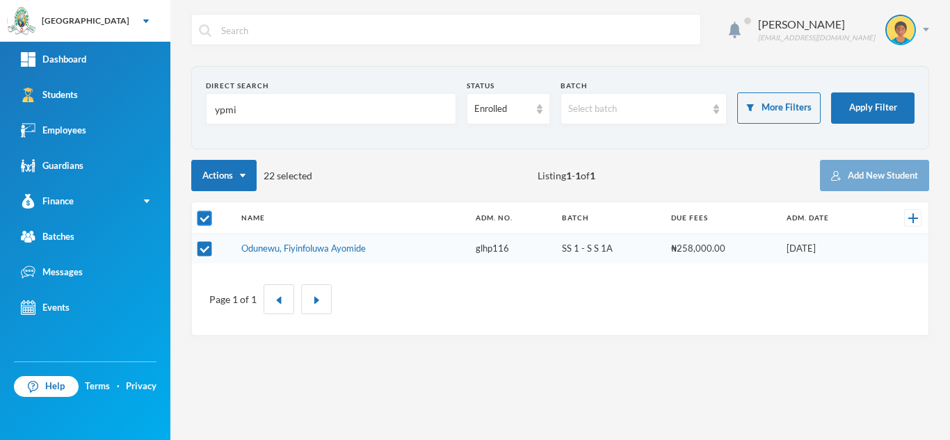
checkbox input "false"
click at [228, 114] on input "ypmi" at bounding box center [331, 109] width 235 height 31
type input "yomi"
